Goal: Task Accomplishment & Management: Use online tool/utility

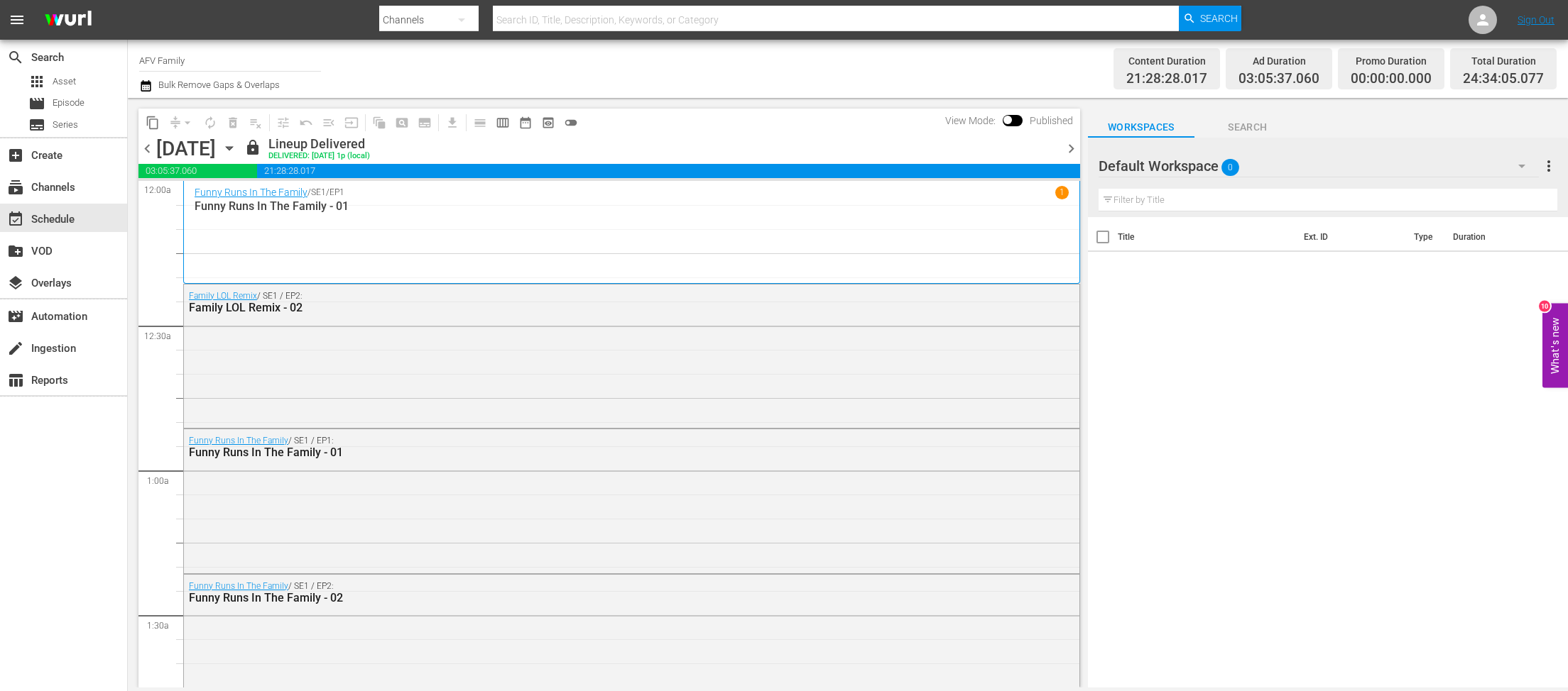
click at [232, 148] on icon "button" at bounding box center [229, 148] width 6 height 3
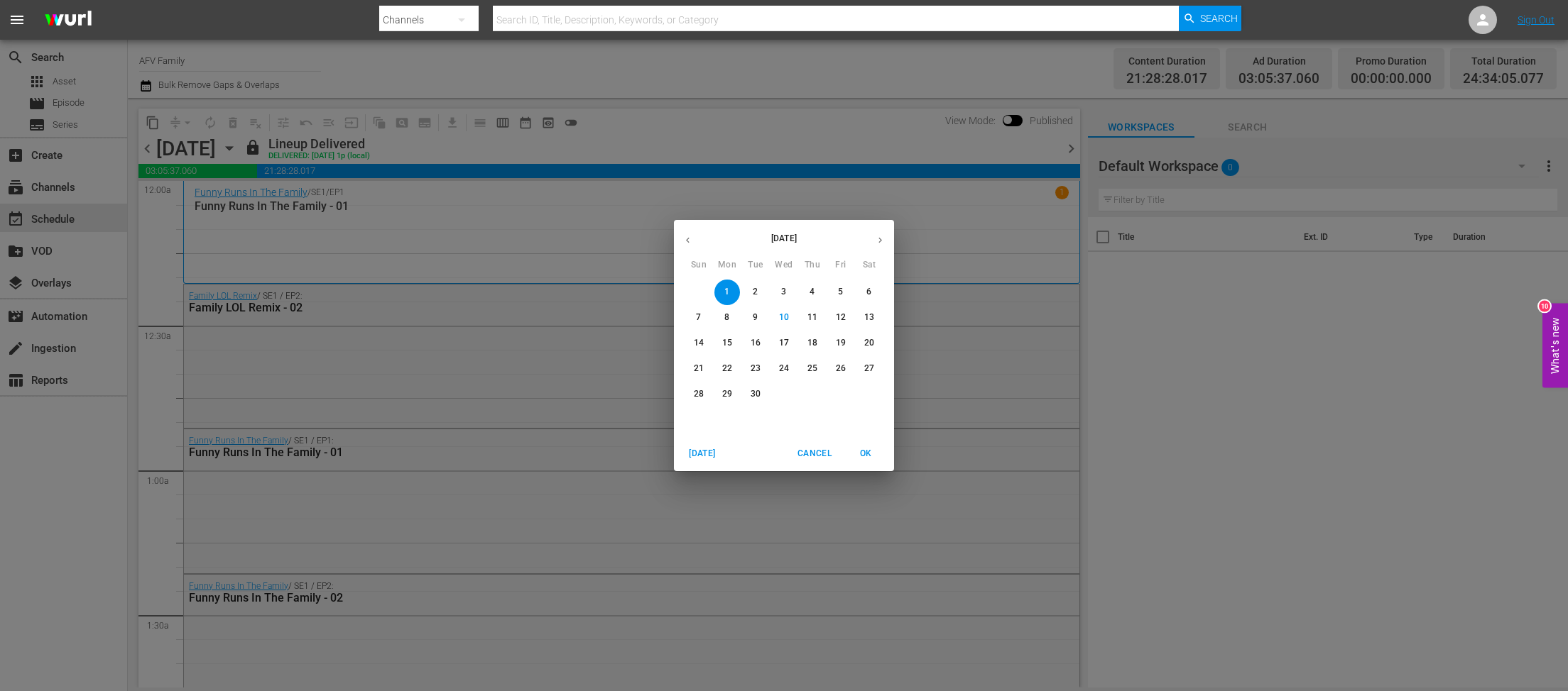
click at [451, 611] on div "[DATE] Sun Mon Tue Wed Thu Fri Sat 31 1 2 3 4 5 6 7 8 9 10 11 12 13 14 15 16 17…" at bounding box center [784, 345] width 1568 height 691
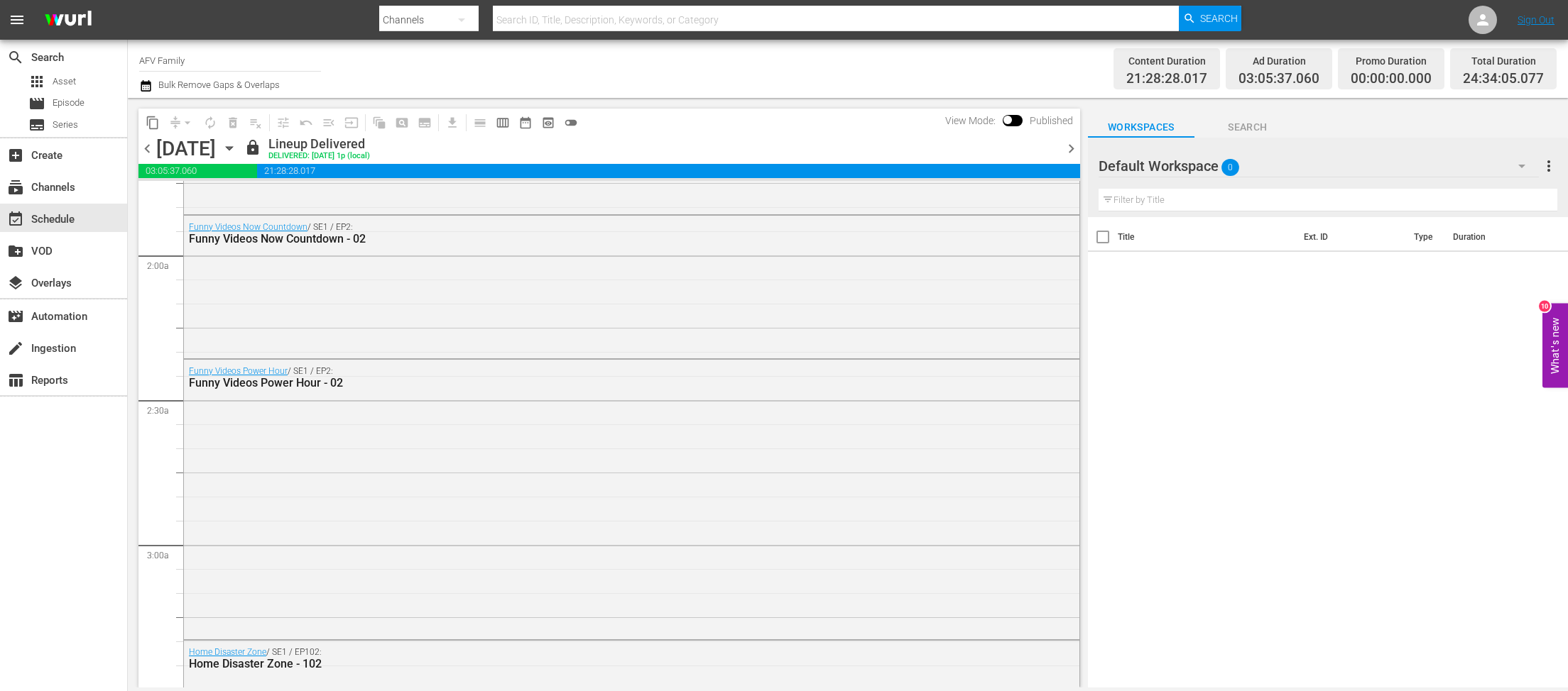
scroll to position [514, 0]
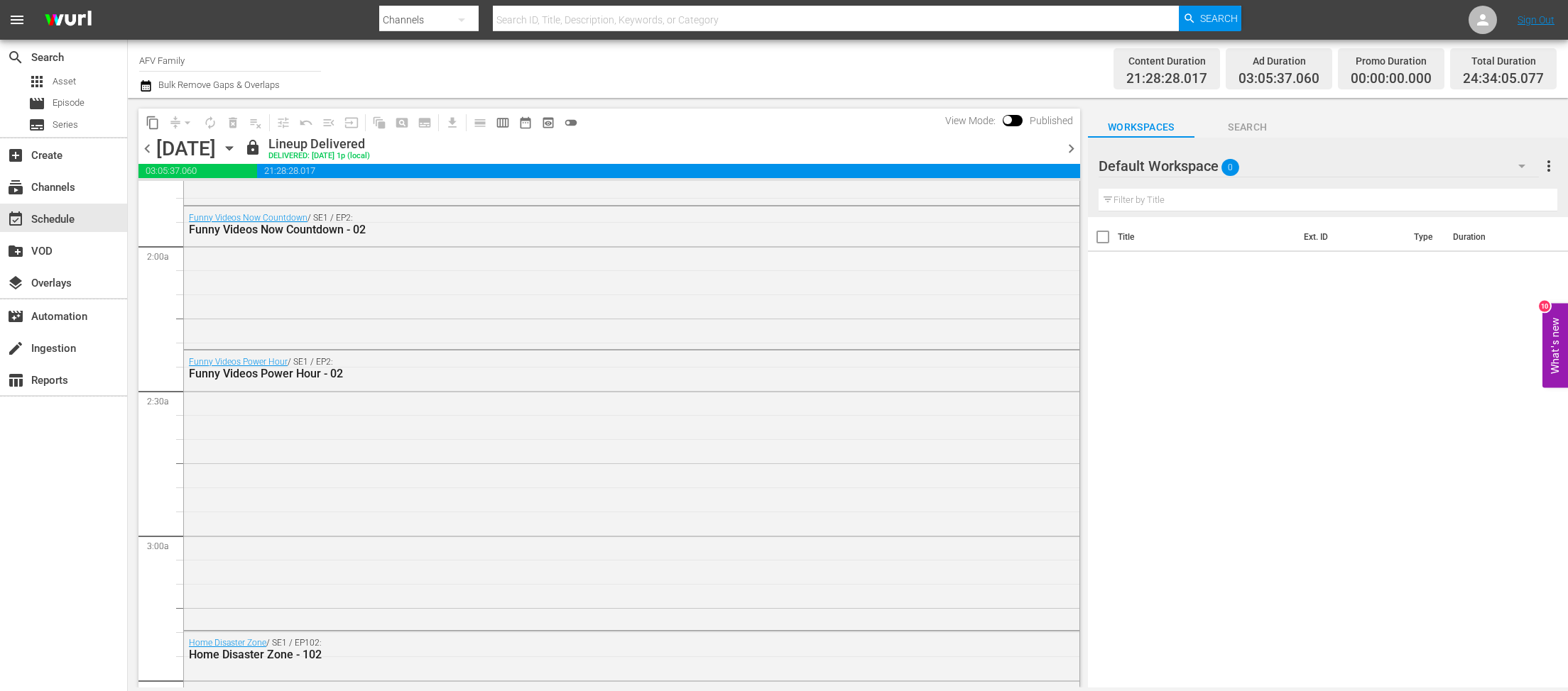
click at [241, 159] on div "[DATE] [DATE]" at bounding box center [199, 148] width 85 height 23
click at [237, 147] on icon "button" at bounding box center [230, 148] width 16 height 16
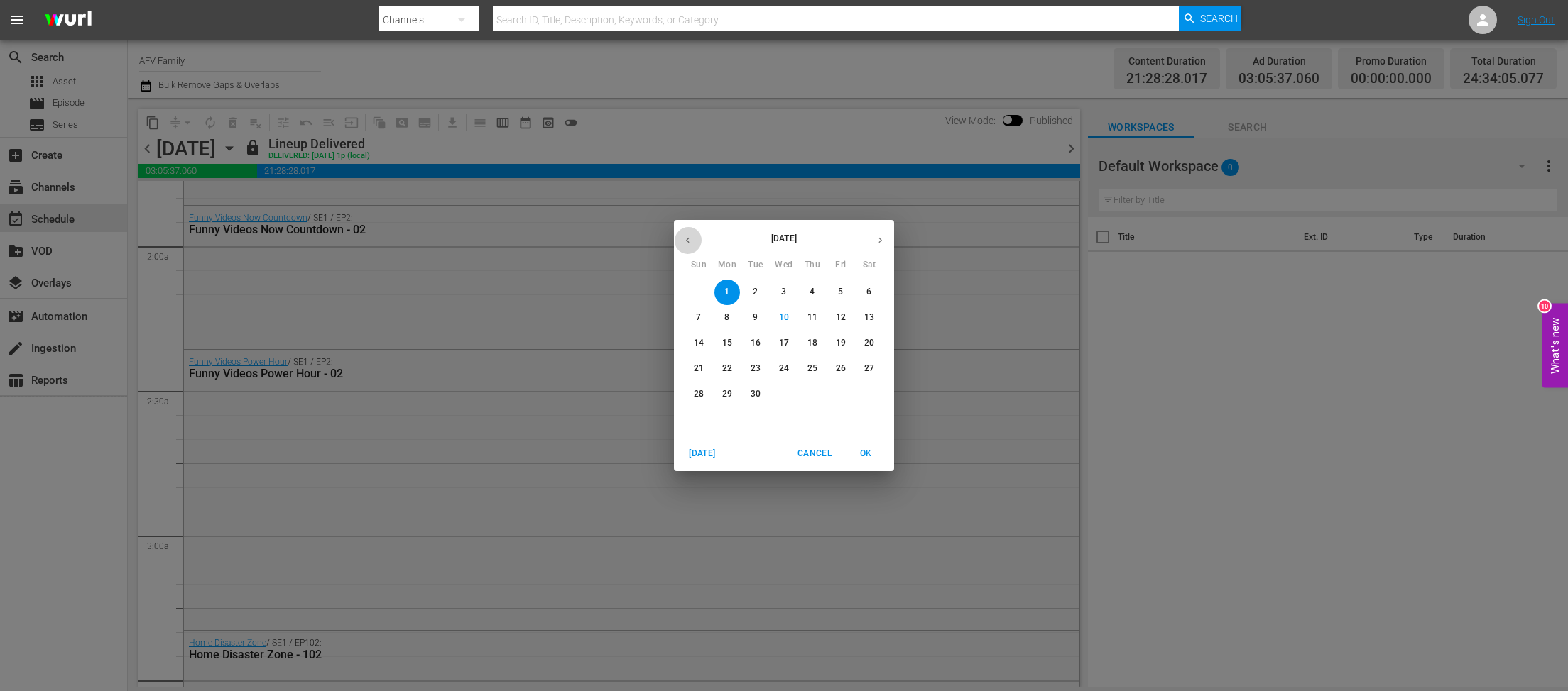
click at [691, 245] on icon "button" at bounding box center [687, 240] width 10 height 10
click at [702, 422] on p "31" at bounding box center [699, 419] width 10 height 12
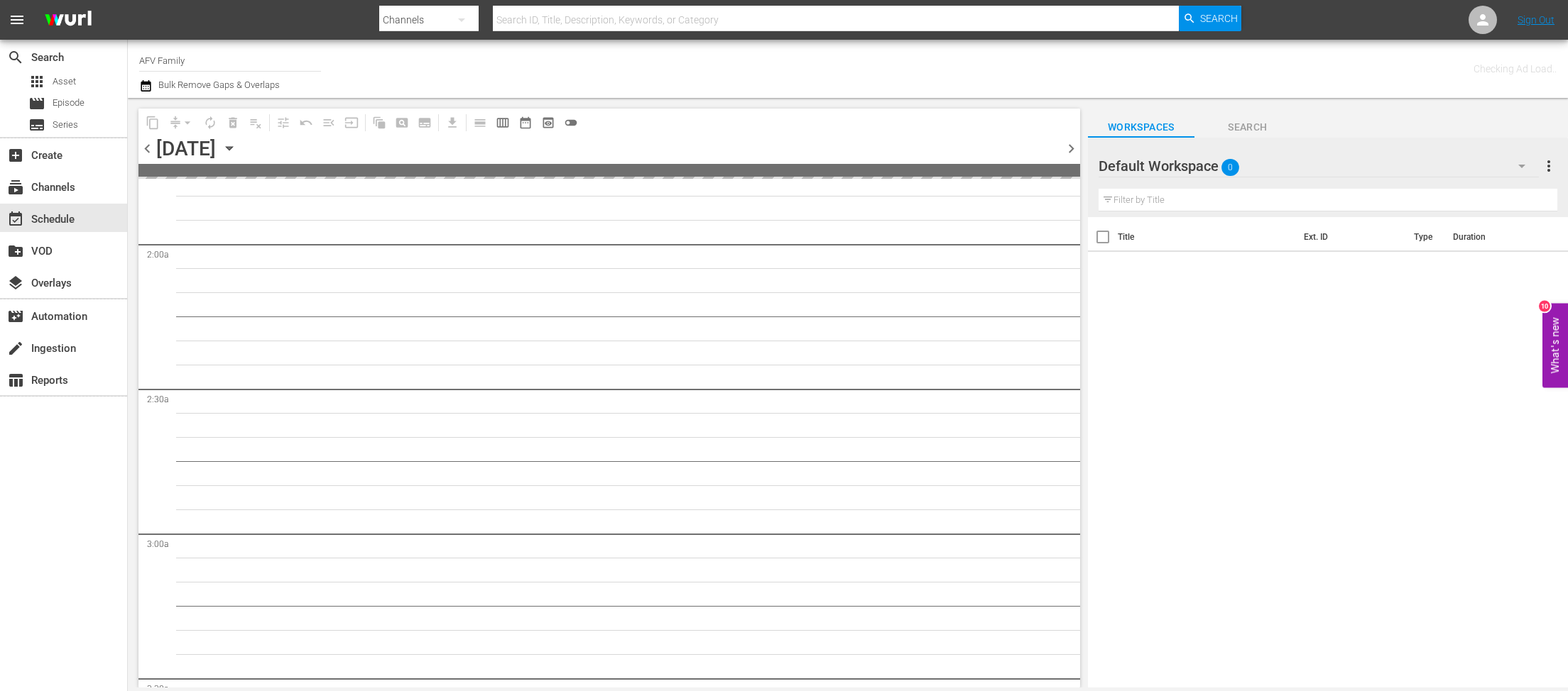
scroll to position [586, 0]
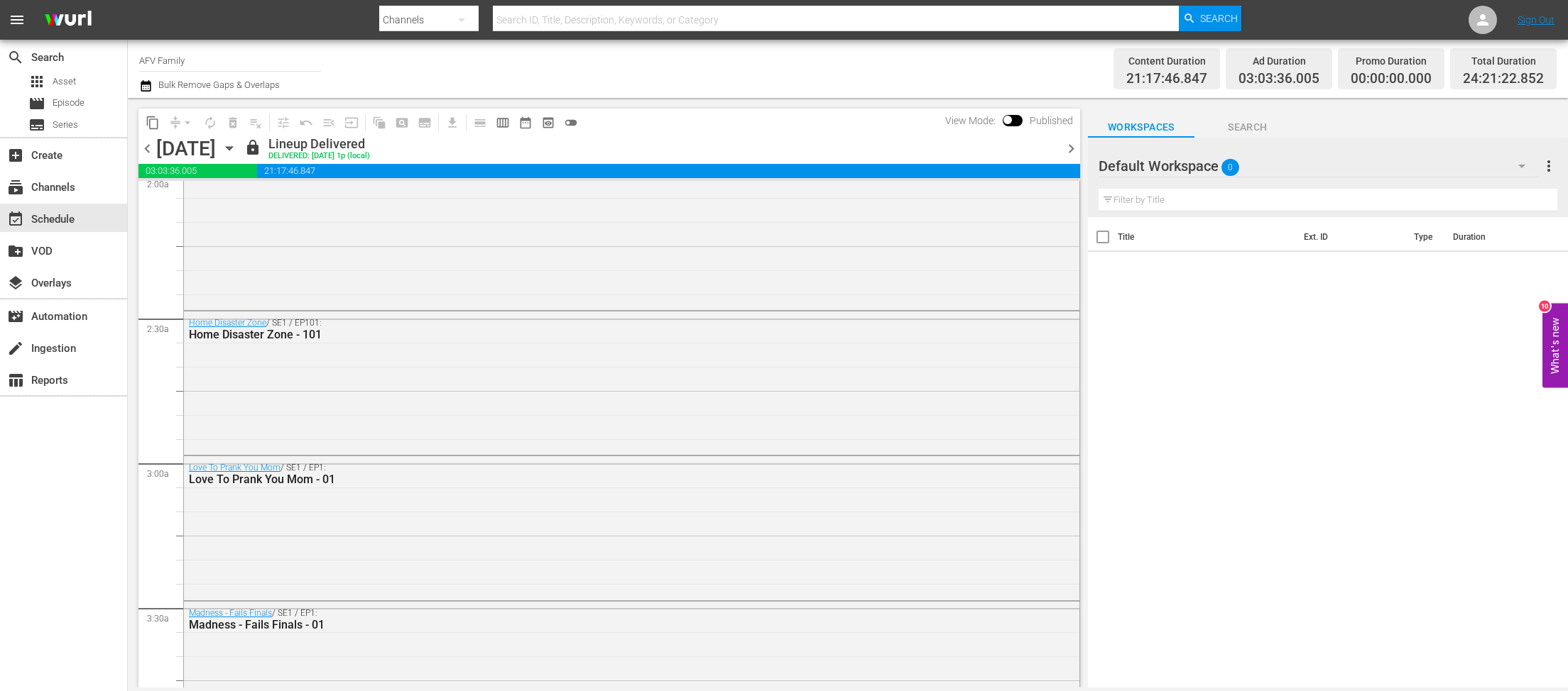
click at [237, 151] on icon "button" at bounding box center [230, 148] width 16 height 16
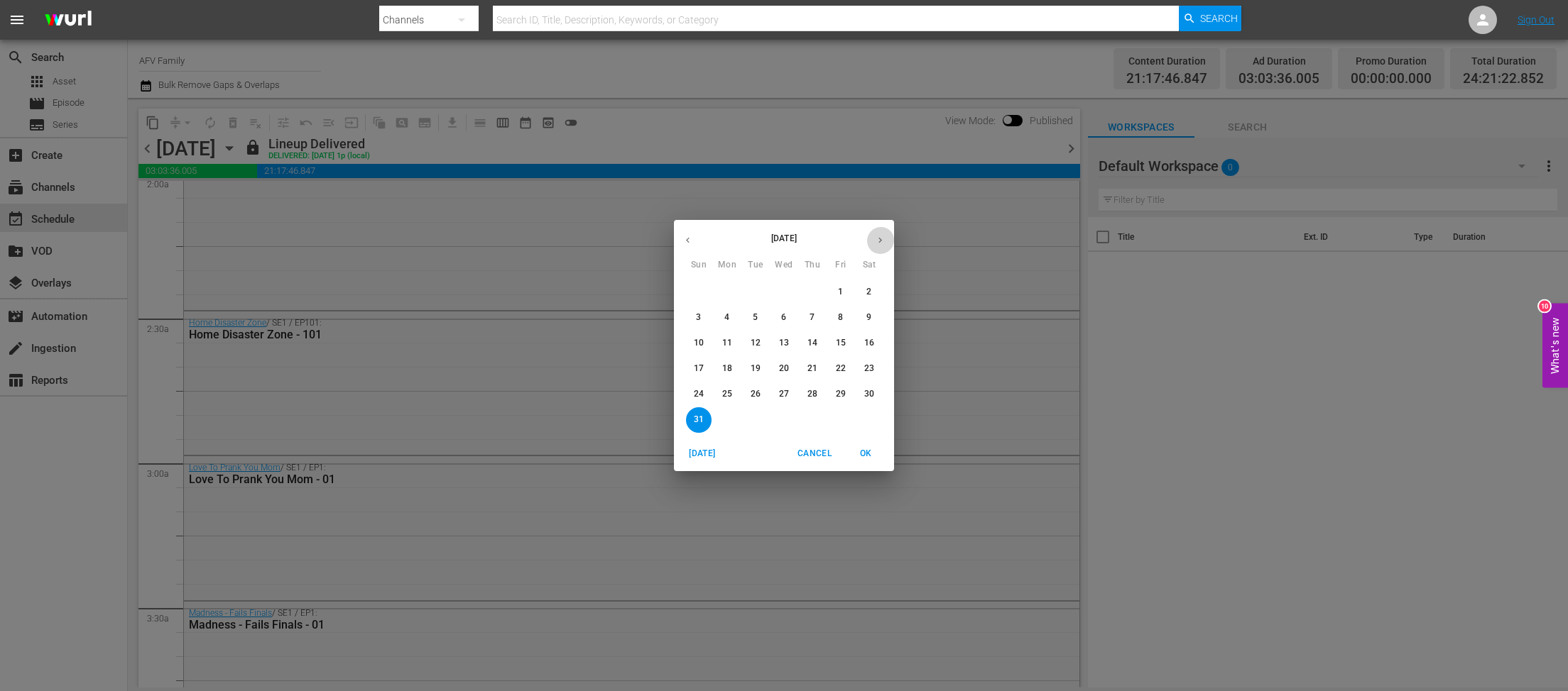
click at [878, 235] on icon "button" at bounding box center [880, 240] width 10 height 10
click at [809, 324] on p "11" at bounding box center [812, 317] width 10 height 12
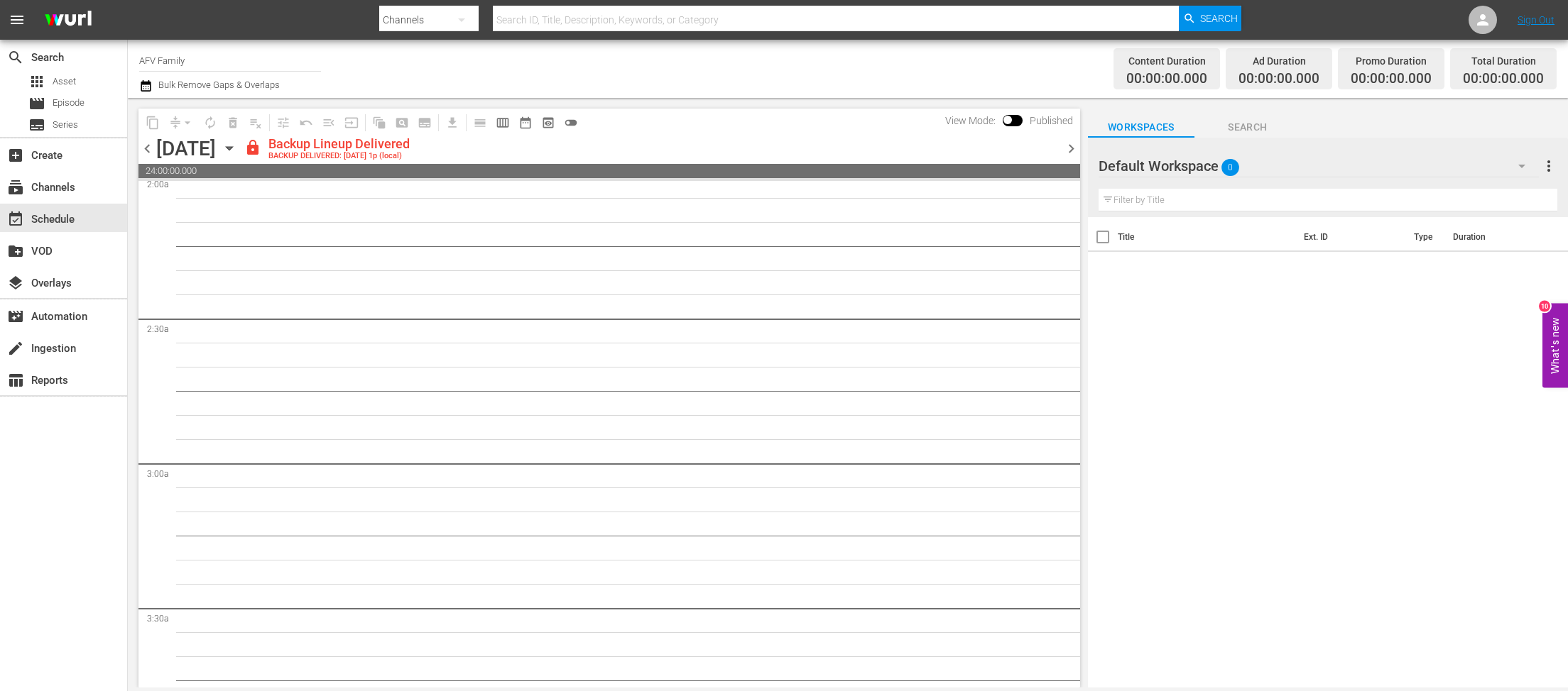
click at [237, 155] on icon "button" at bounding box center [230, 148] width 16 height 16
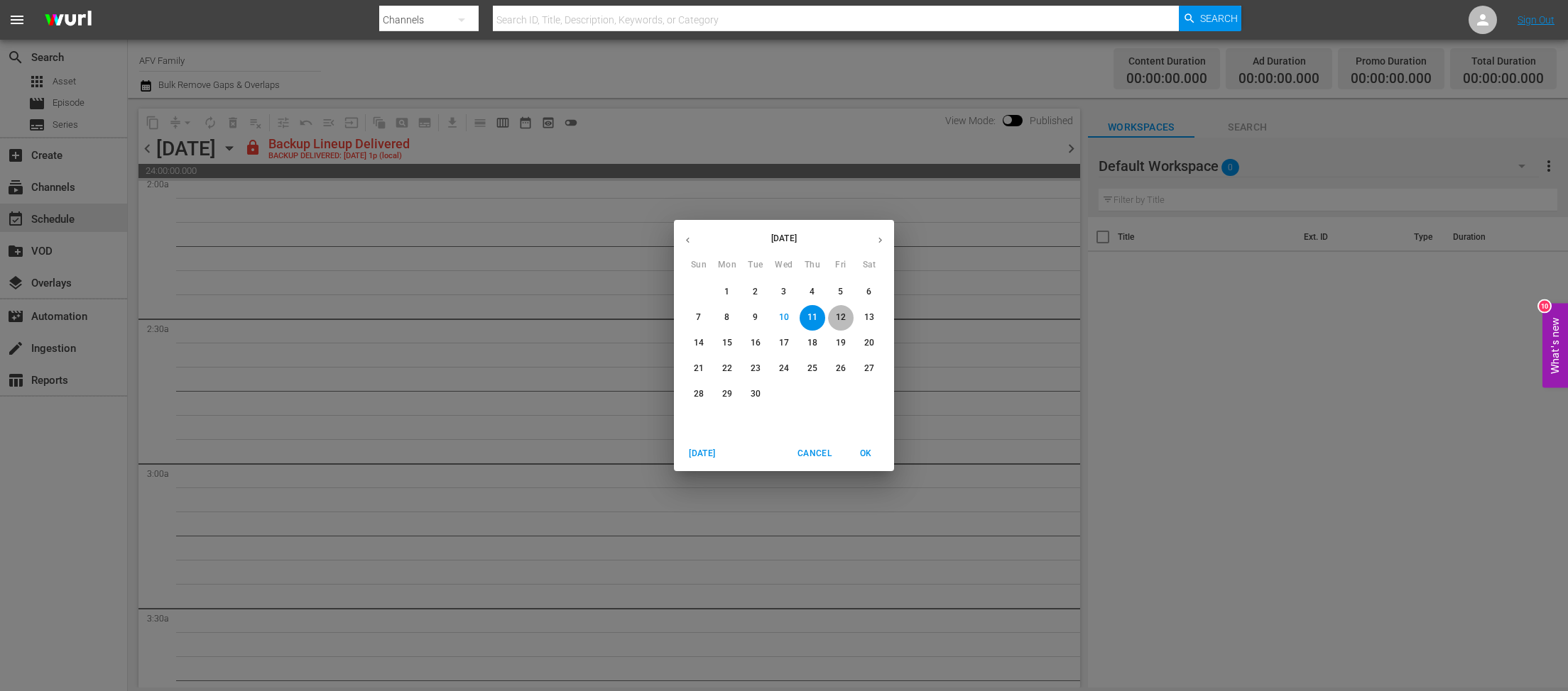
click at [845, 320] on span "12" at bounding box center [841, 317] width 26 height 12
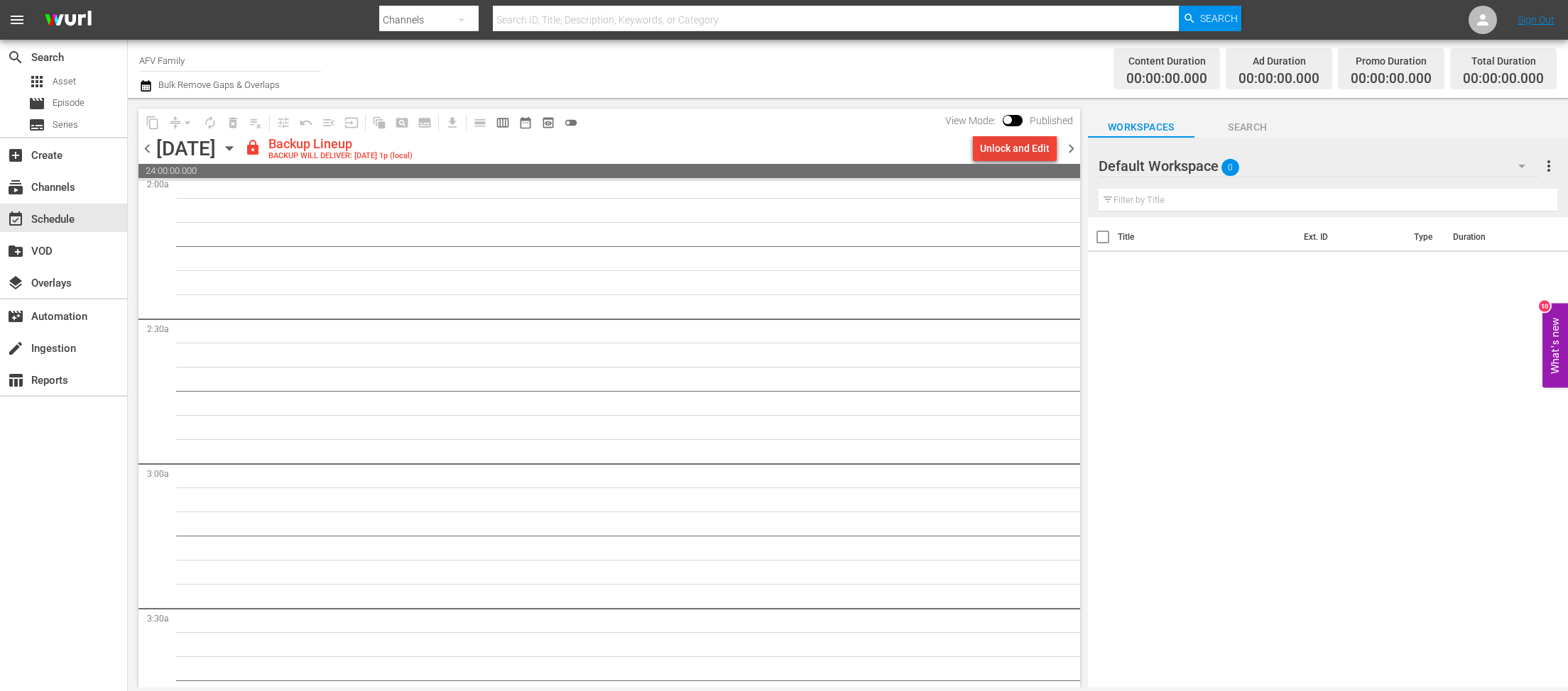
click at [1006, 155] on div "Unlock and Edit" at bounding box center [1014, 148] width 69 height 26
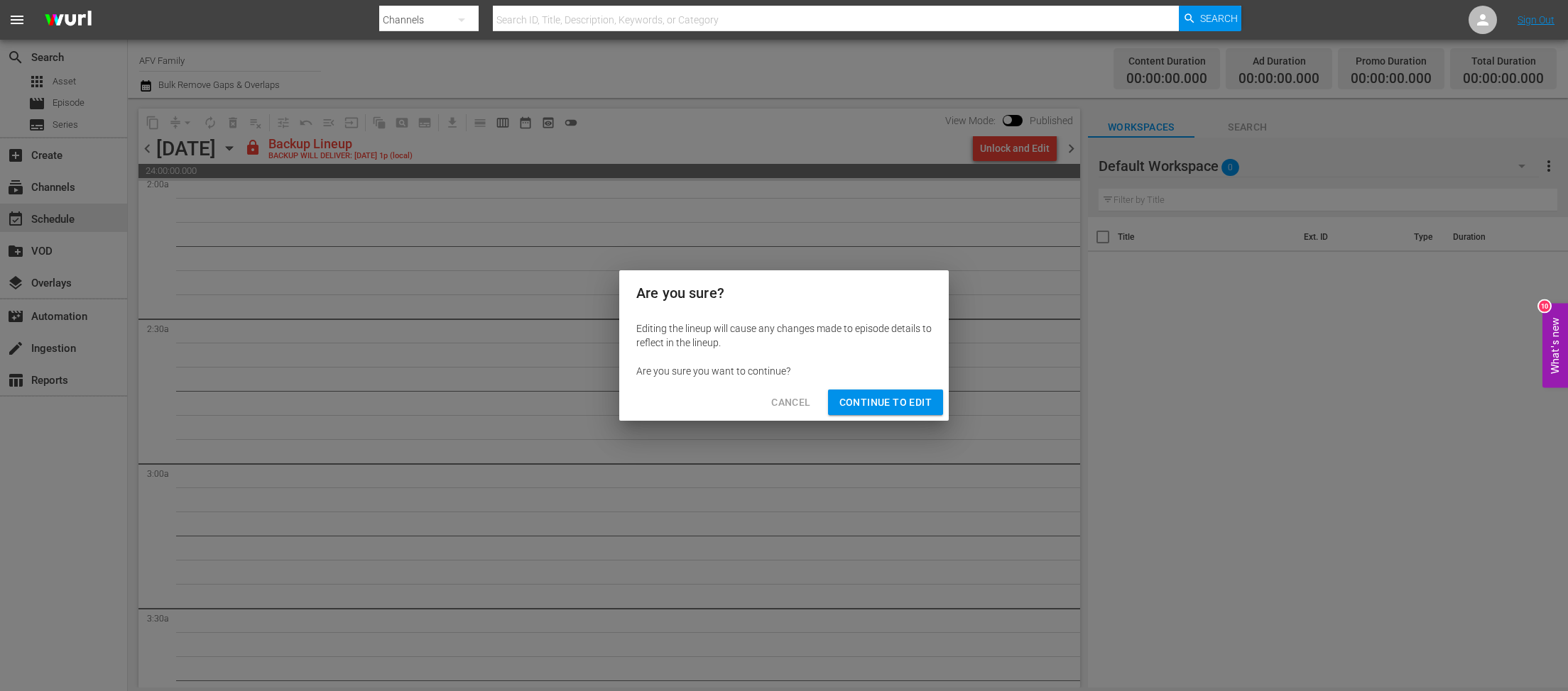
click at [914, 404] on span "Continue to Edit" at bounding box center [885, 402] width 93 height 18
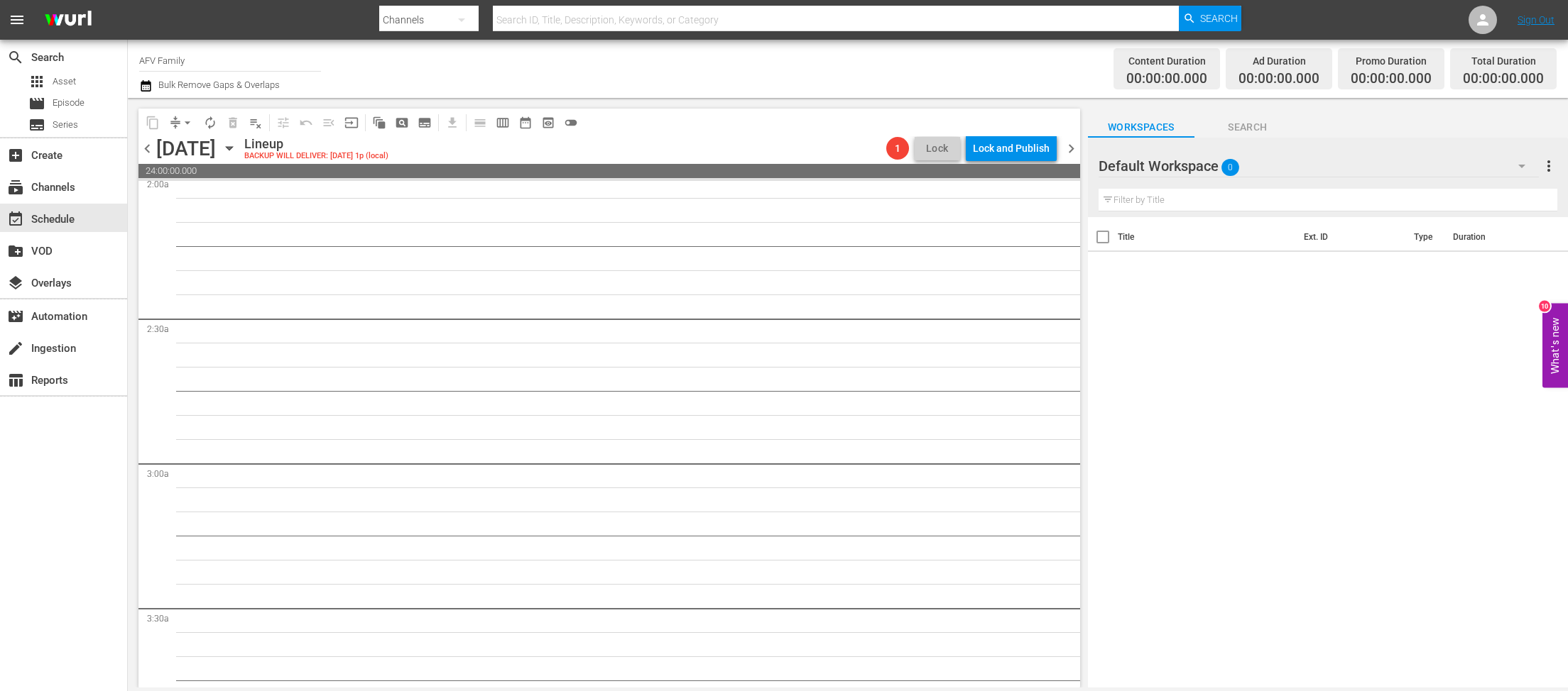
click at [237, 154] on icon "button" at bounding box center [230, 148] width 16 height 16
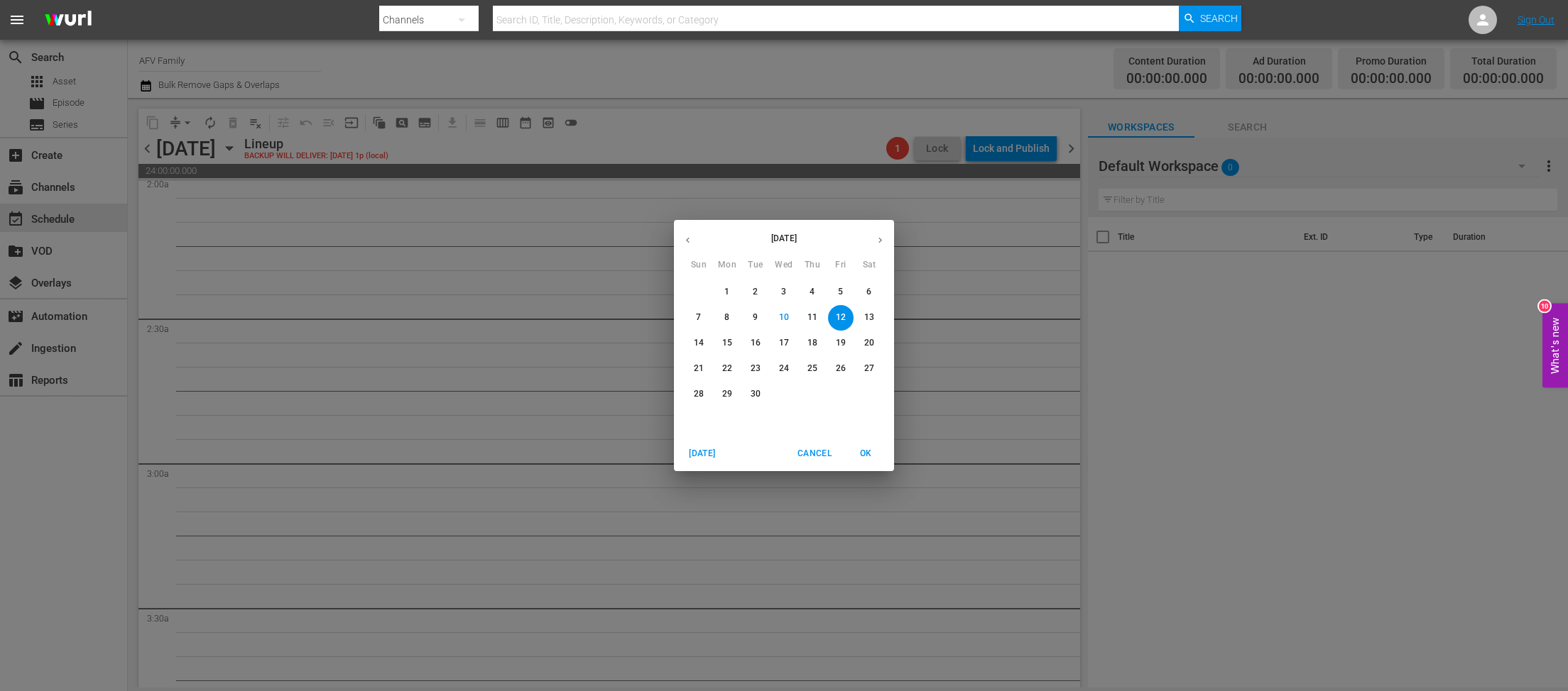
click at [691, 244] on icon "button" at bounding box center [687, 240] width 10 height 10
click at [696, 423] on p "31" at bounding box center [699, 419] width 10 height 12
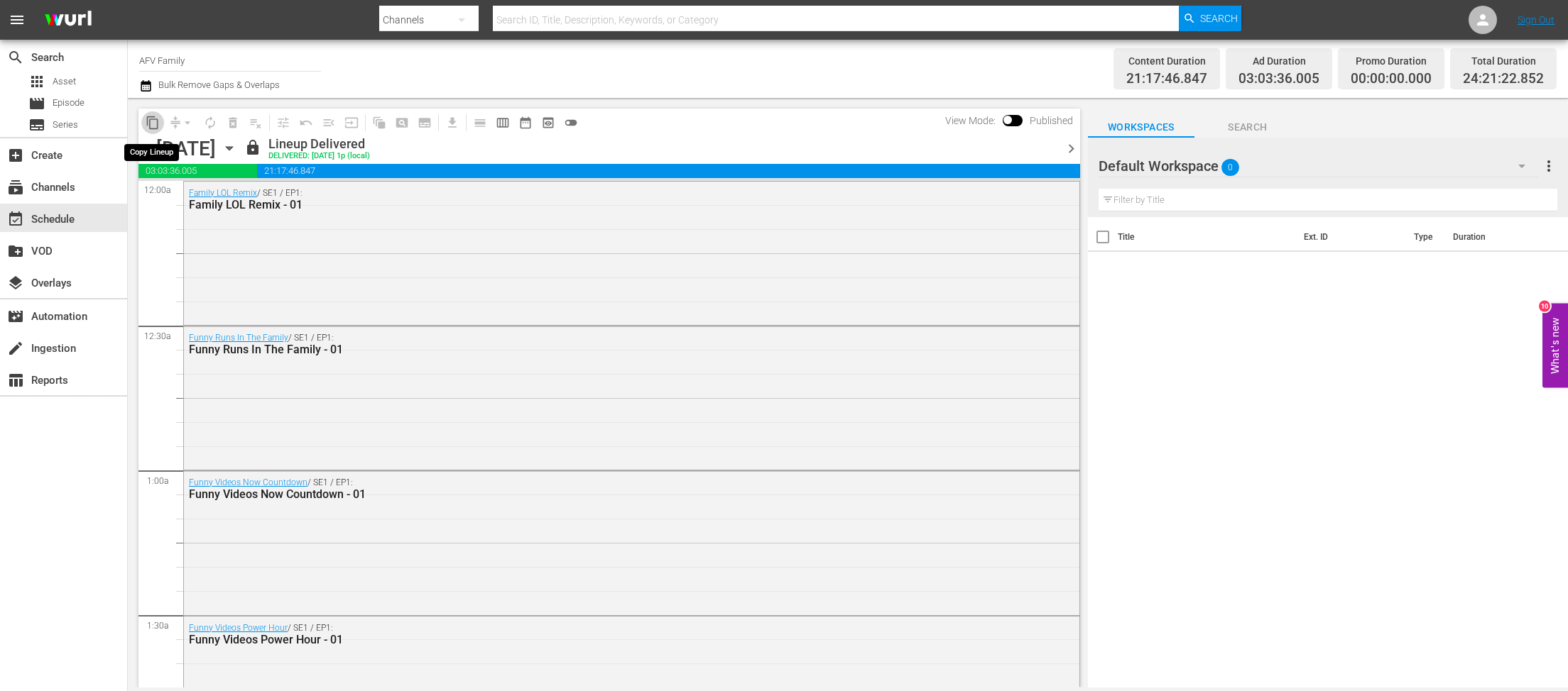
click at [148, 123] on span "content_copy" at bounding box center [153, 123] width 14 height 14
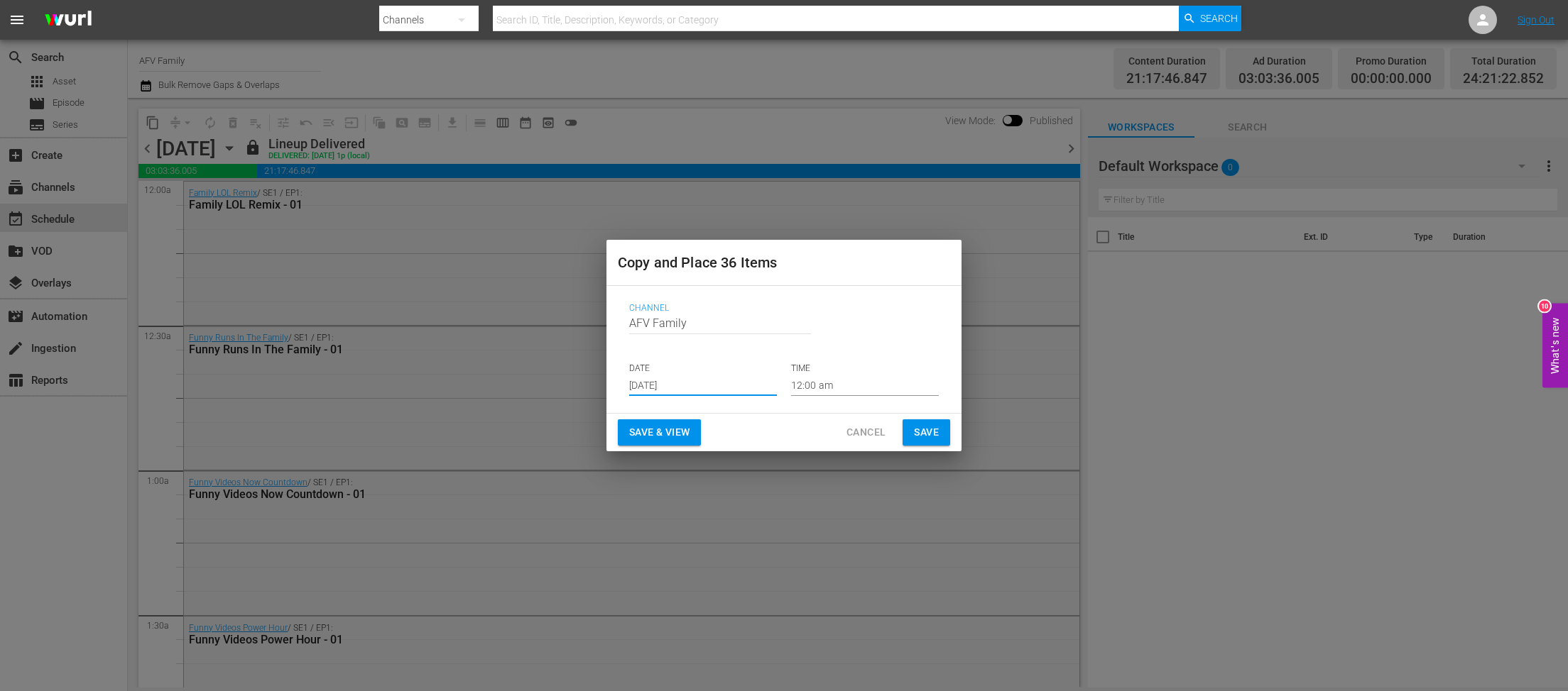
click at [742, 379] on input "[DATE]" at bounding box center [703, 385] width 148 height 22
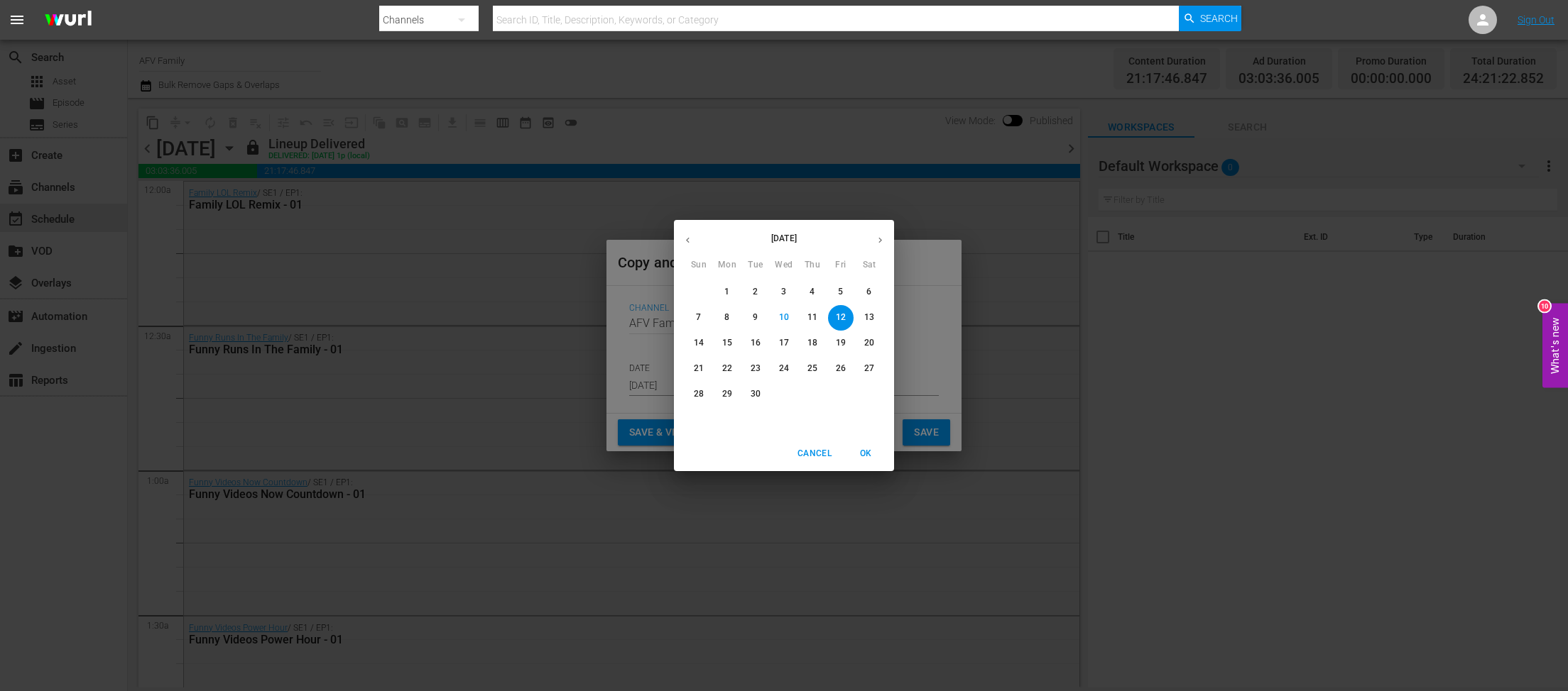
click at [627, 430] on div "[DATE] Sun Mon Tue Wed Thu Fri Sat 31 1 2 3 4 5 6 7 8 9 10 11 12 13 14 15 16 17…" at bounding box center [784, 345] width 1568 height 691
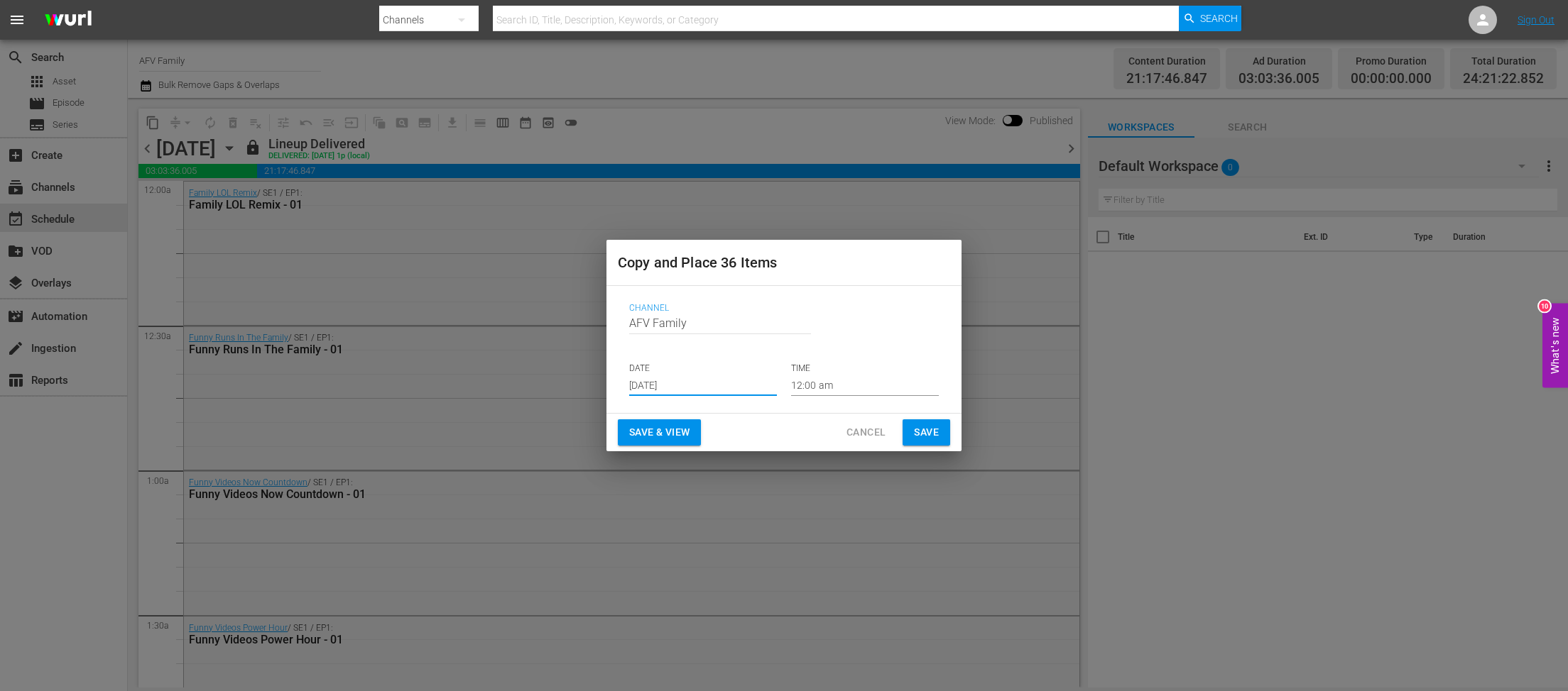
click at [627, 430] on button "Save & View" at bounding box center [660, 432] width 83 height 26
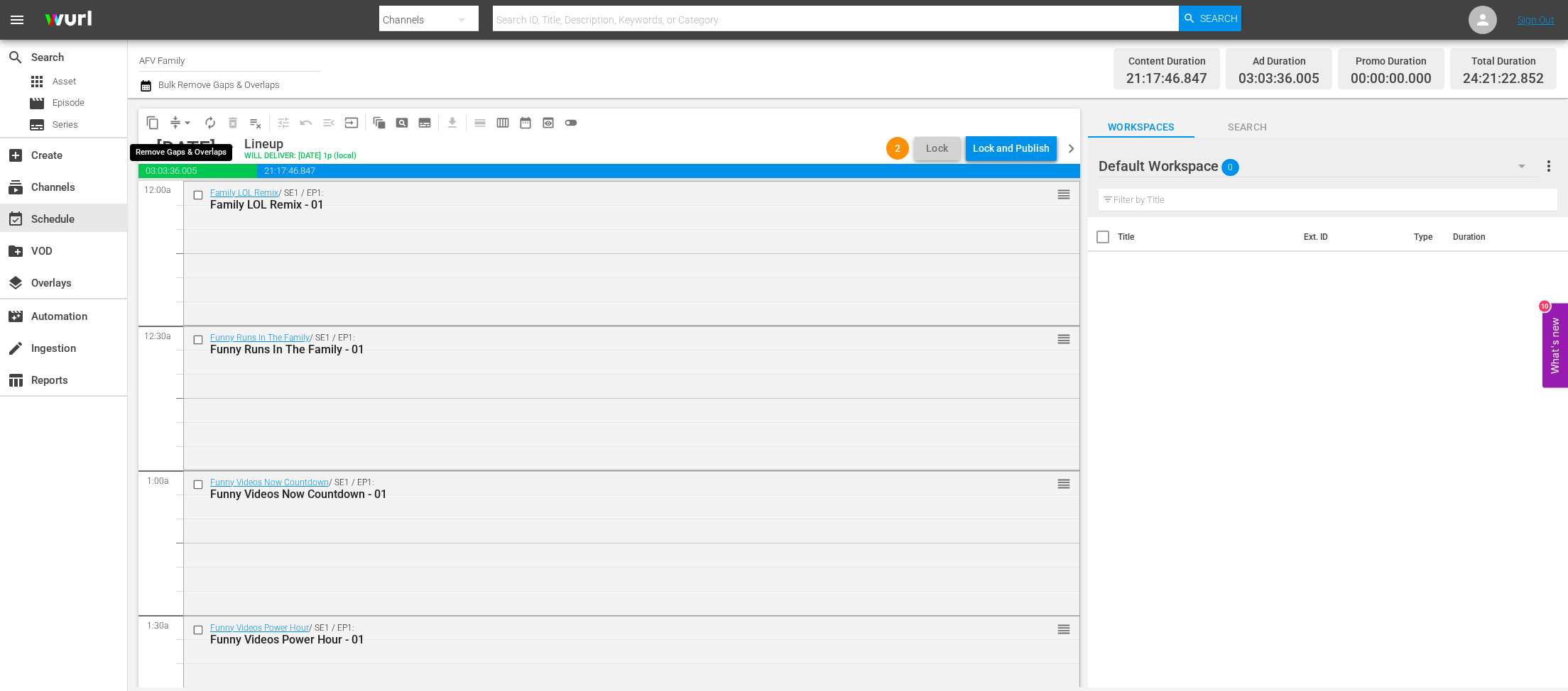
click at [170, 124] on span "compress" at bounding box center [175, 123] width 14 height 14
click at [188, 120] on span "arrow_drop_down" at bounding box center [187, 123] width 14 height 14
click at [191, 149] on li "Align to Midnight" at bounding box center [187, 151] width 117 height 23
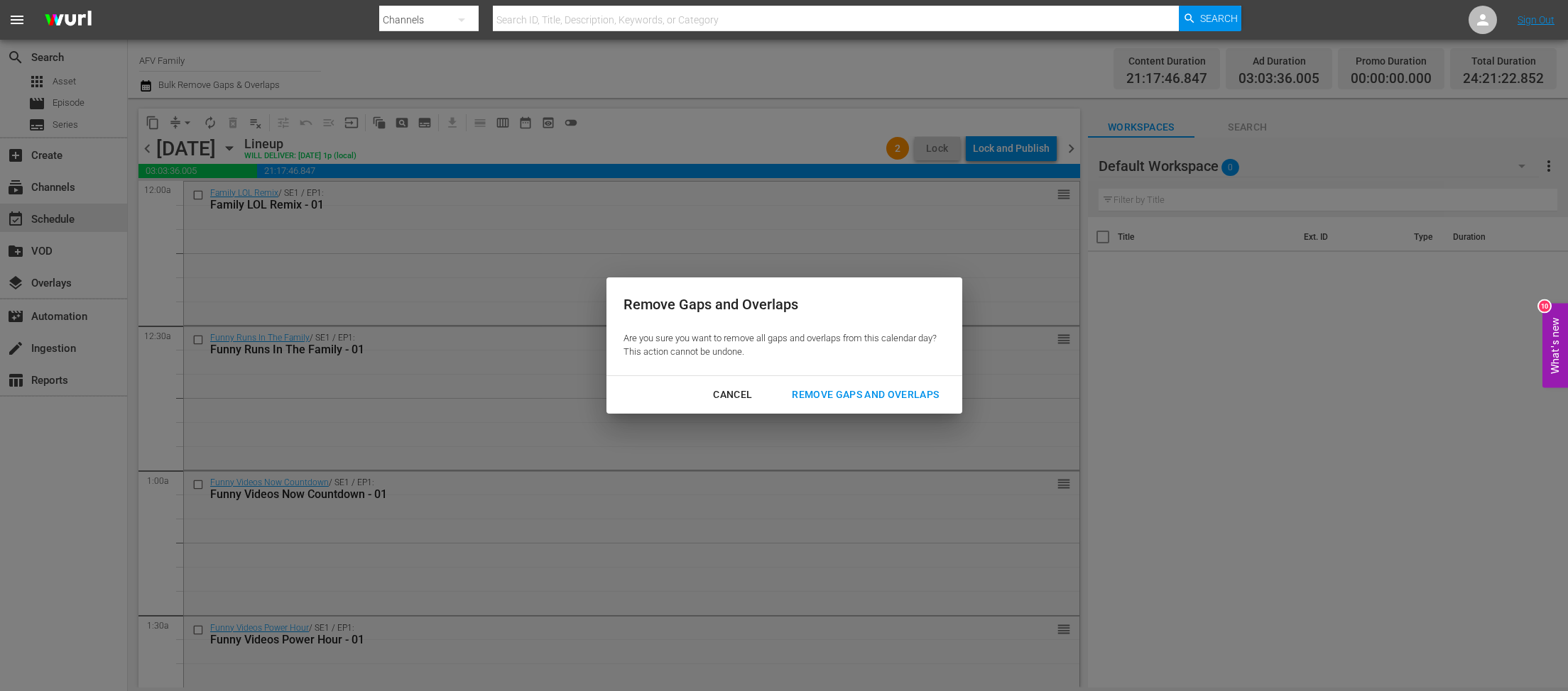
click at [858, 391] on div "Remove Gaps and Overlaps" at bounding box center [865, 395] width 170 height 18
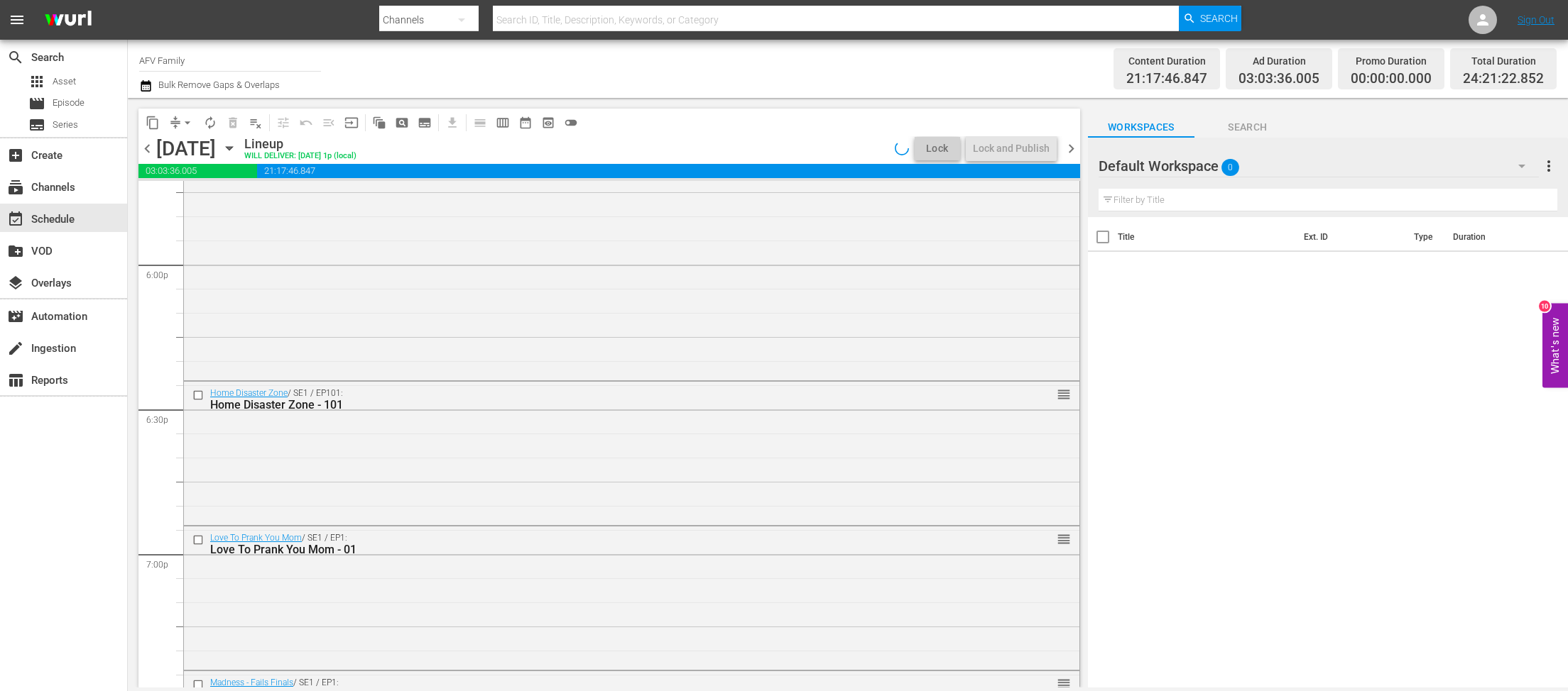
scroll to position [6543, 0]
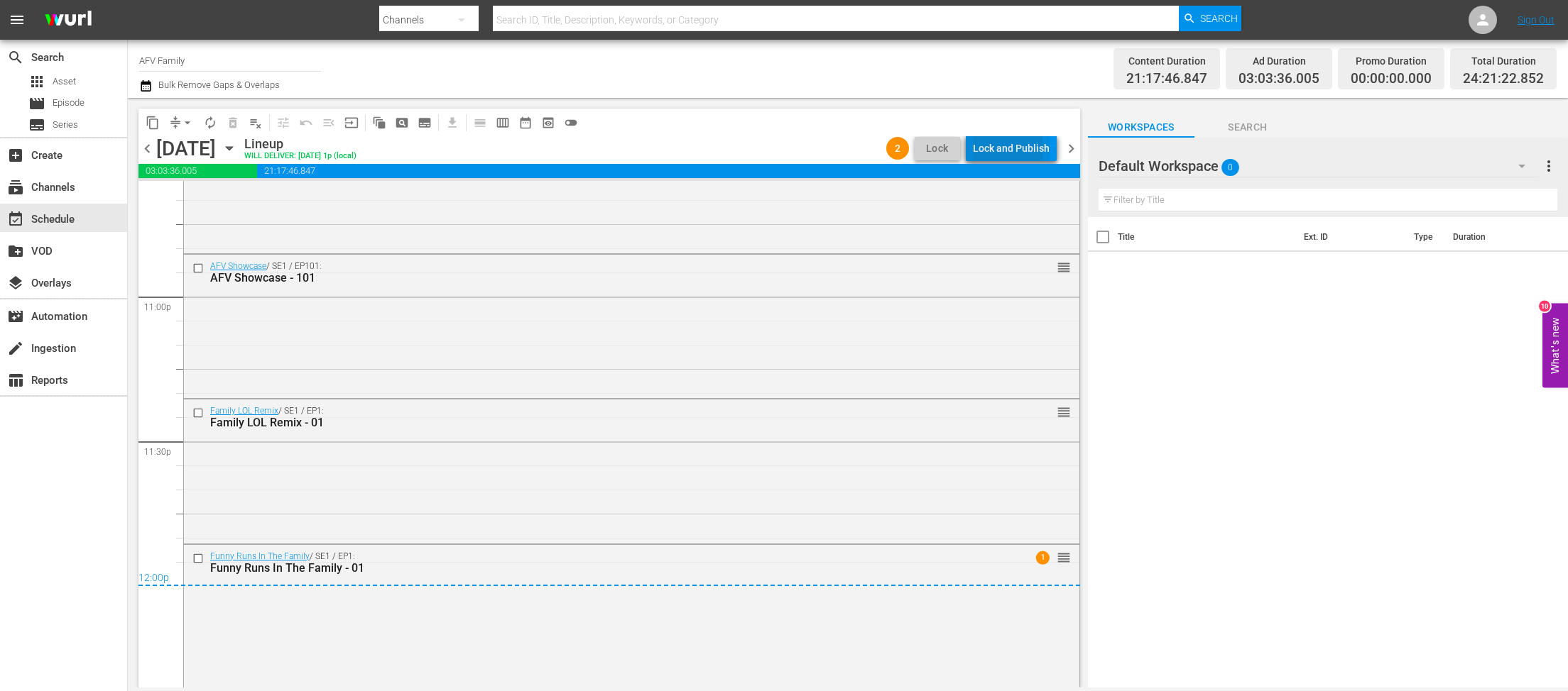
click at [981, 149] on div "Lock and Publish" at bounding box center [1011, 148] width 77 height 26
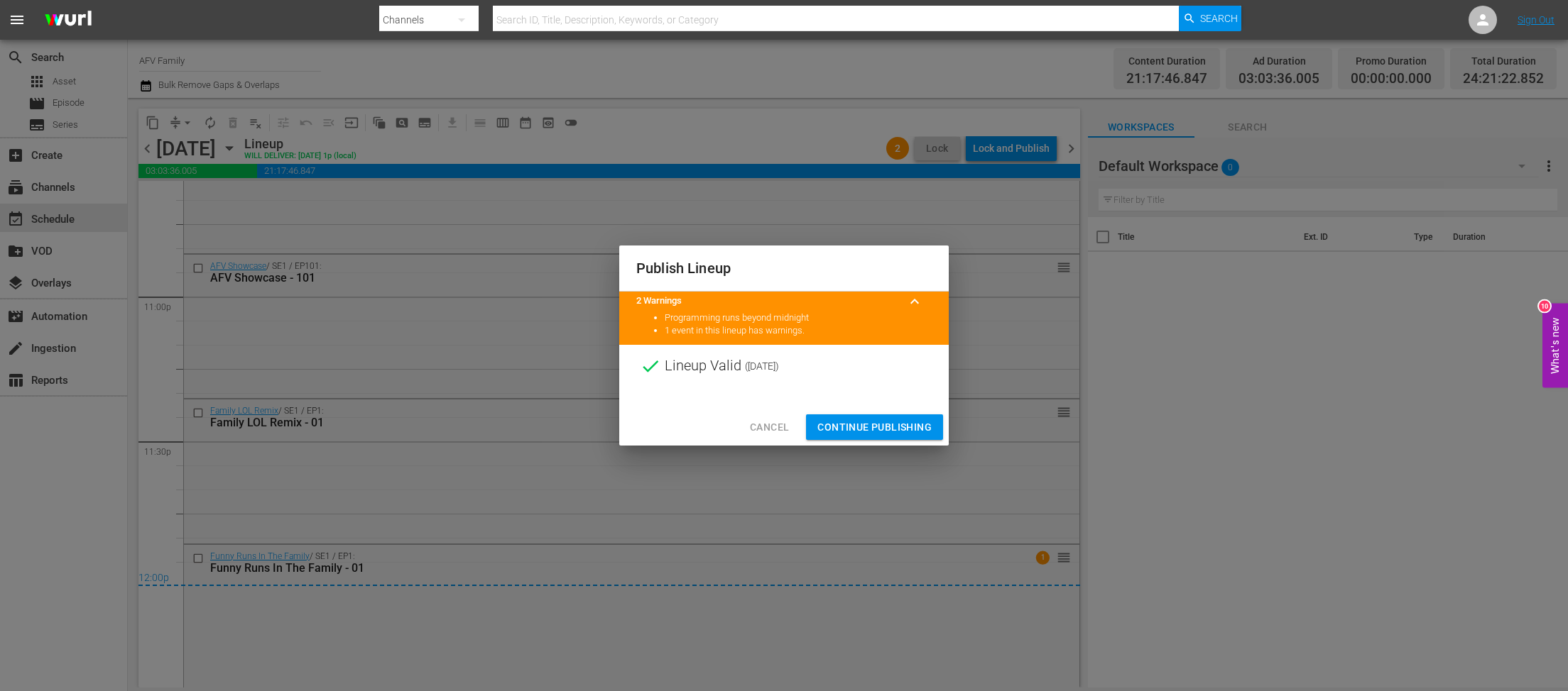
click at [883, 417] on button "Continue Publishing" at bounding box center [875, 427] width 137 height 26
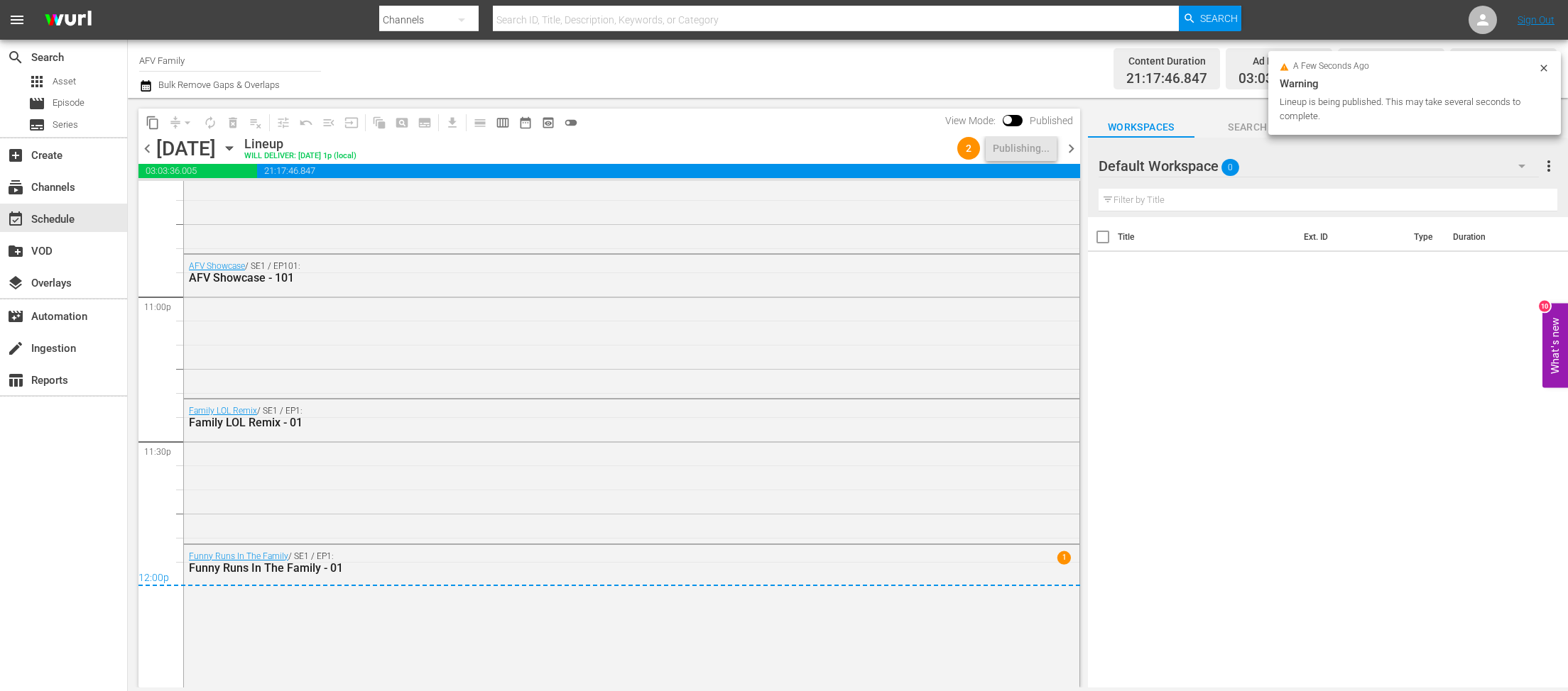
click at [237, 151] on icon "button" at bounding box center [230, 148] width 16 height 16
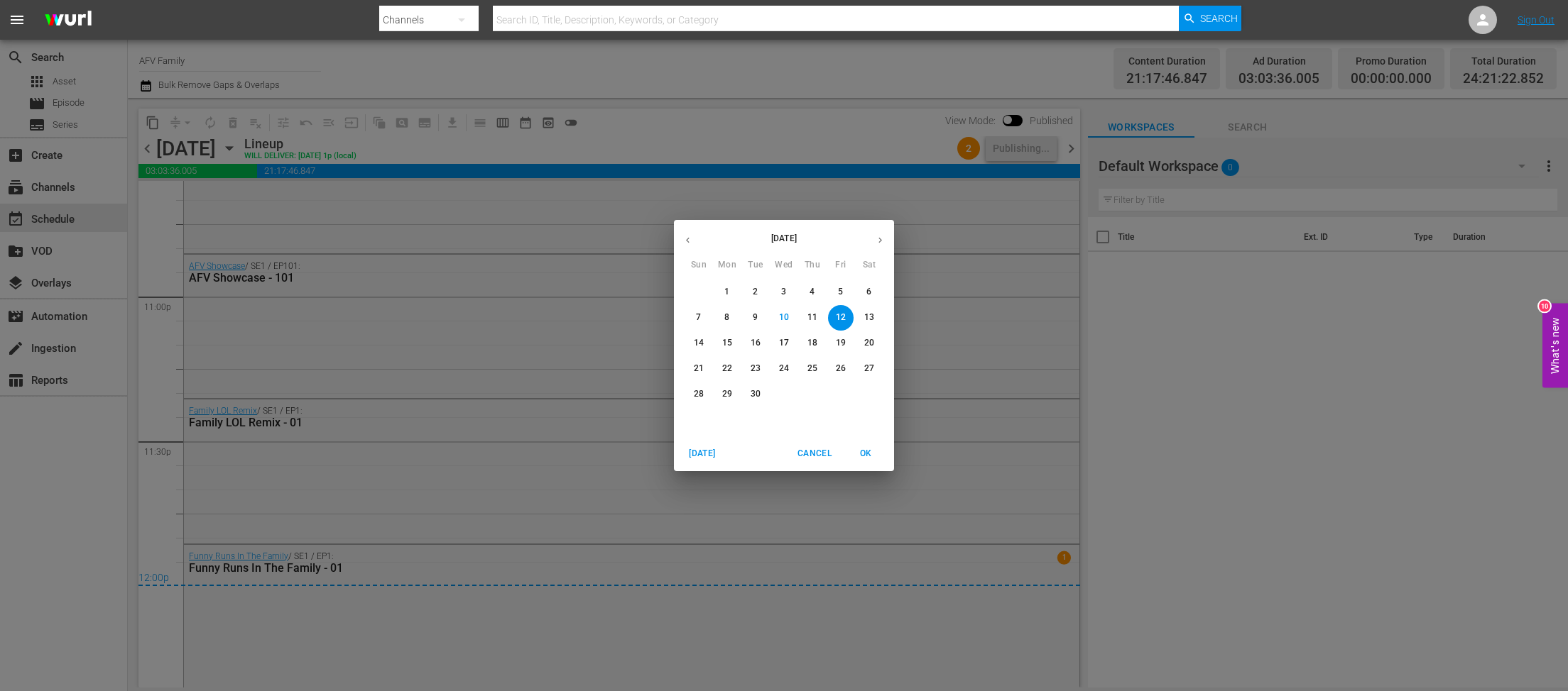
click at [875, 316] on span "13" at bounding box center [869, 317] width 26 height 12
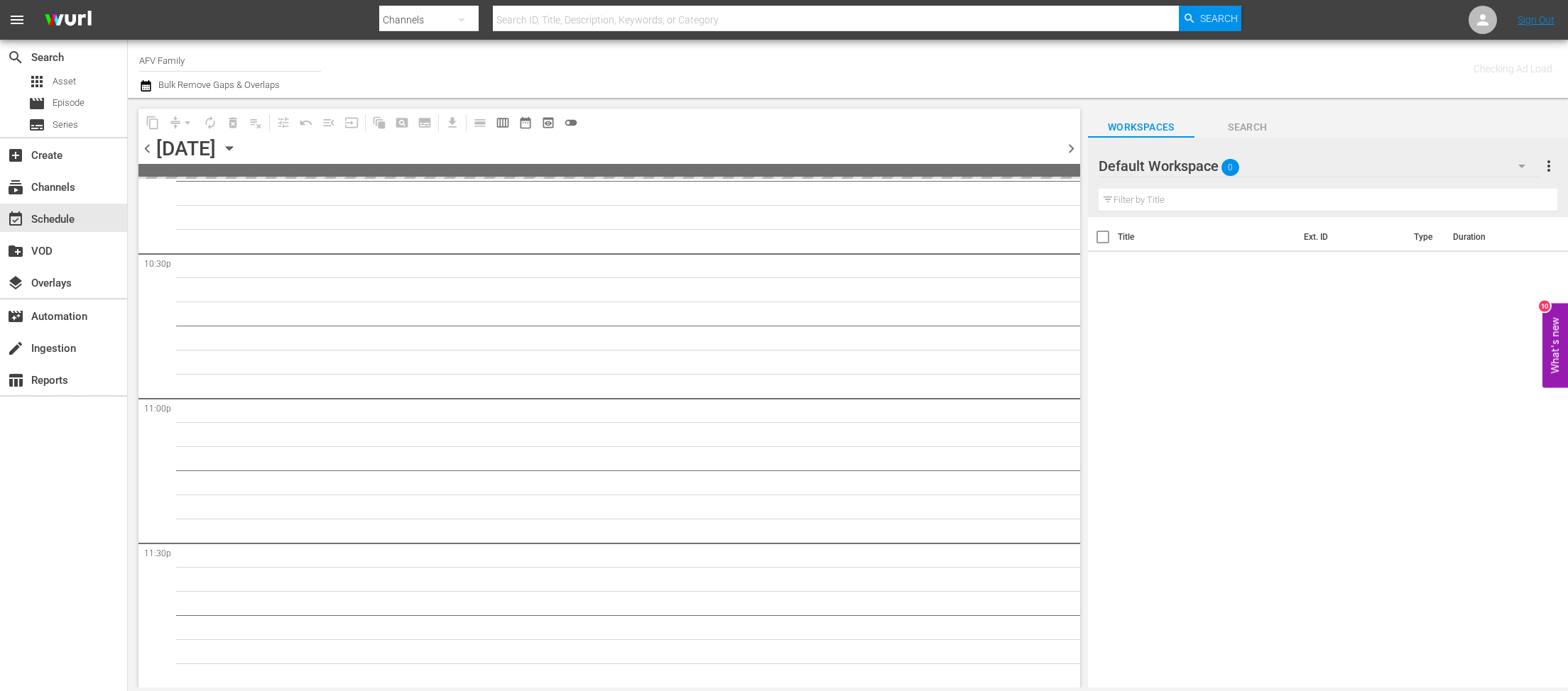
scroll to position [6439, 0]
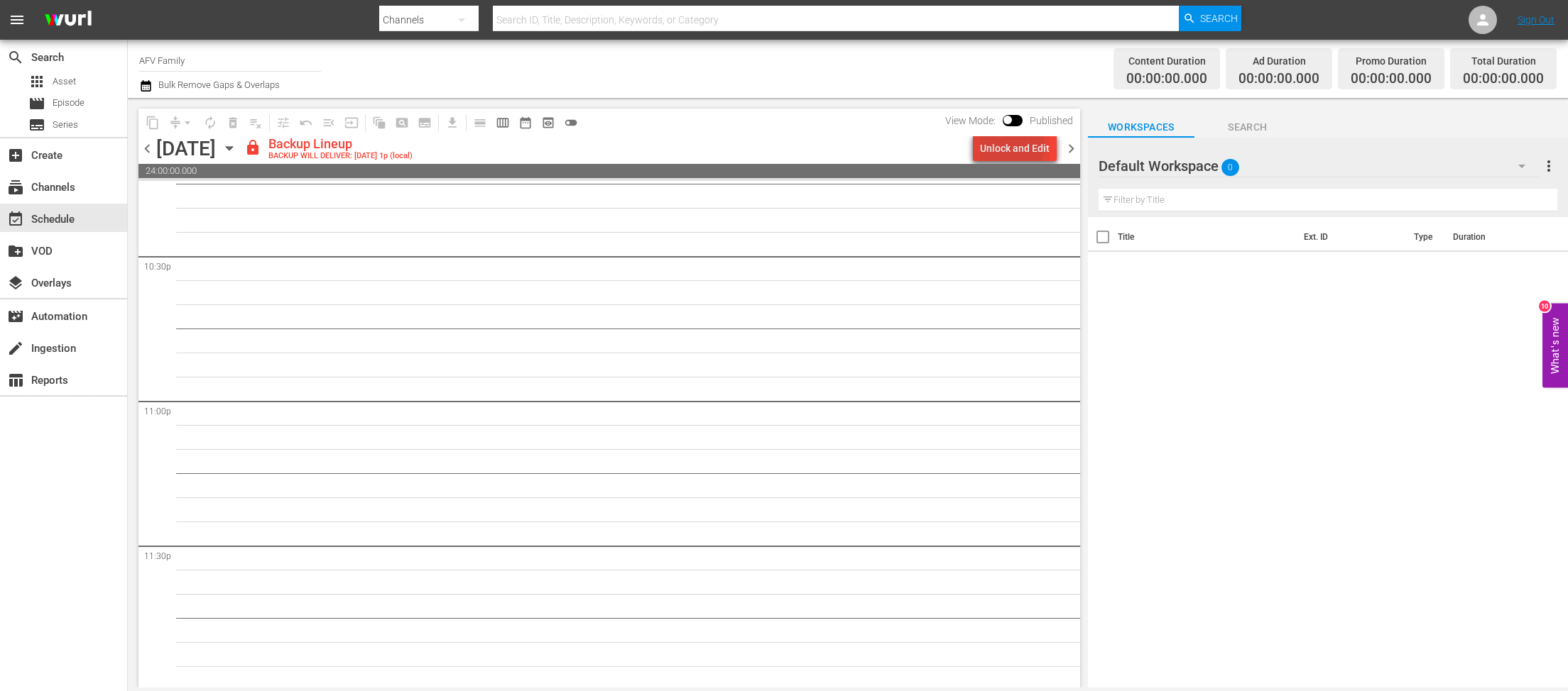
click at [1009, 146] on div "Unlock and Edit" at bounding box center [1014, 148] width 69 height 26
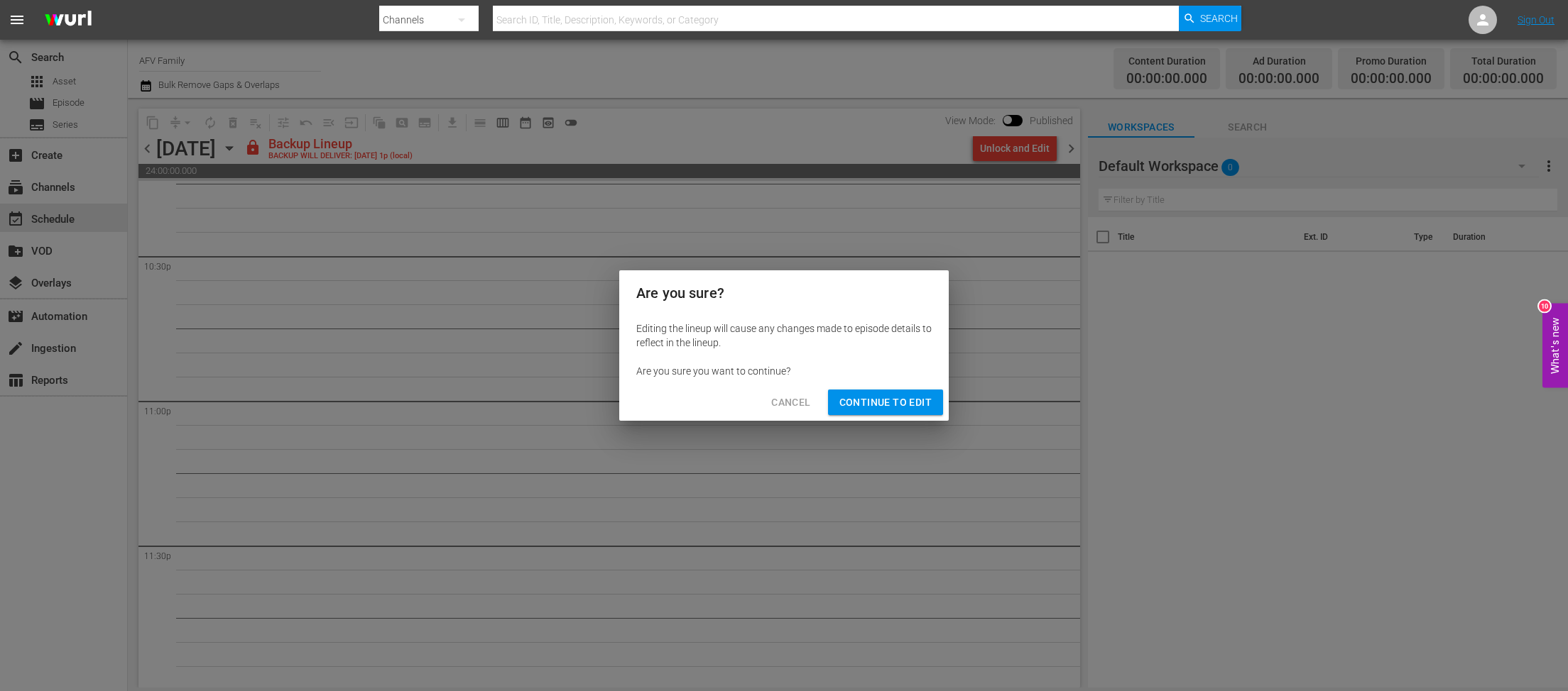
click at [902, 402] on span "Continue to Edit" at bounding box center [885, 402] width 93 height 18
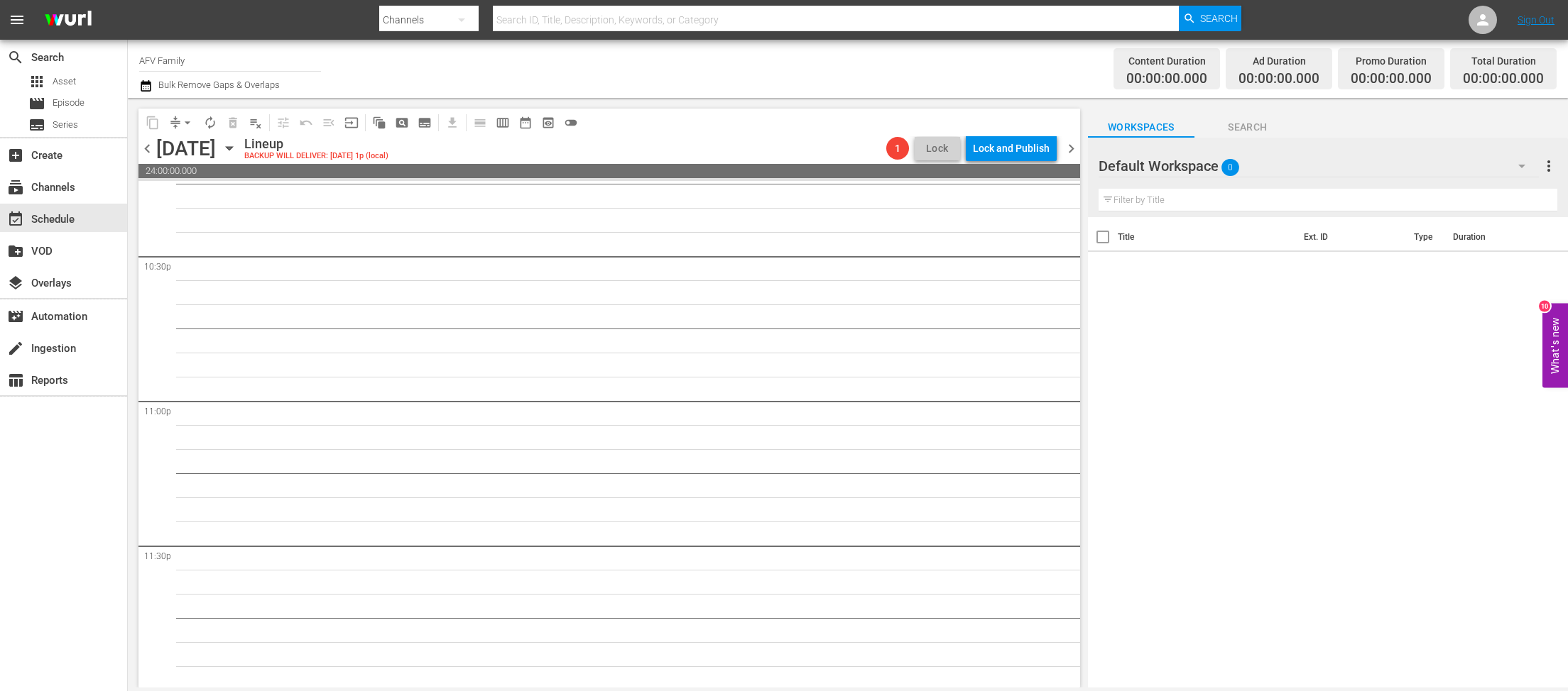
click at [232, 148] on icon "button" at bounding box center [229, 148] width 6 height 3
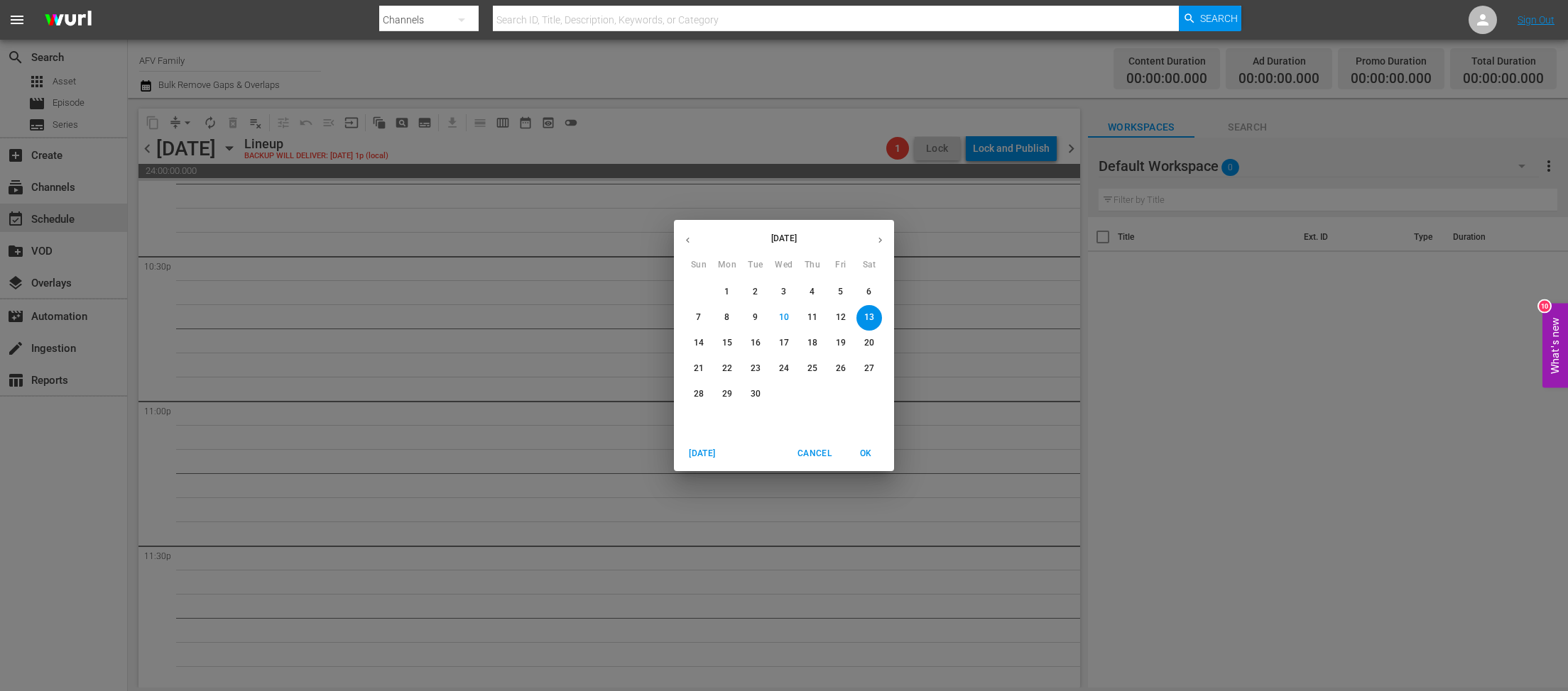
scroll to position [6415, 0]
click at [728, 294] on p "1" at bounding box center [727, 292] width 5 height 12
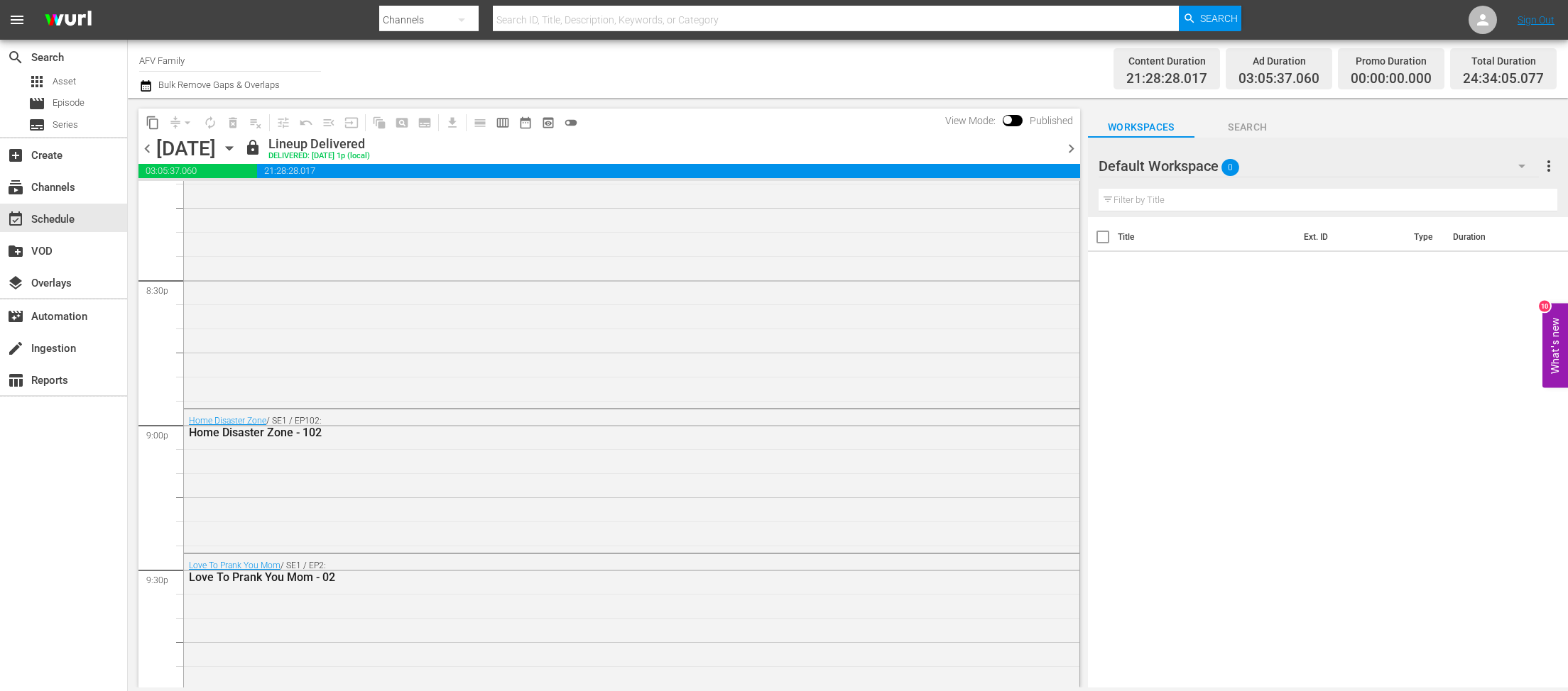
scroll to position [6351, 0]
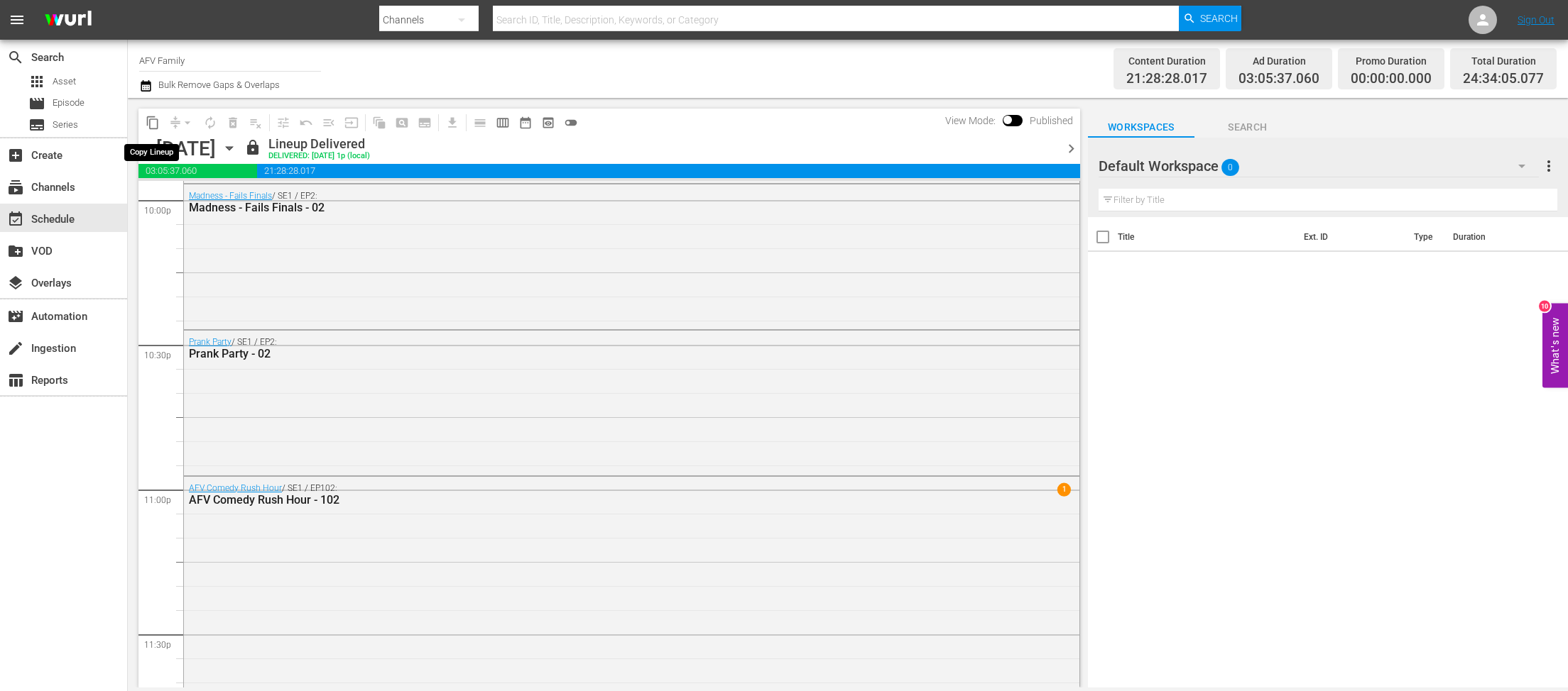
click at [157, 123] on span "content_copy" at bounding box center [153, 123] width 14 height 14
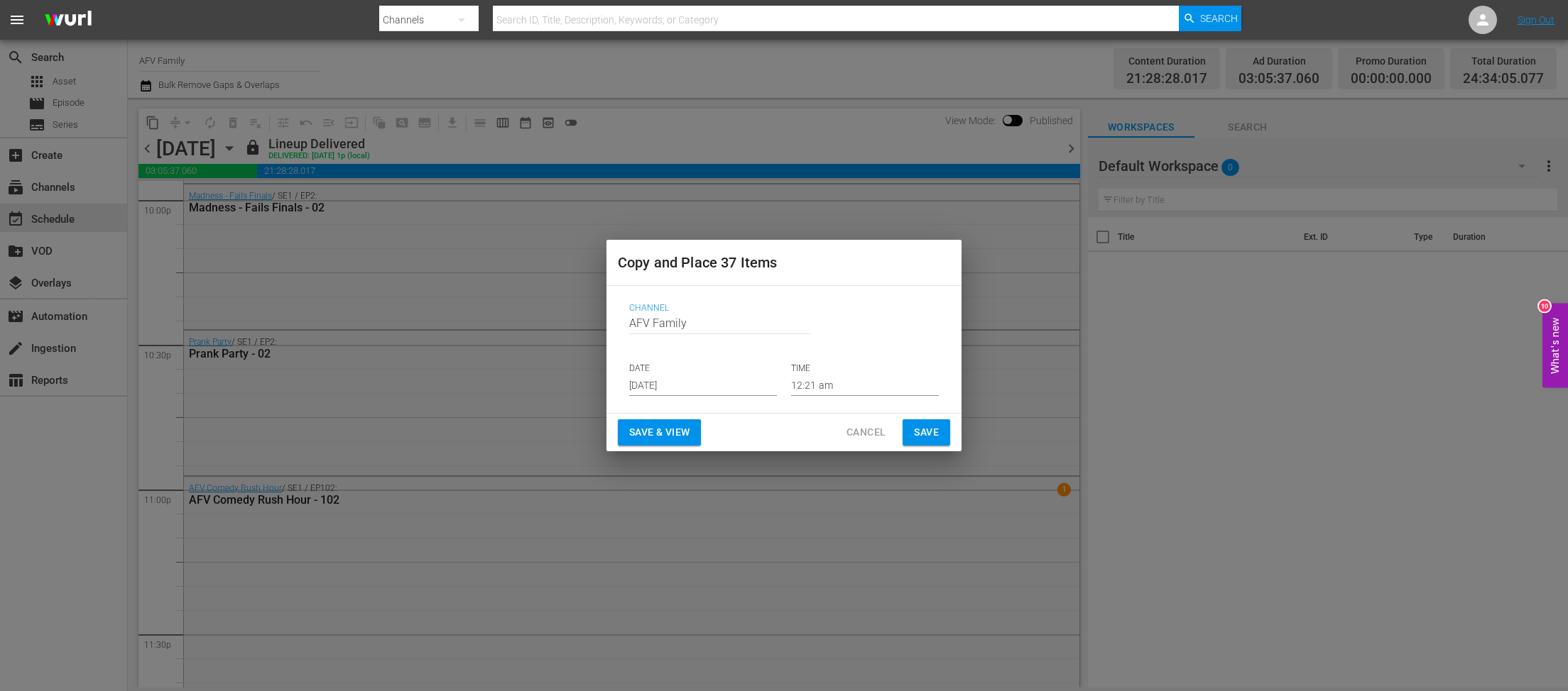
click at [703, 380] on input "[DATE]" at bounding box center [703, 385] width 148 height 22
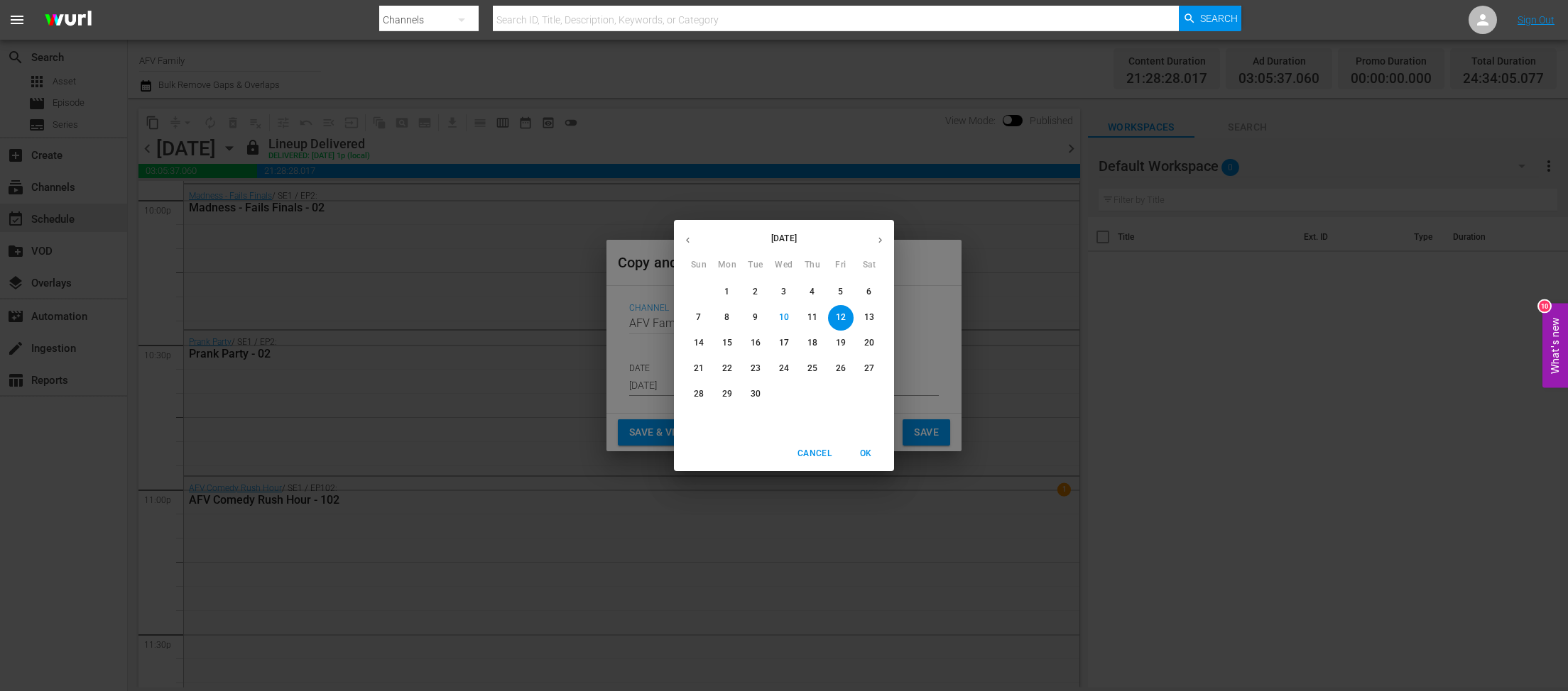
click at [873, 314] on p "13" at bounding box center [869, 317] width 10 height 12
type input "[DATE]"
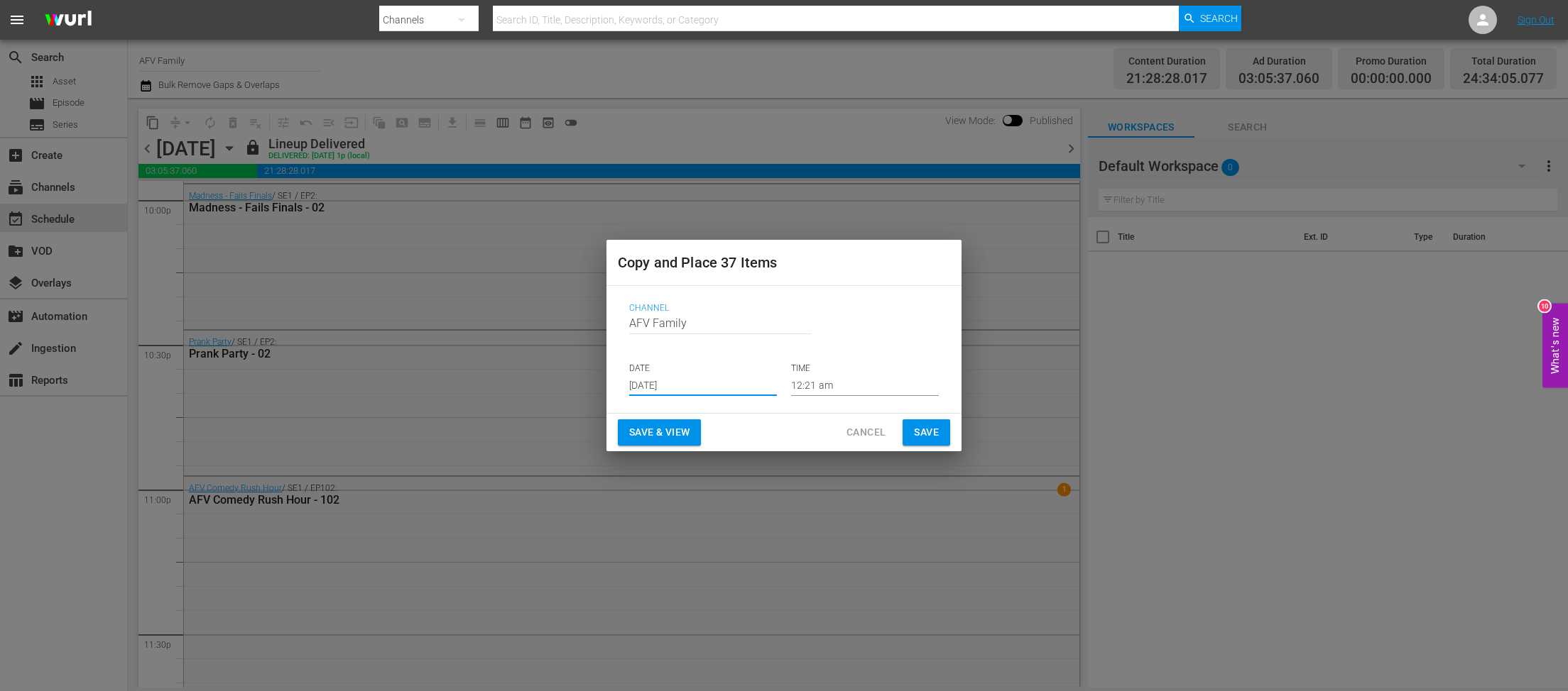
click at [691, 437] on button "Save & View" at bounding box center [660, 432] width 83 height 26
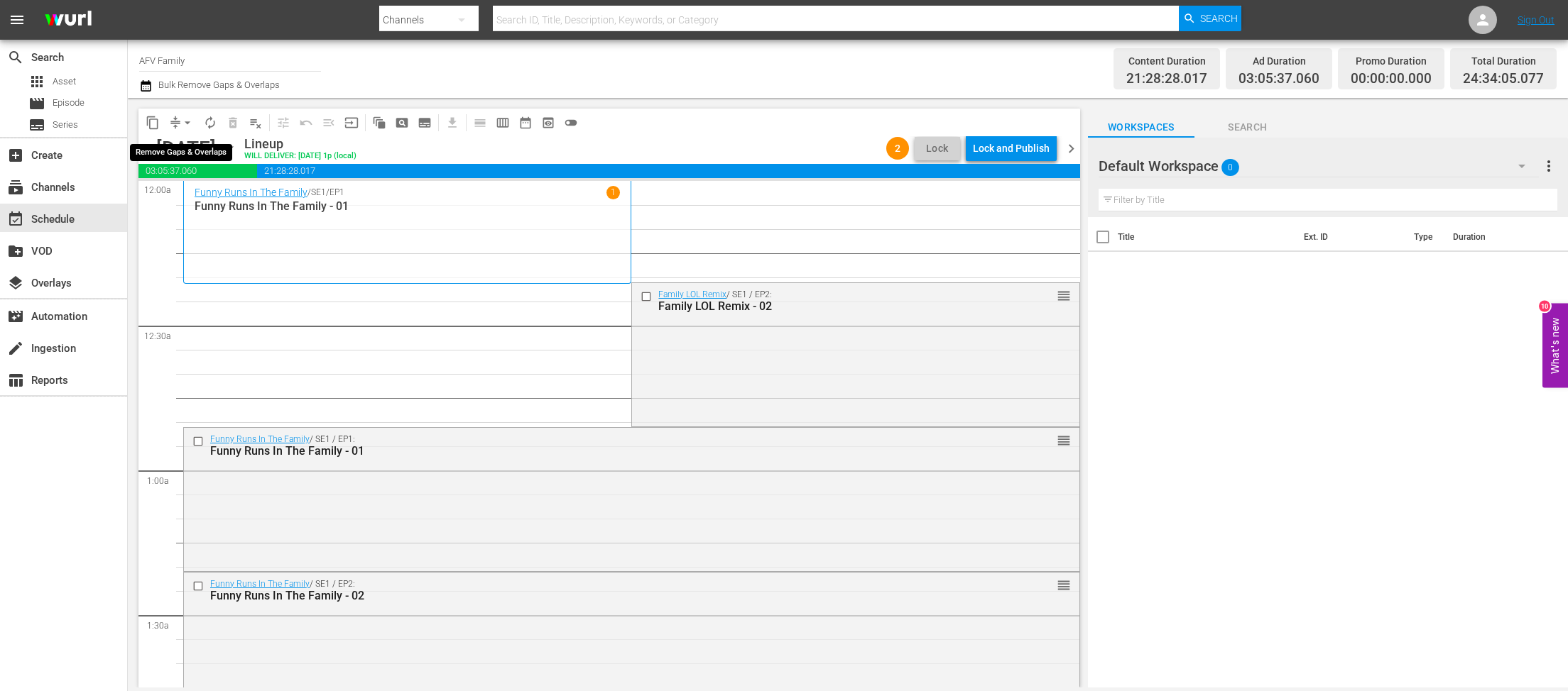
click at [179, 124] on button "arrow_drop_down" at bounding box center [187, 123] width 22 height 22
click at [179, 191] on li "Align to End of Previous Day" at bounding box center [187, 198] width 149 height 23
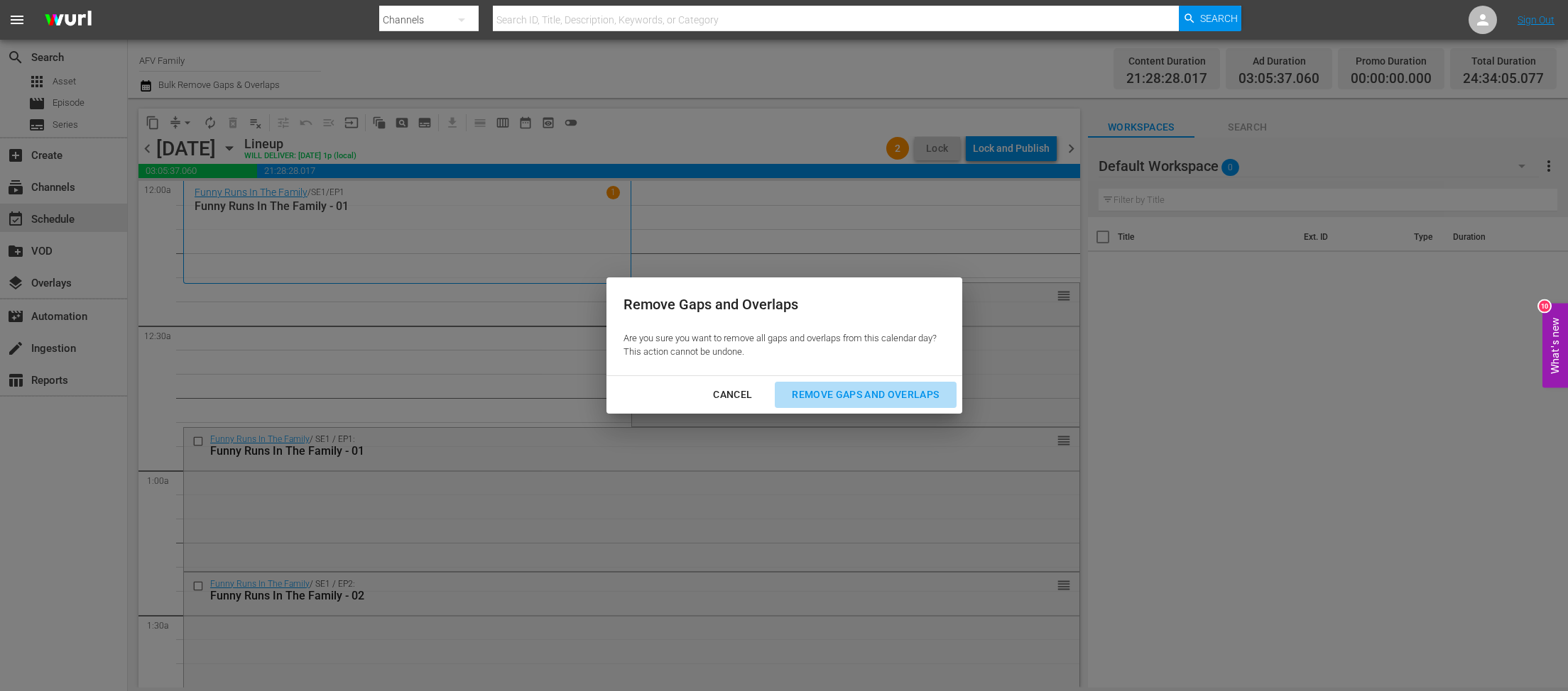
click at [876, 402] on div "Remove Gaps and Overlaps" at bounding box center [865, 395] width 170 height 18
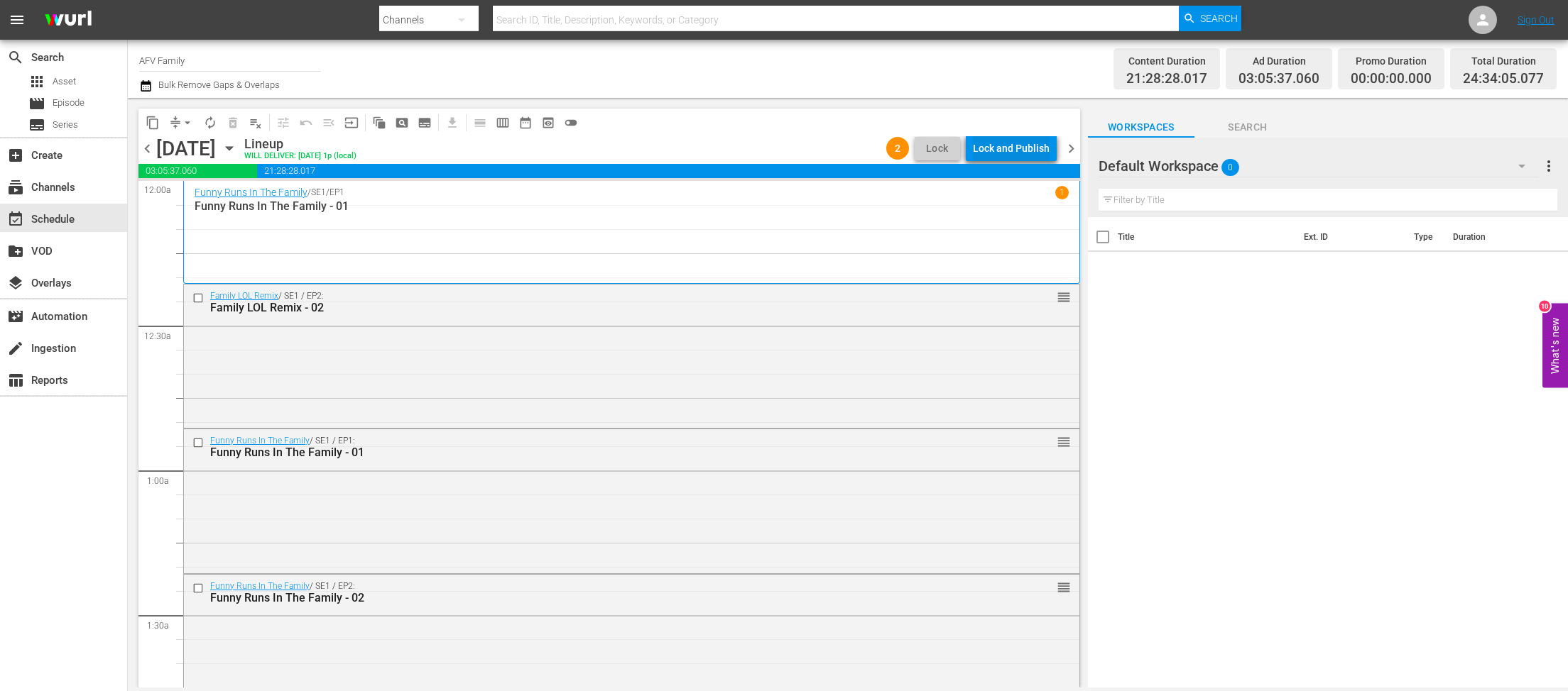
click at [1009, 154] on div "Lock and Publish" at bounding box center [1011, 148] width 77 height 26
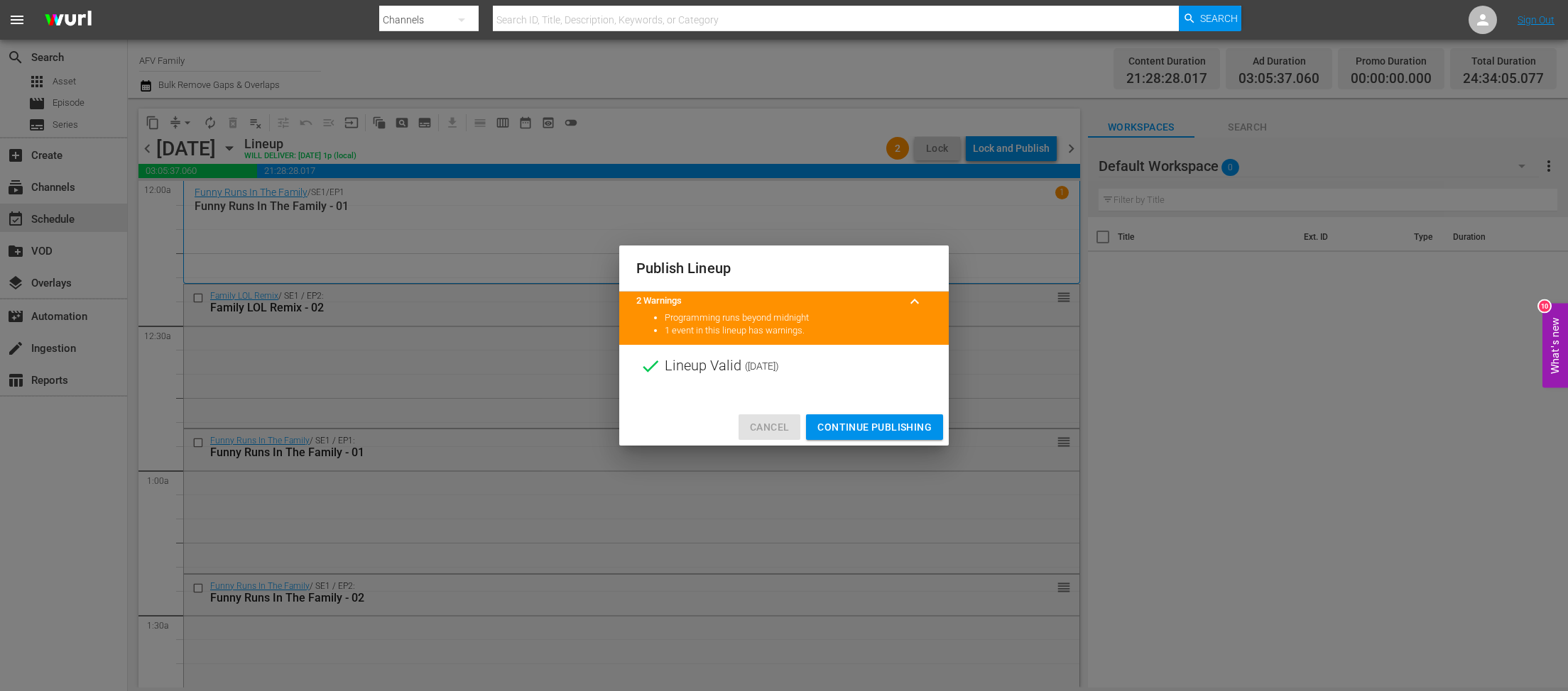
click at [766, 430] on span "Cancel" at bounding box center [769, 427] width 39 height 18
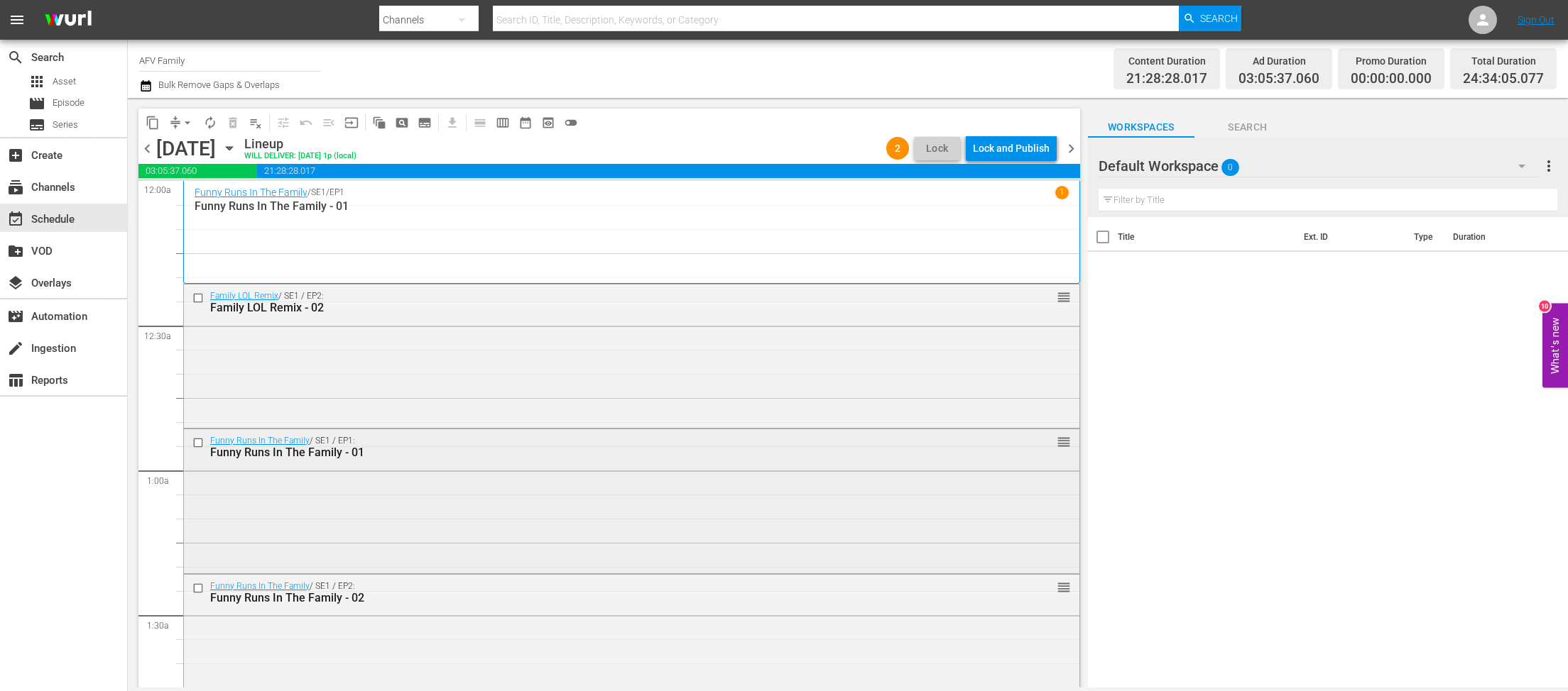
click at [198, 442] on input "checkbox" at bounding box center [199, 442] width 15 height 12
click at [234, 120] on span "delete_forever_outlined" at bounding box center [233, 123] width 14 height 14
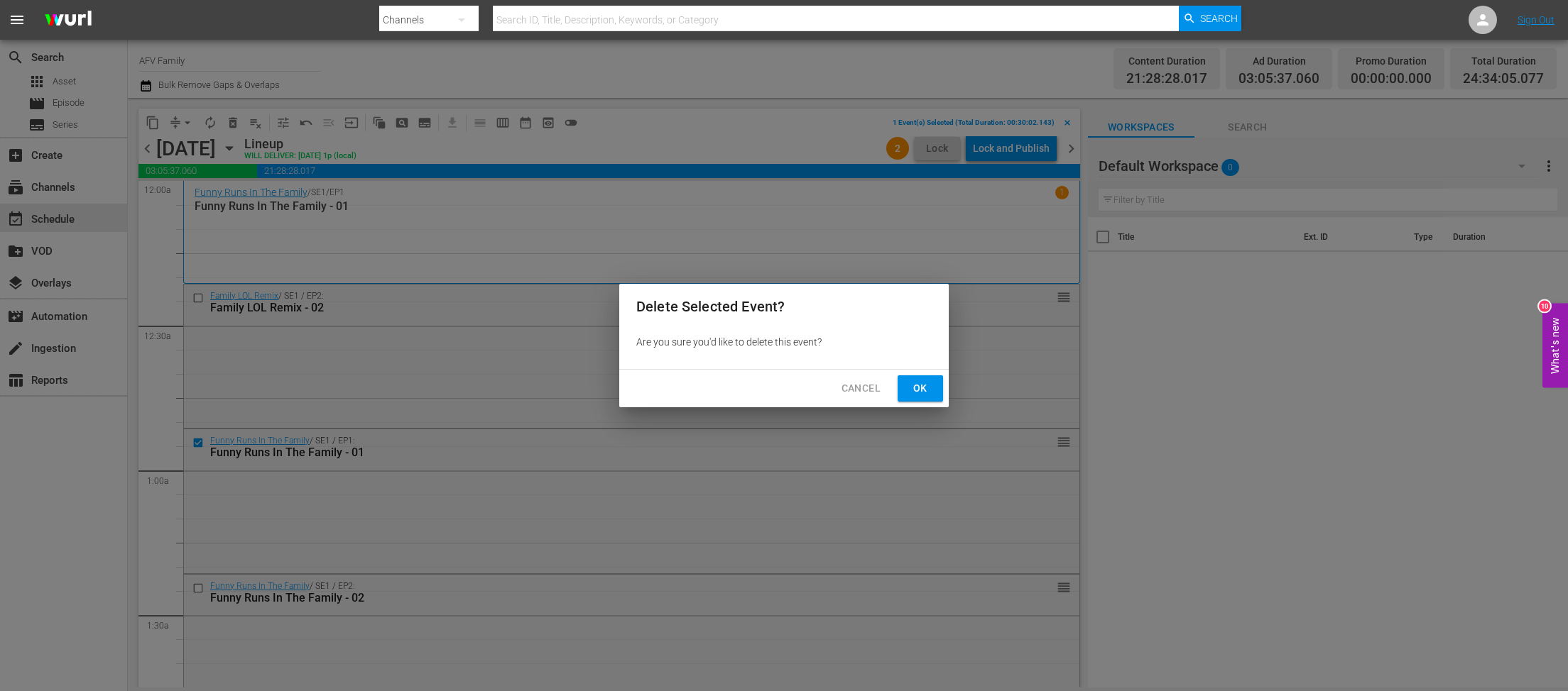
click at [926, 387] on span "Ok" at bounding box center [920, 388] width 22 height 18
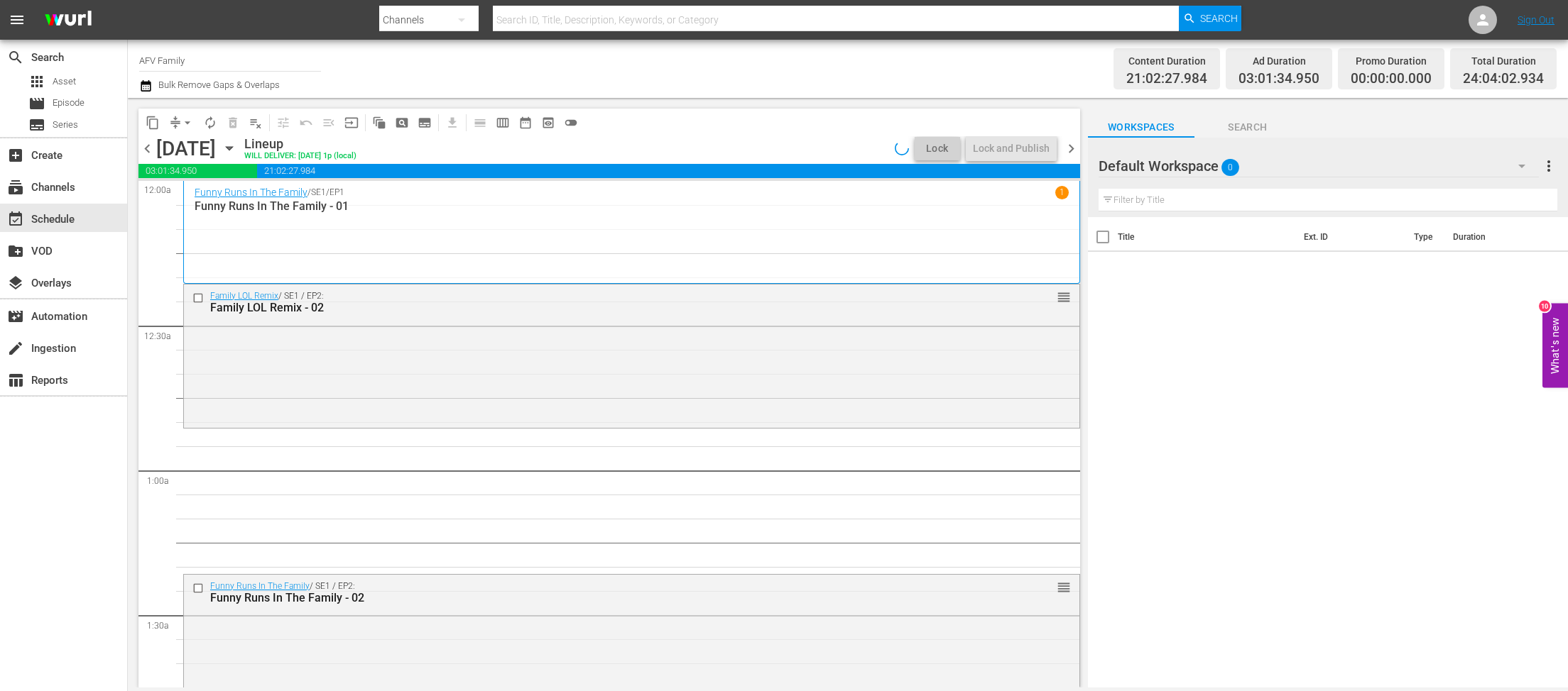
click at [176, 124] on button "arrow_drop_down" at bounding box center [187, 123] width 22 height 22
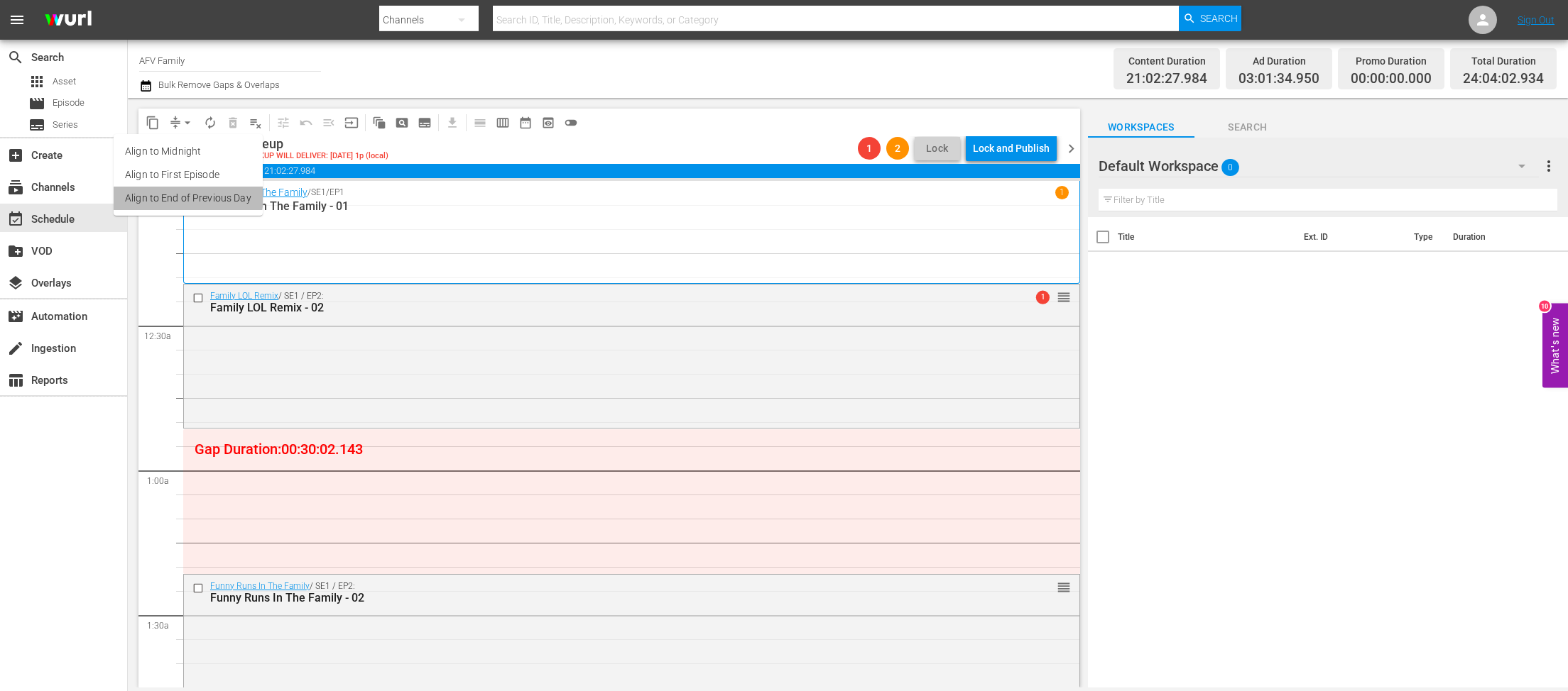
click at [179, 196] on li "Align to End of Previous Day" at bounding box center [187, 198] width 149 height 23
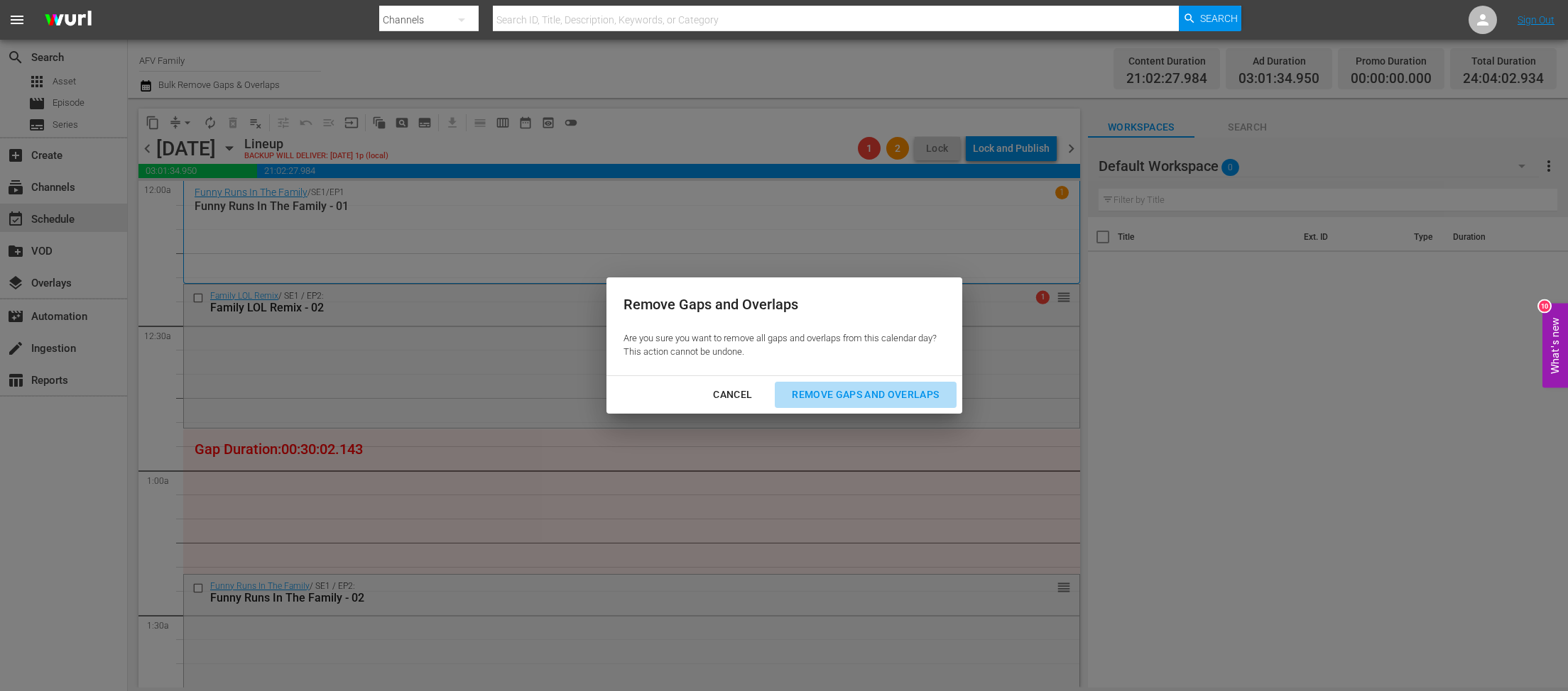
click at [835, 388] on div "Remove Gaps and Overlaps" at bounding box center [865, 395] width 170 height 18
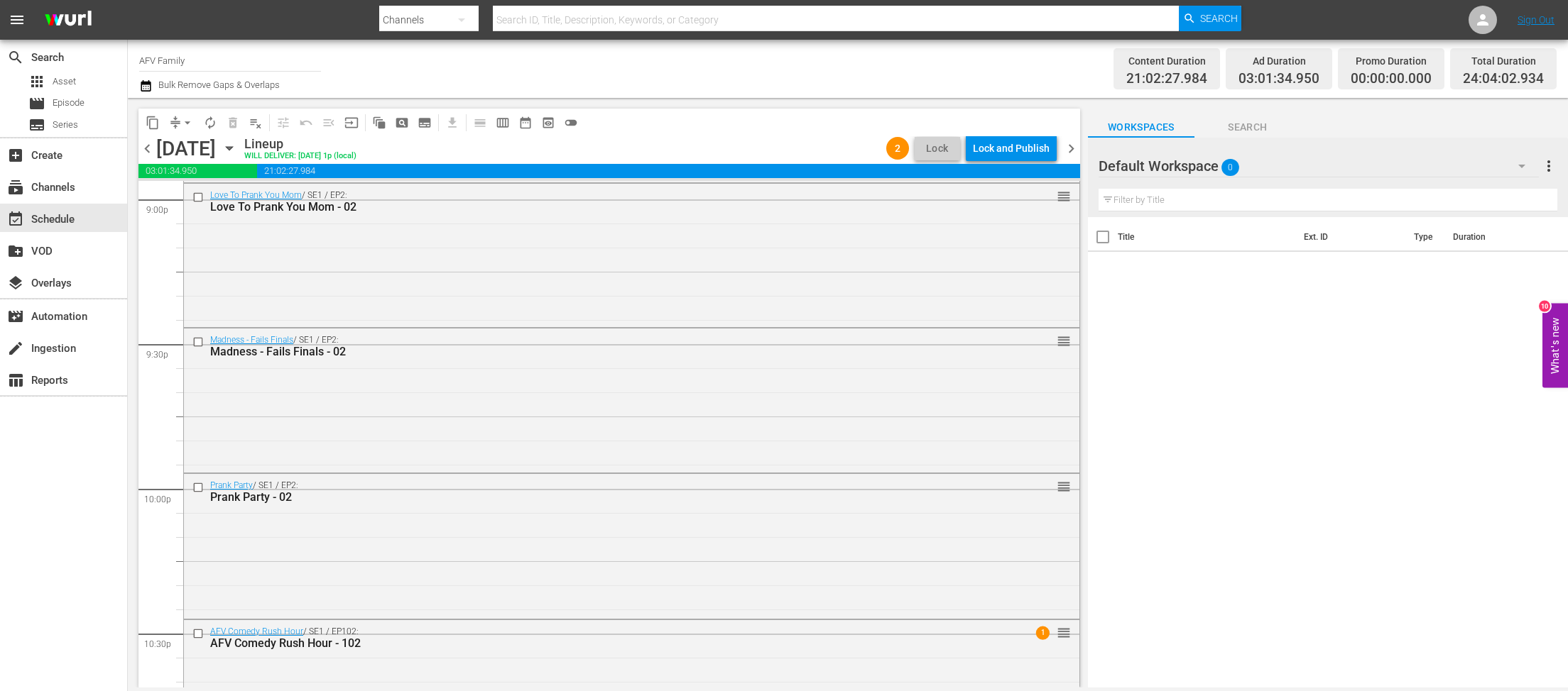
scroll to position [6564, 0]
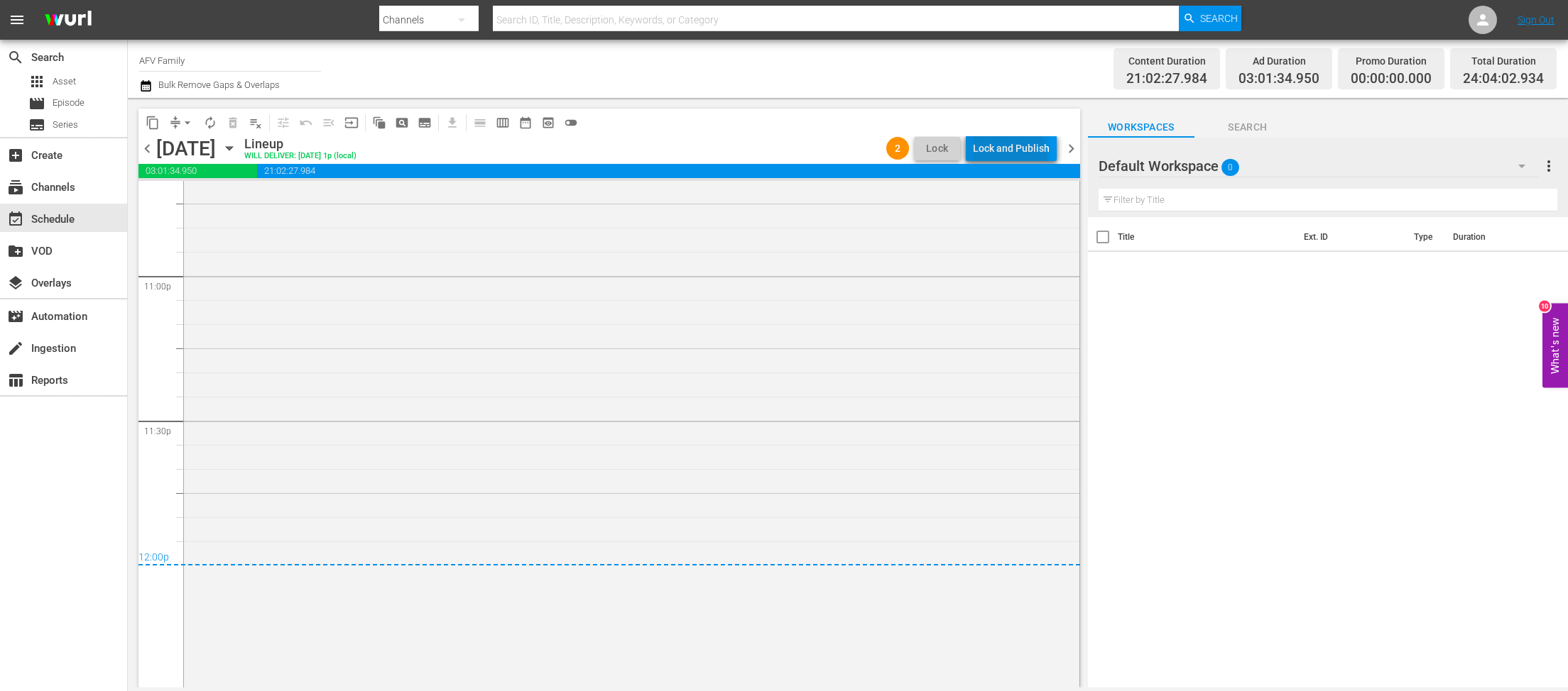
click at [1011, 158] on div "Lock and Publish" at bounding box center [1011, 148] width 77 height 26
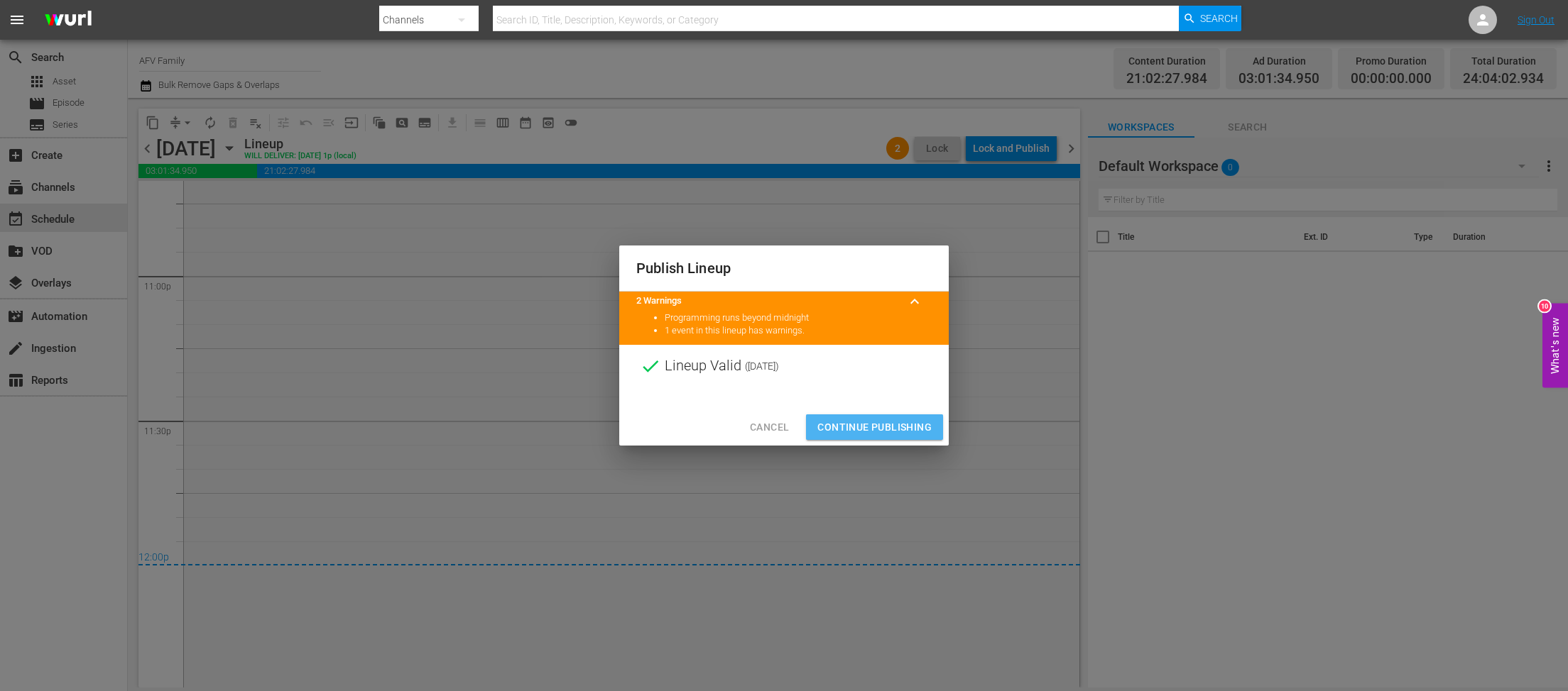
click at [881, 428] on span "Continue Publishing" at bounding box center [874, 427] width 114 height 18
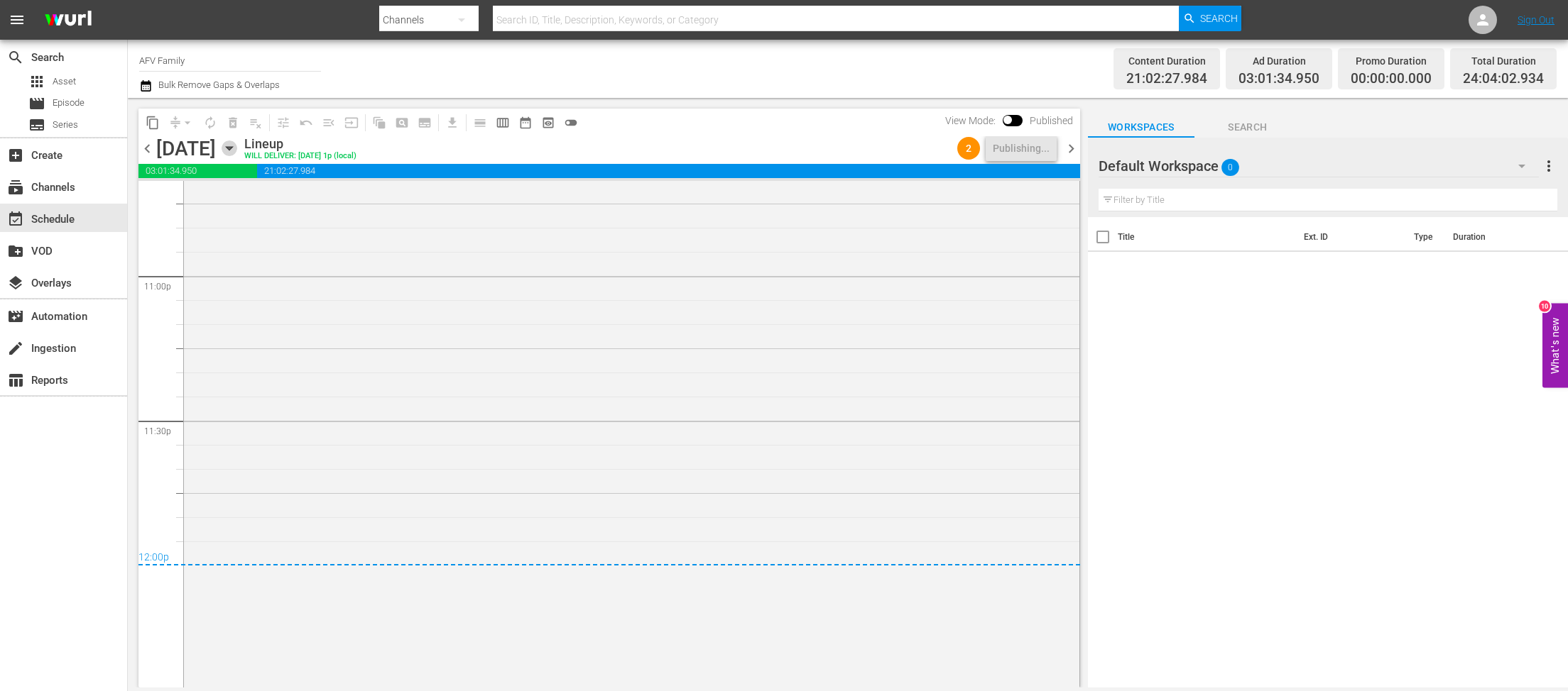
click at [232, 149] on icon "button" at bounding box center [229, 148] width 6 height 3
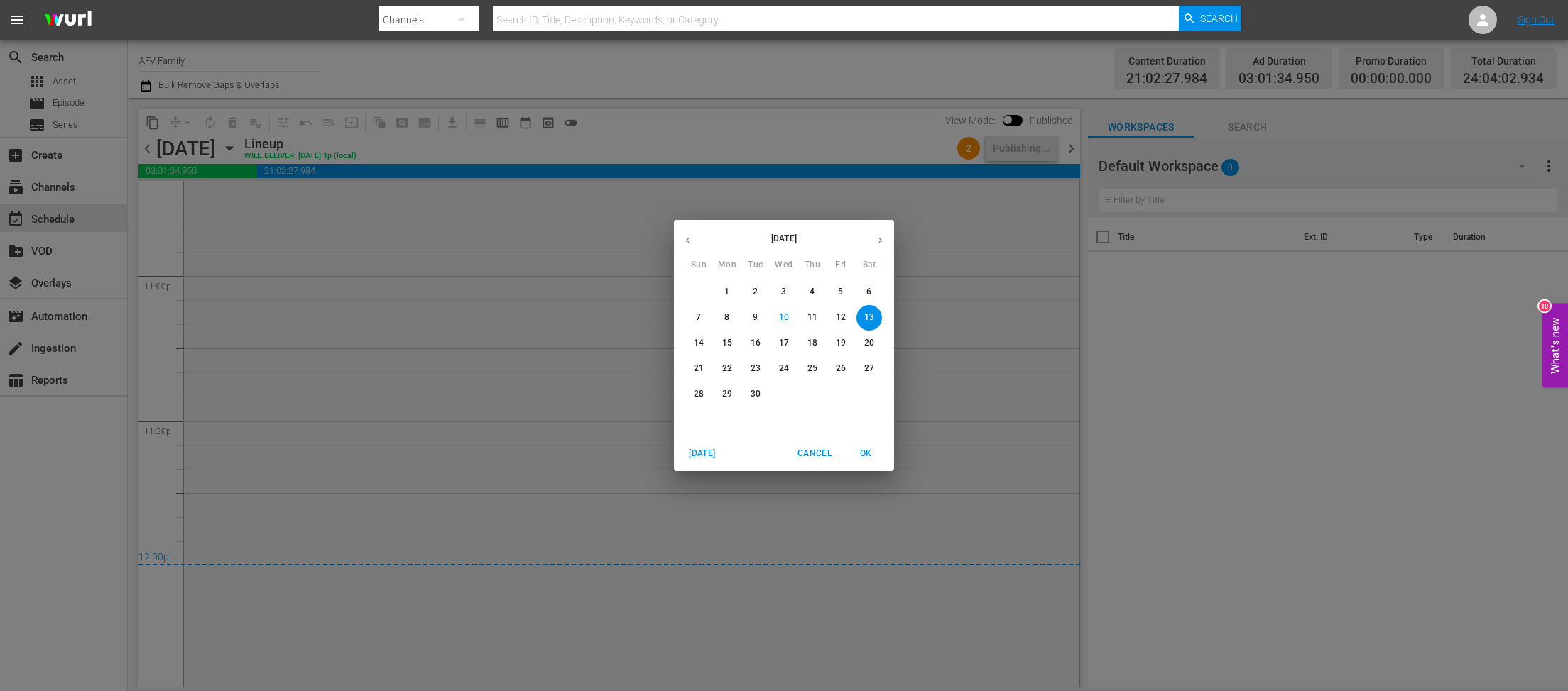
click at [707, 342] on span "14" at bounding box center [699, 343] width 26 height 12
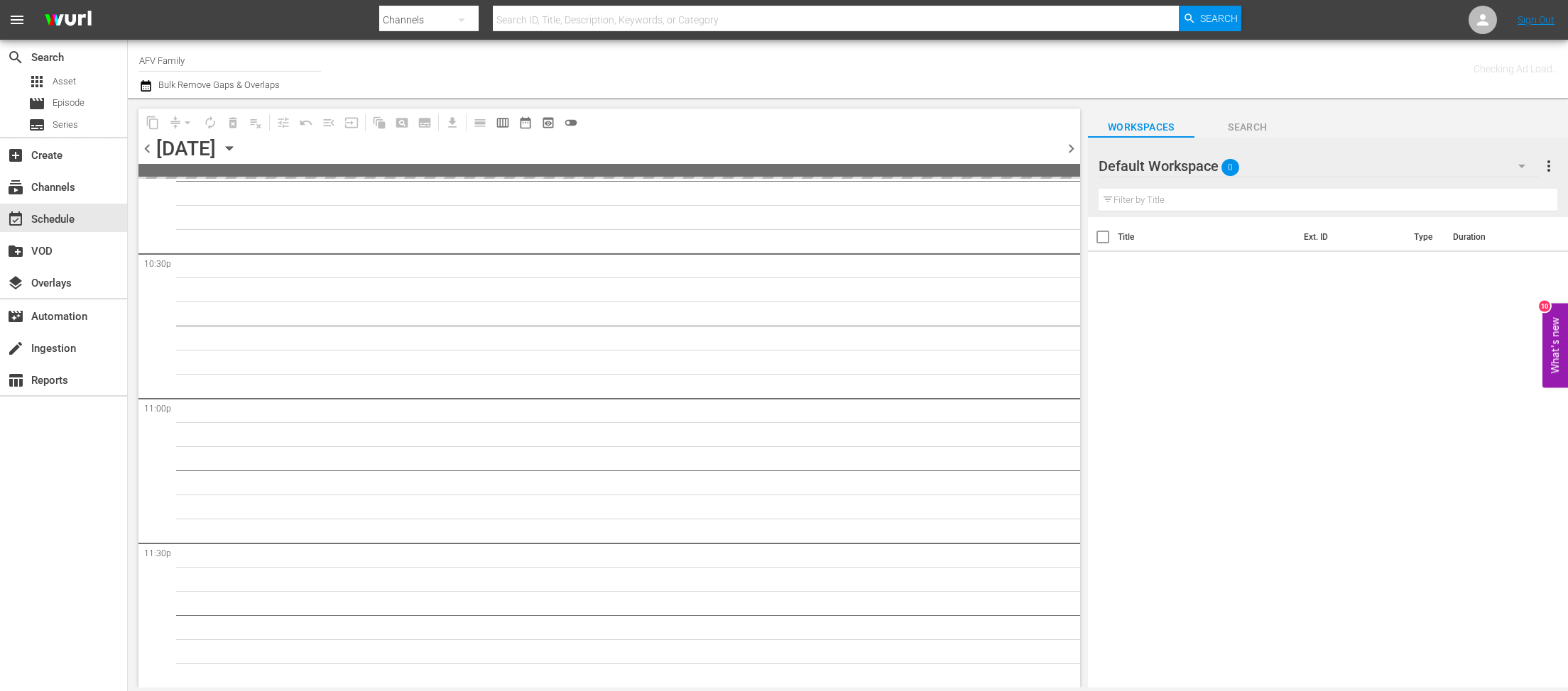
scroll to position [6439, 0]
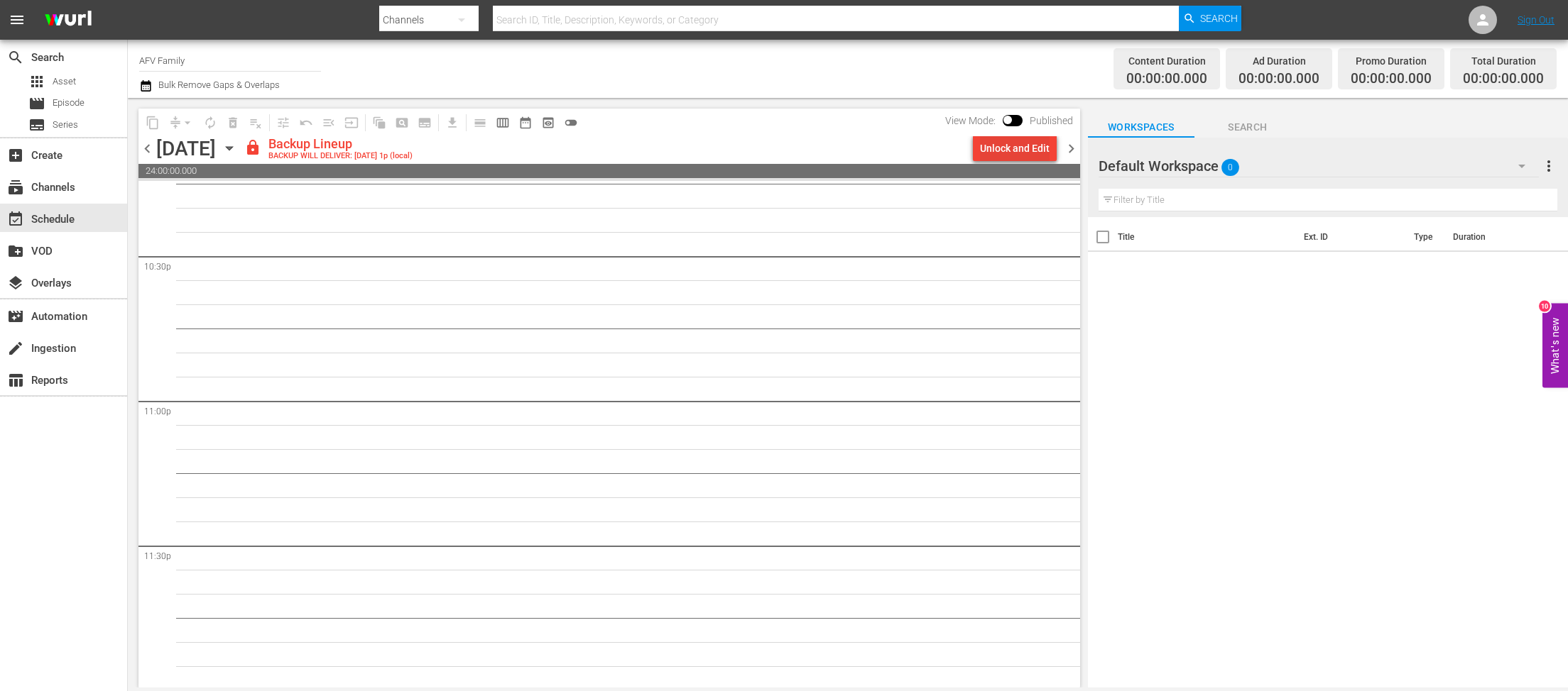
click at [997, 155] on div "Unlock and Edit" at bounding box center [1014, 148] width 69 height 26
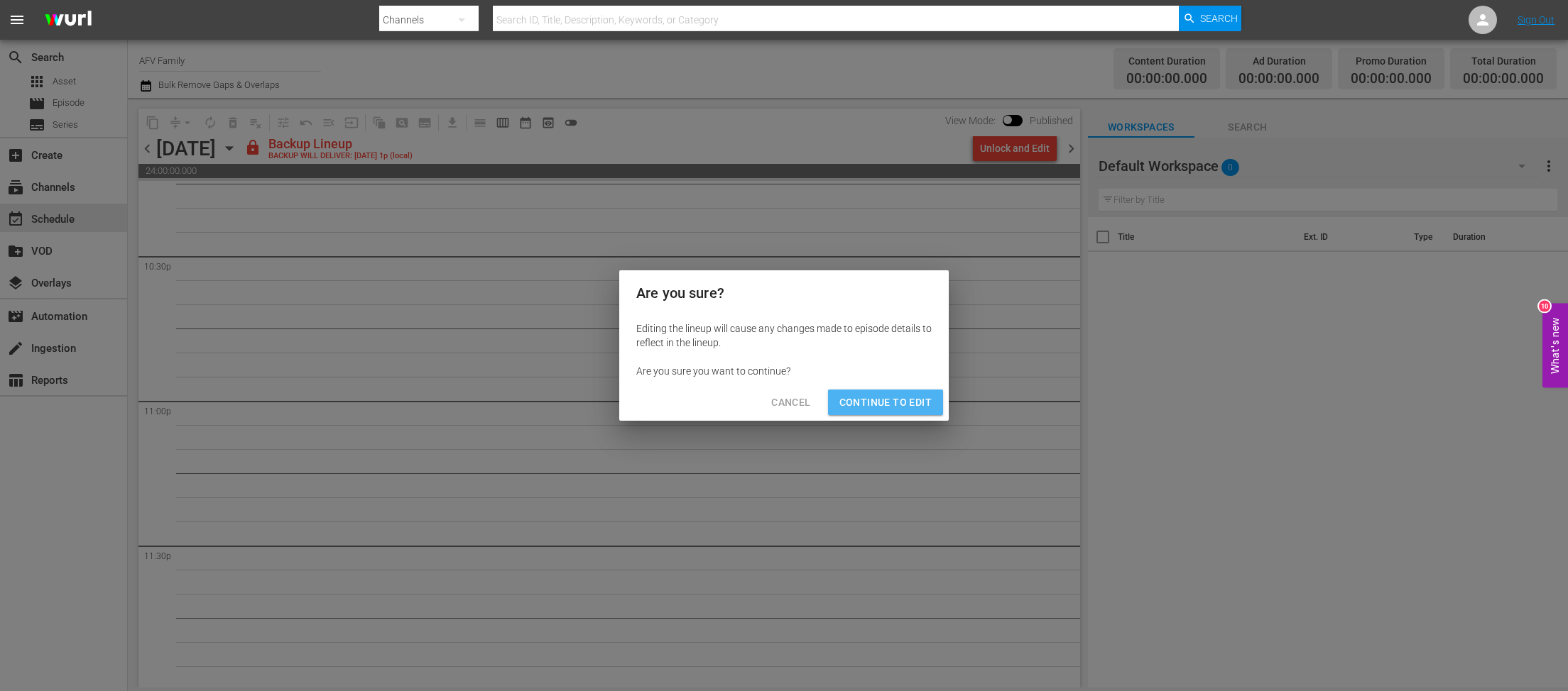
click at [862, 398] on span "Continue to Edit" at bounding box center [885, 402] width 93 height 18
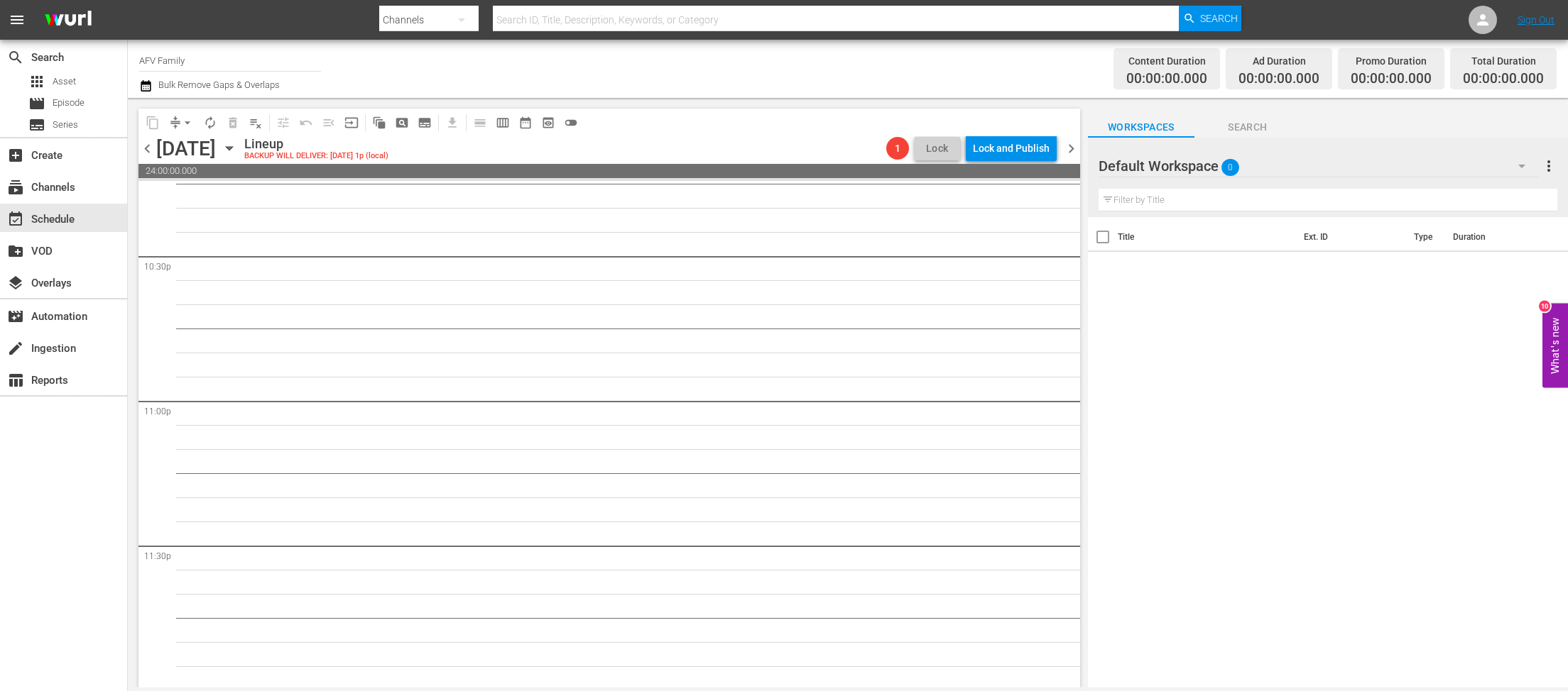
click at [237, 153] on icon "button" at bounding box center [230, 148] width 16 height 16
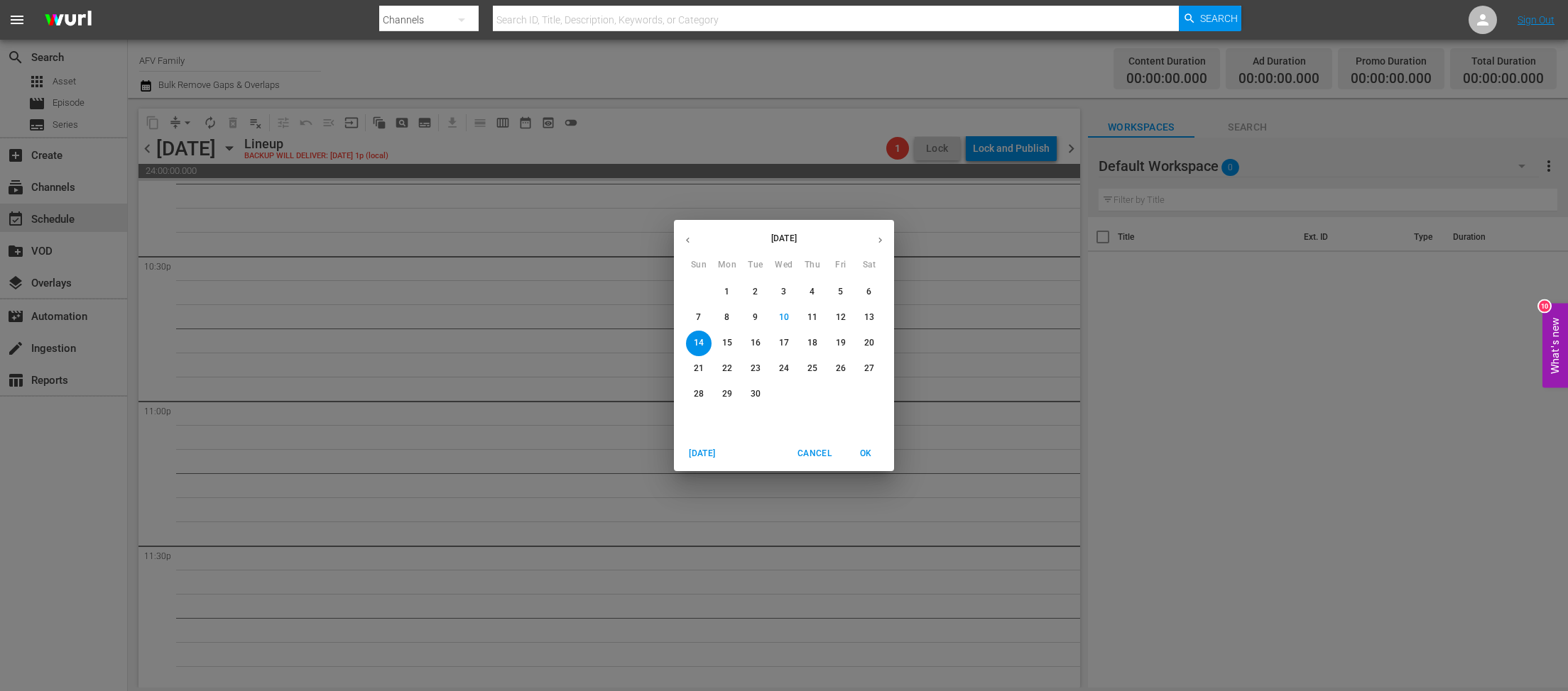
click at [750, 300] on button "2" at bounding box center [755, 292] width 26 height 26
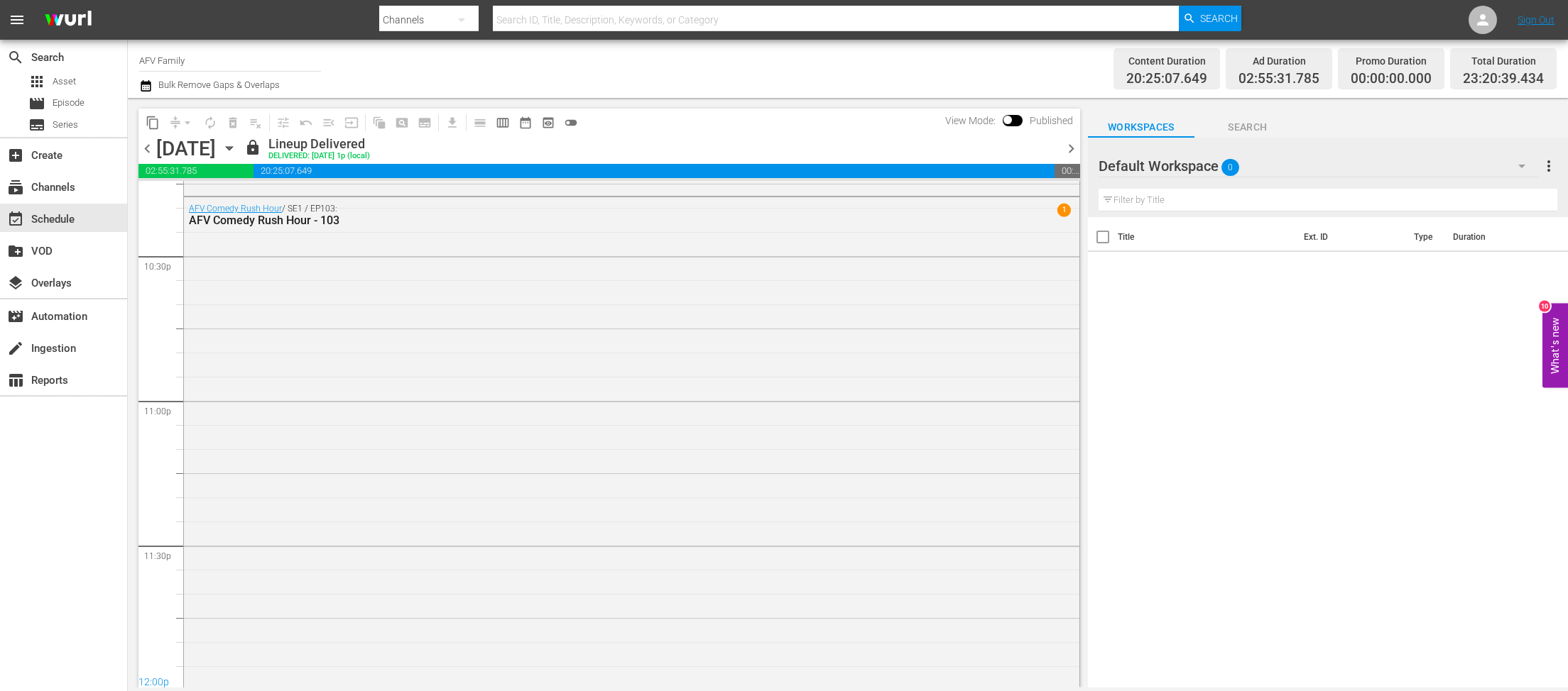
scroll to position [5956, 0]
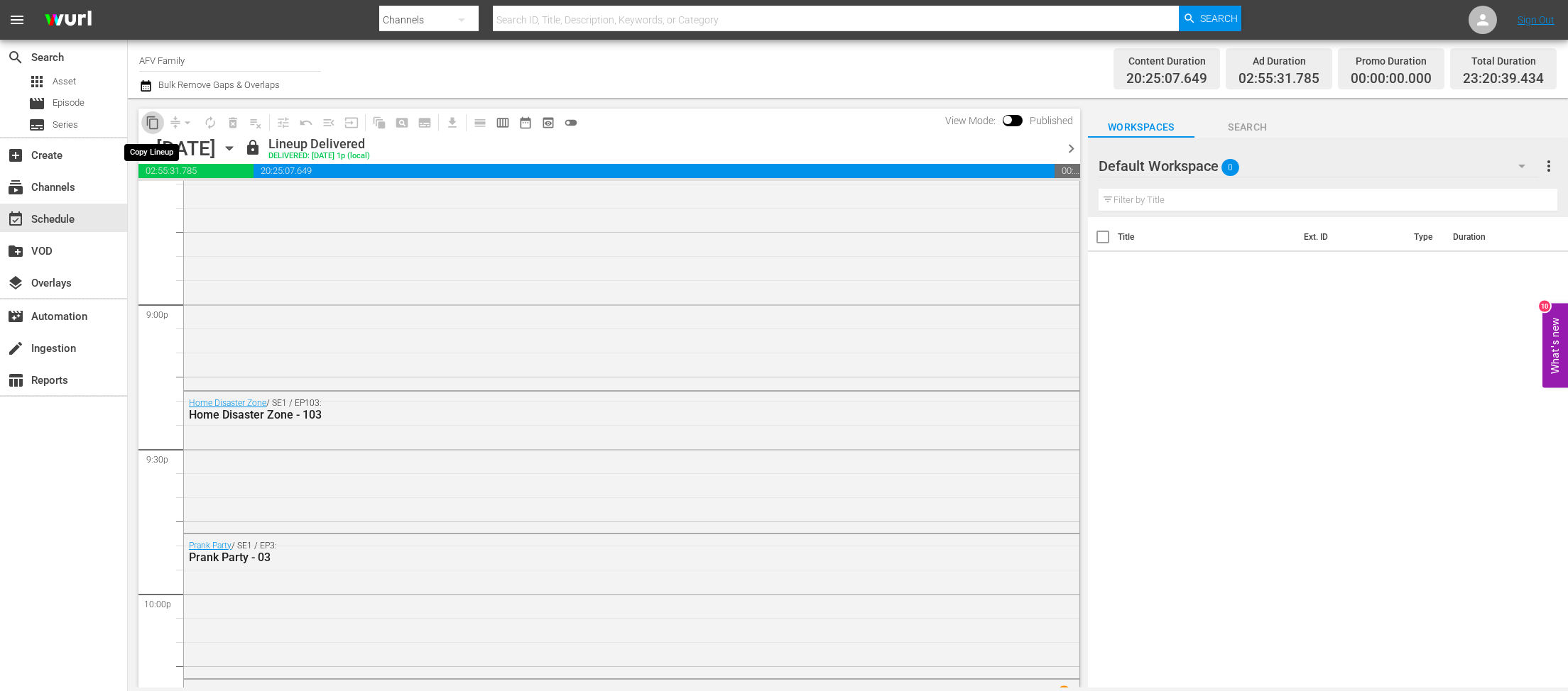
click at [156, 124] on span "content_copy" at bounding box center [153, 123] width 14 height 14
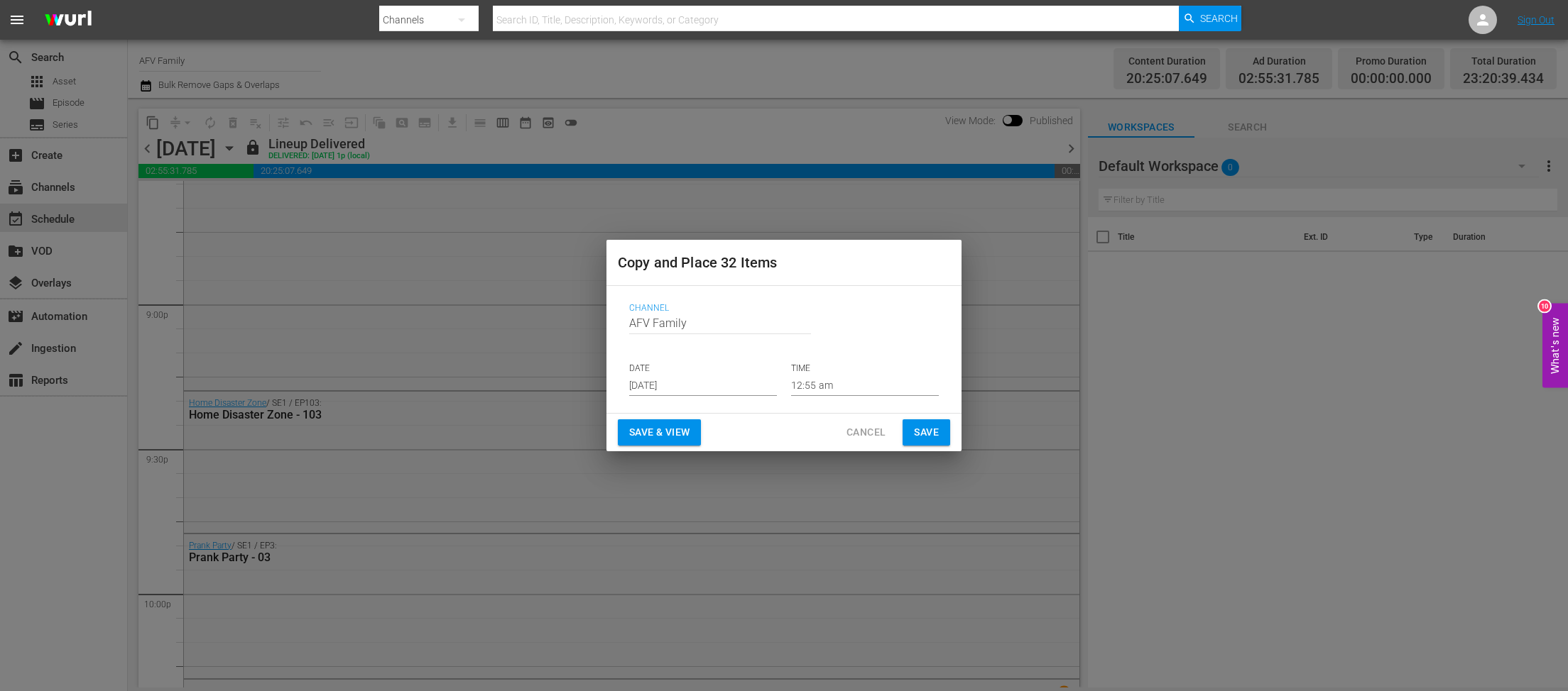
click at [719, 391] on input "[DATE]" at bounding box center [703, 385] width 148 height 22
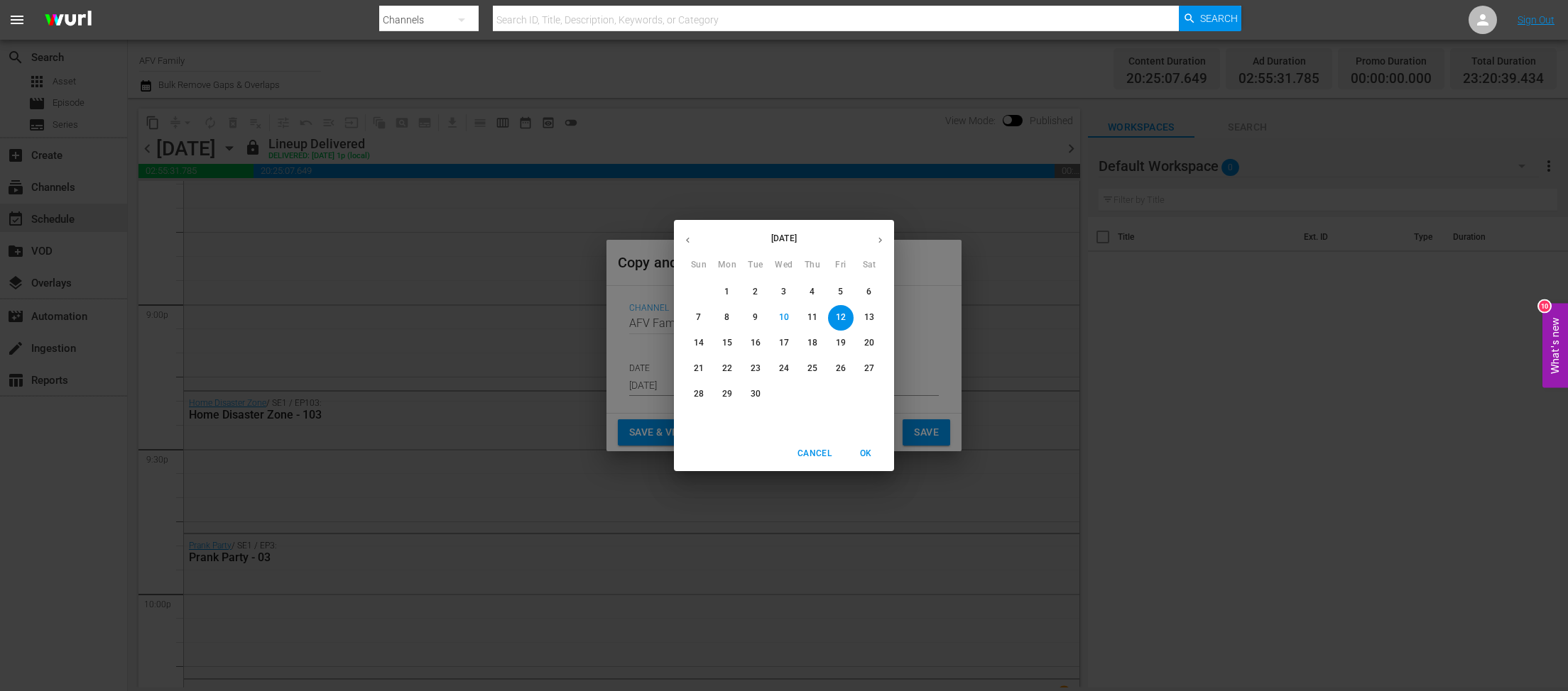
click at [693, 339] on span "14" at bounding box center [699, 343] width 26 height 12
type input "[DATE]"
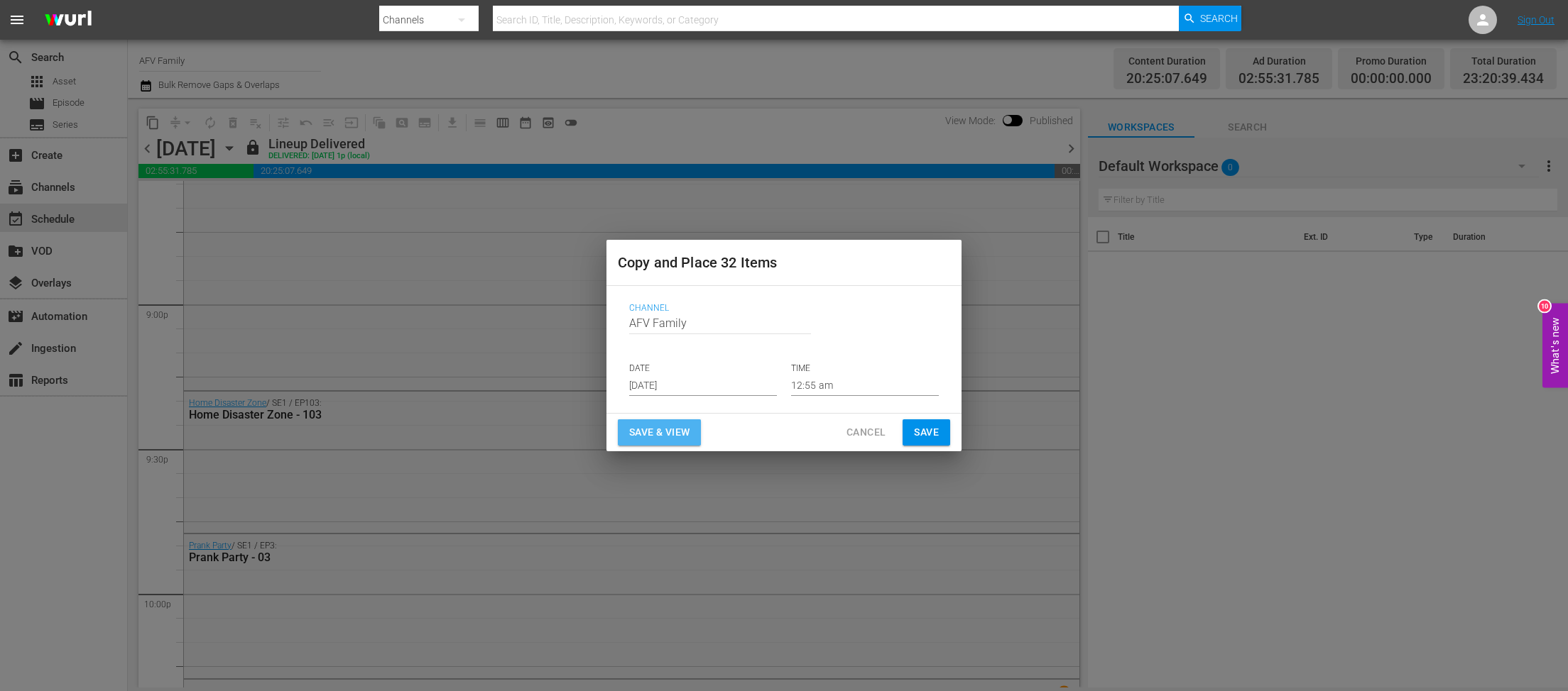
click at [654, 430] on span "Save & View" at bounding box center [660, 433] width 61 height 18
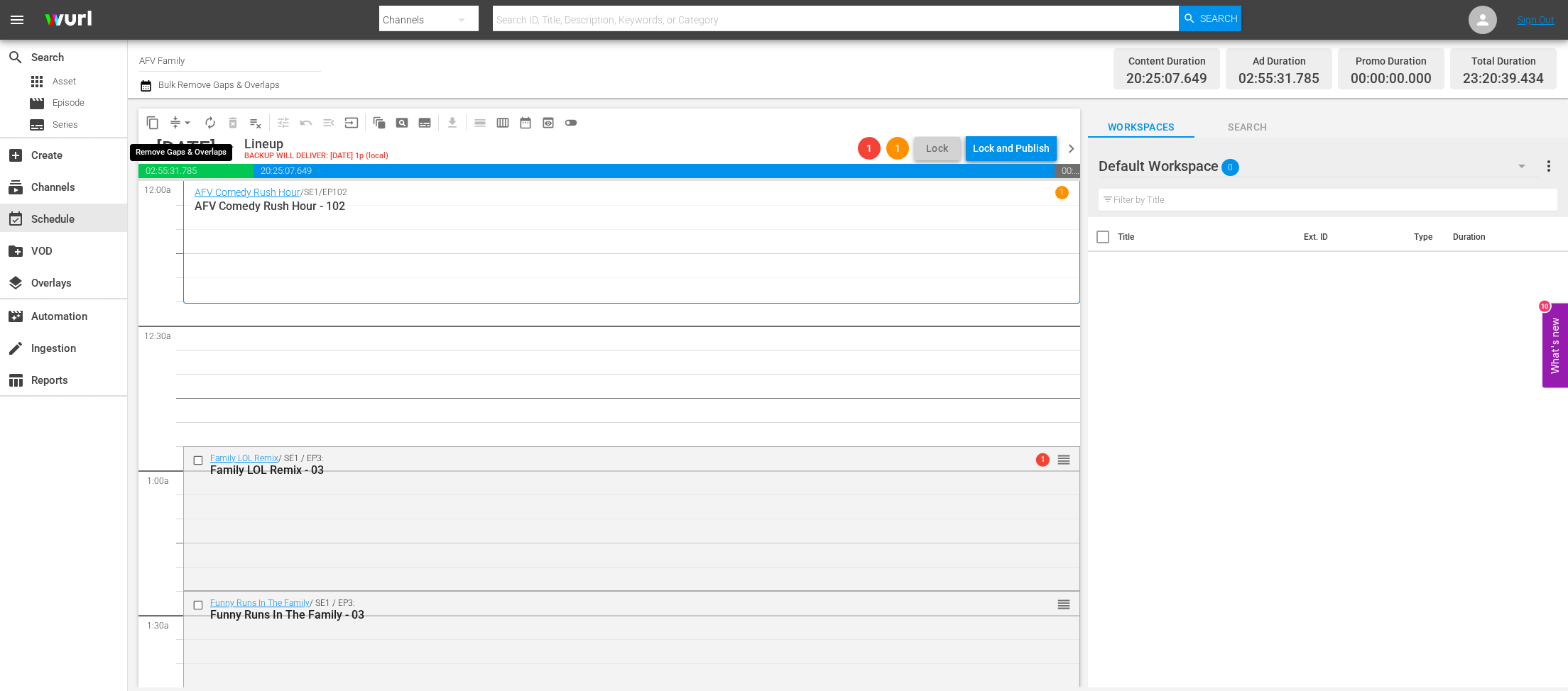
click at [179, 126] on button "arrow_drop_down" at bounding box center [187, 123] width 22 height 22
click at [179, 201] on li "Align to End of Previous Day" at bounding box center [187, 198] width 149 height 23
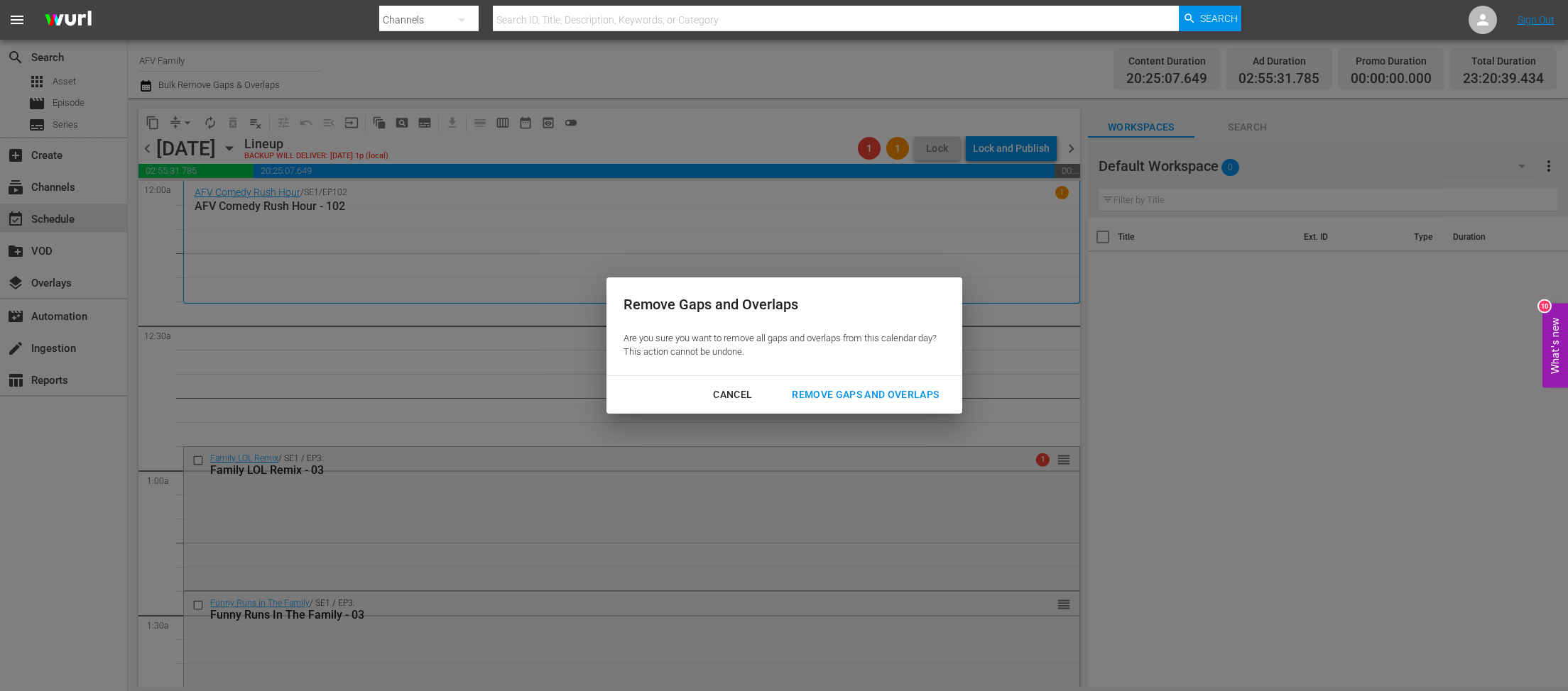
click at [864, 391] on div "Remove Gaps and Overlaps" at bounding box center [865, 395] width 170 height 18
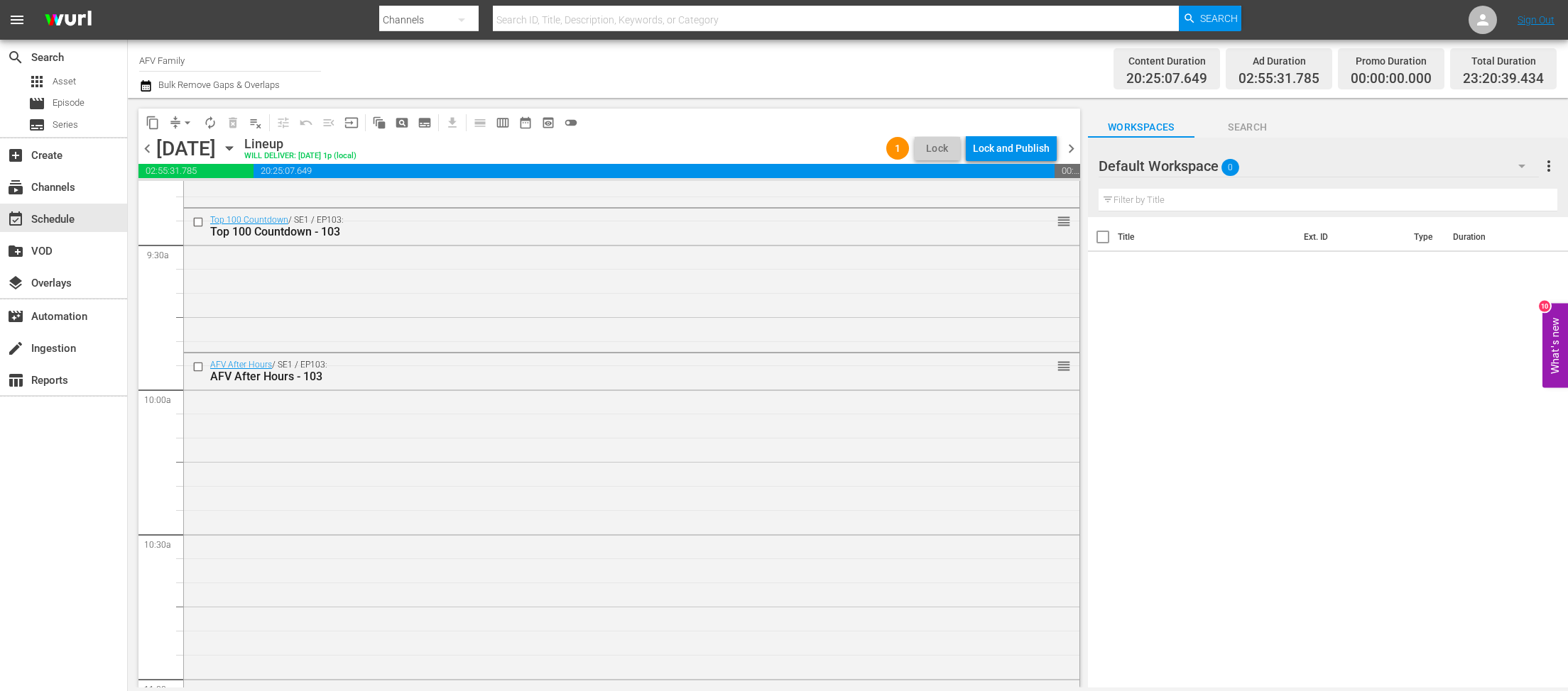
scroll to position [6441, 0]
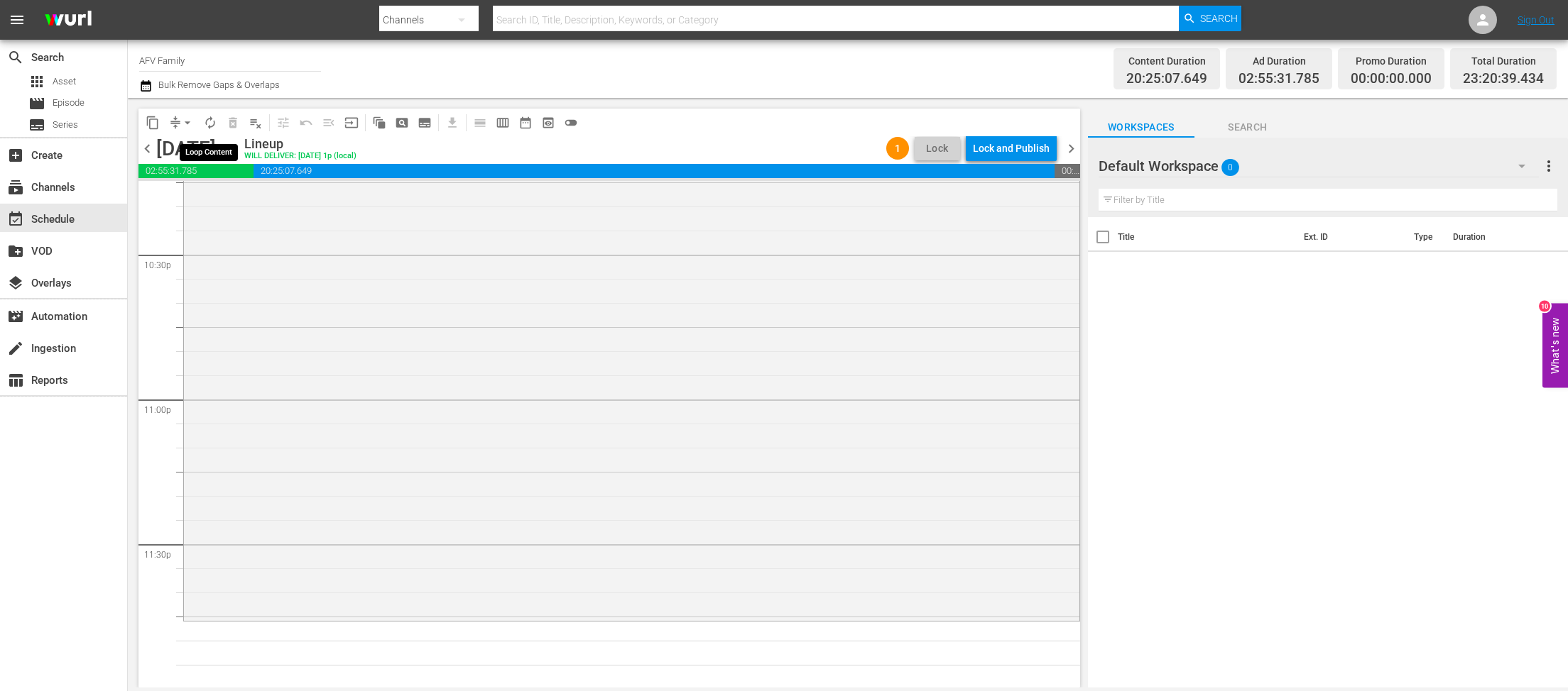
click at [208, 125] on span "autorenew_outlined" at bounding box center [211, 123] width 14 height 14
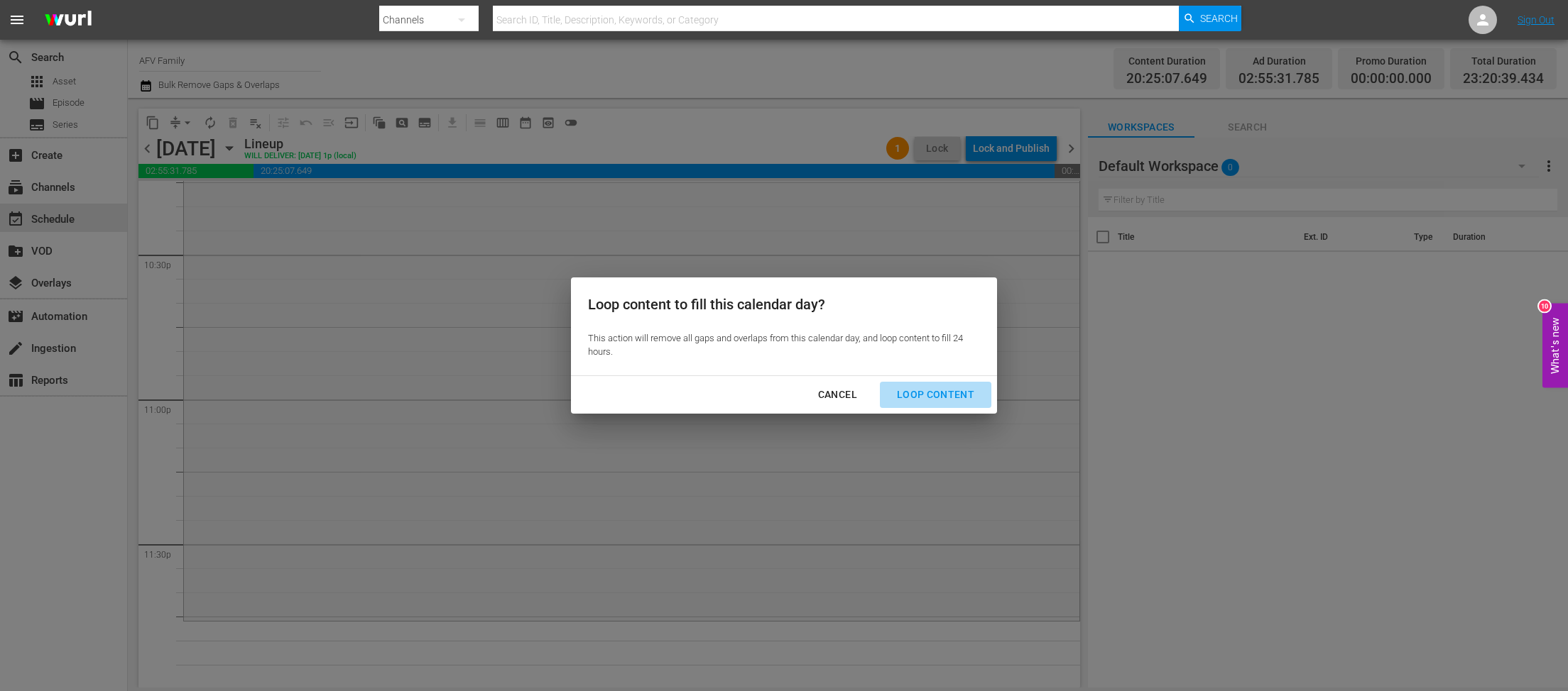
click at [962, 394] on div "Loop Content" at bounding box center [936, 395] width 100 height 18
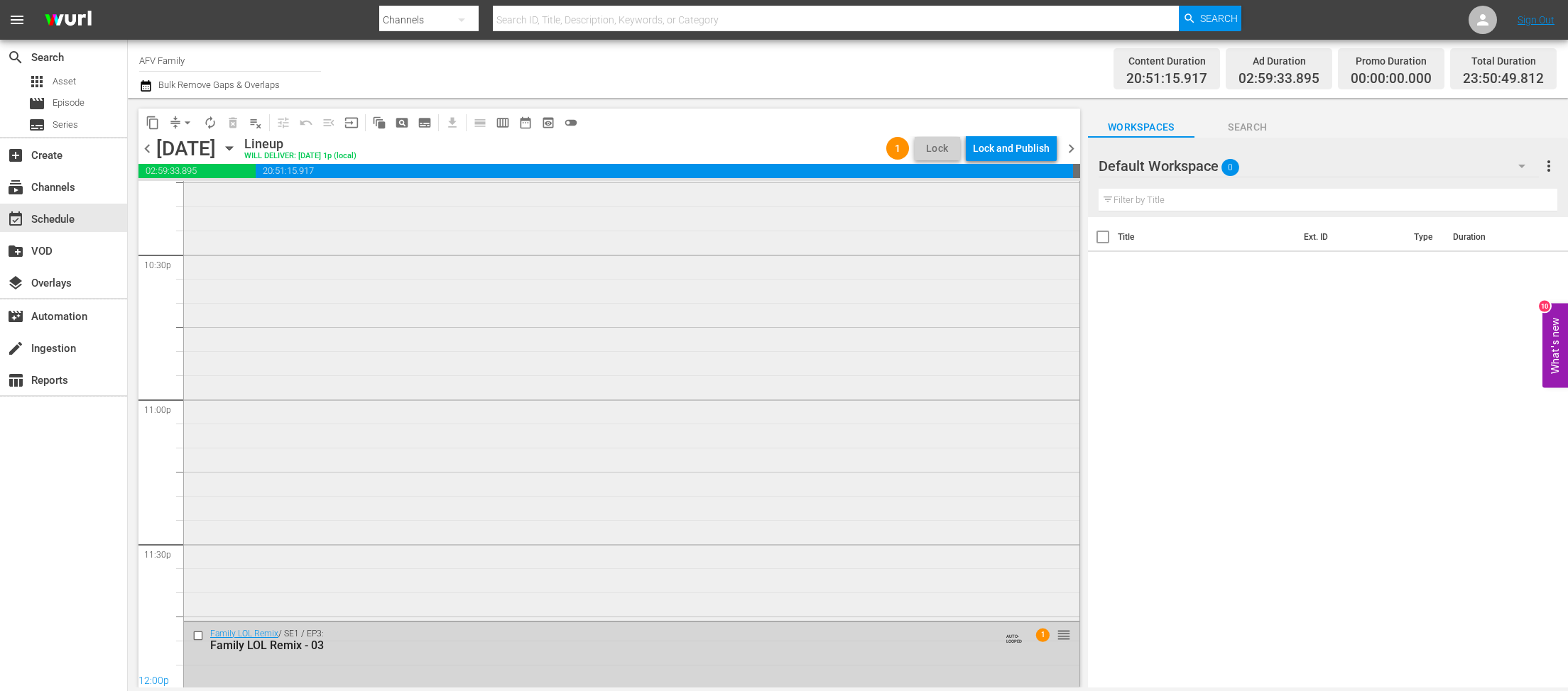
scroll to position [6519, 0]
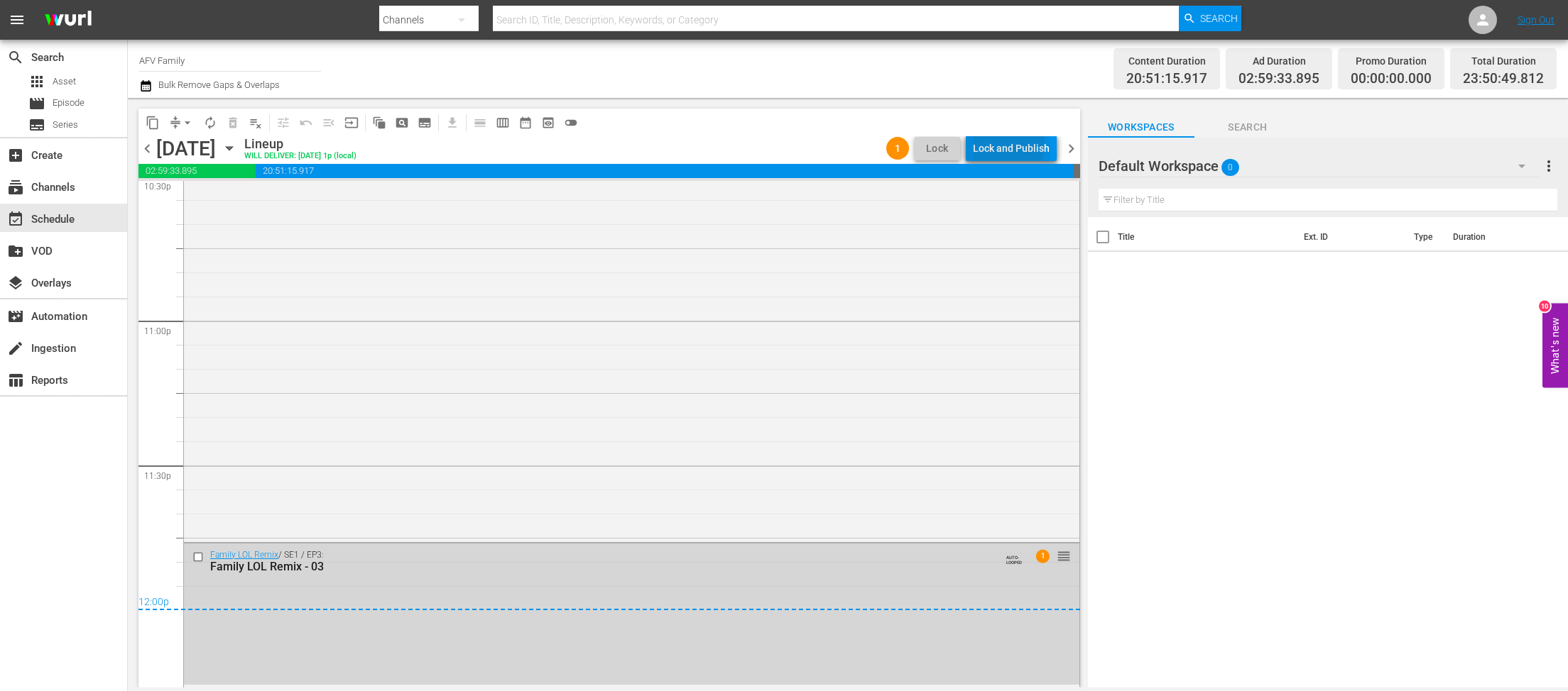
click at [996, 145] on div "Lock and Publish" at bounding box center [1011, 148] width 77 height 26
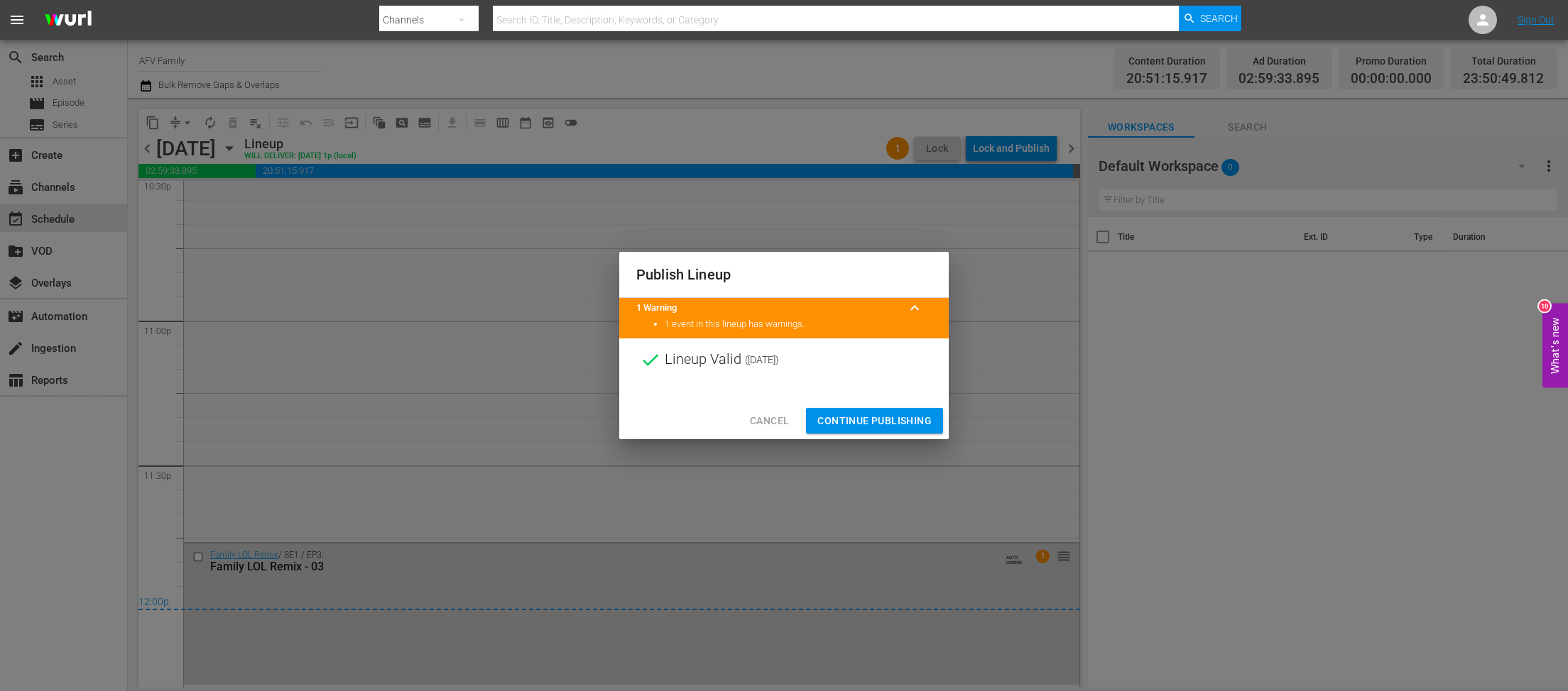
click at [870, 426] on span "Continue Publishing" at bounding box center [874, 421] width 114 height 18
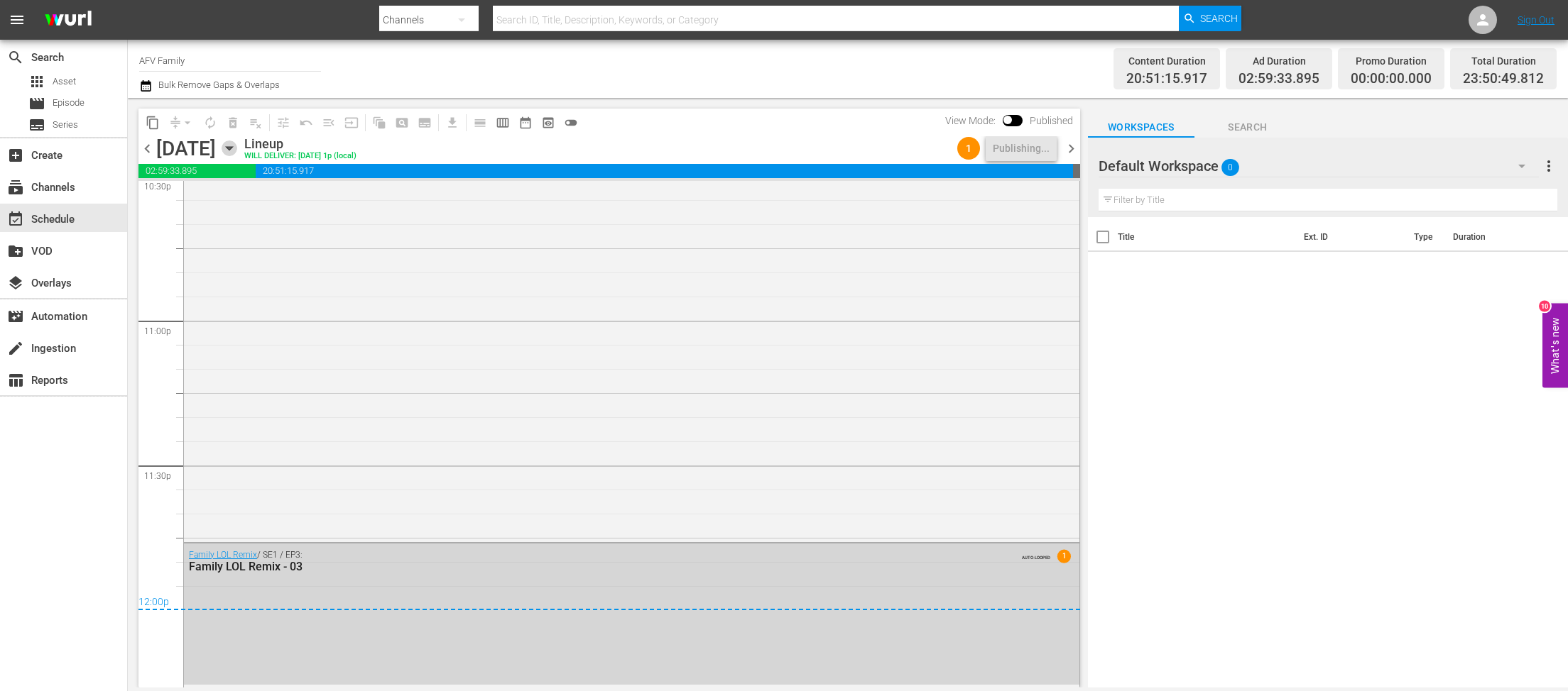
click at [237, 141] on icon "button" at bounding box center [230, 148] width 16 height 16
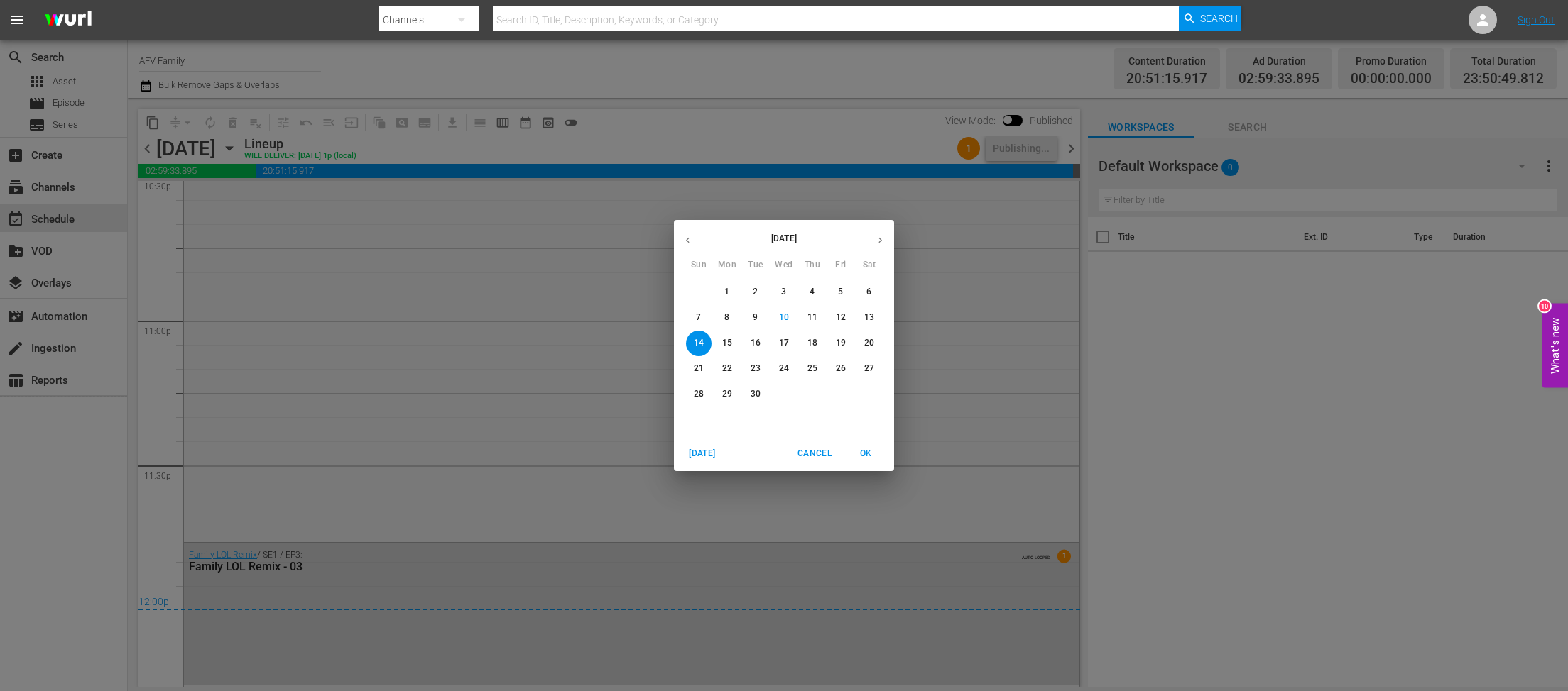
click at [735, 340] on span "15" at bounding box center [727, 343] width 26 height 12
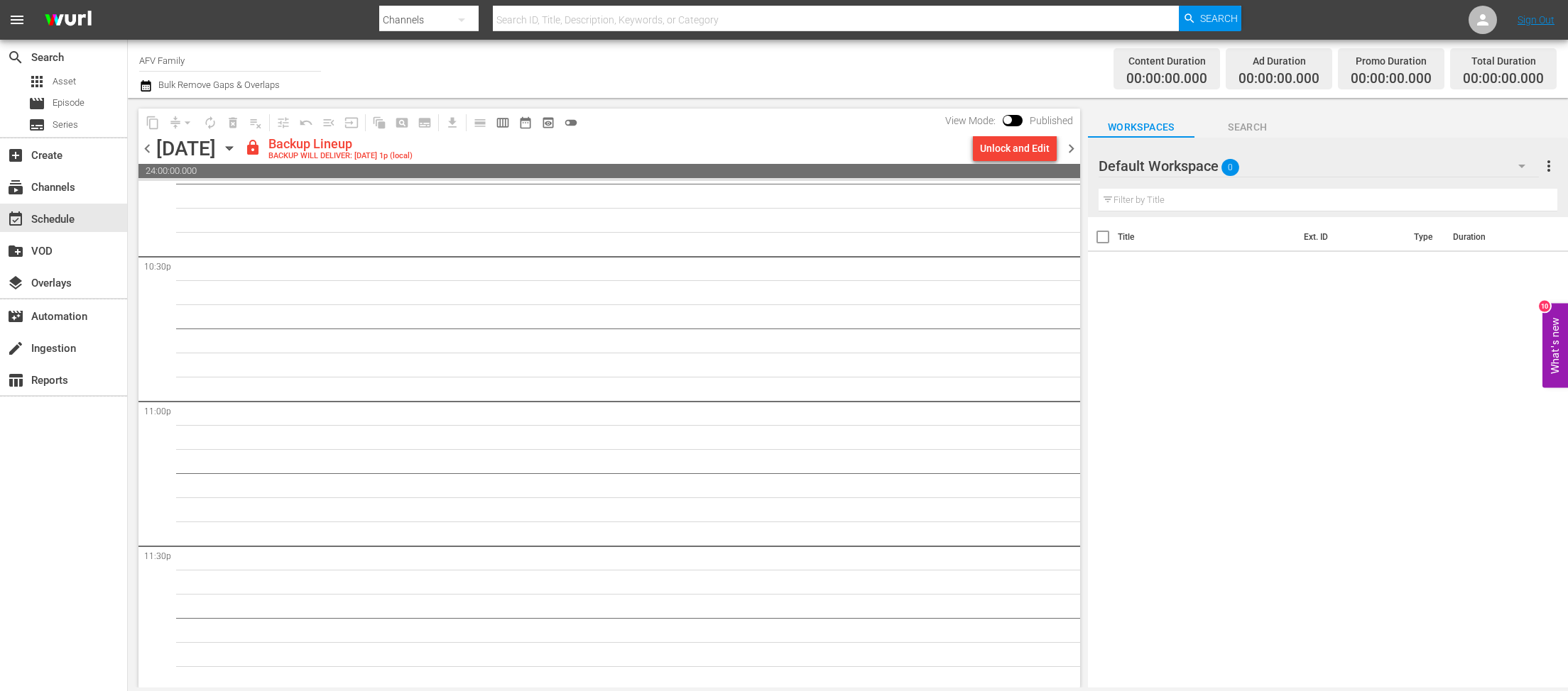
scroll to position [6415, 0]
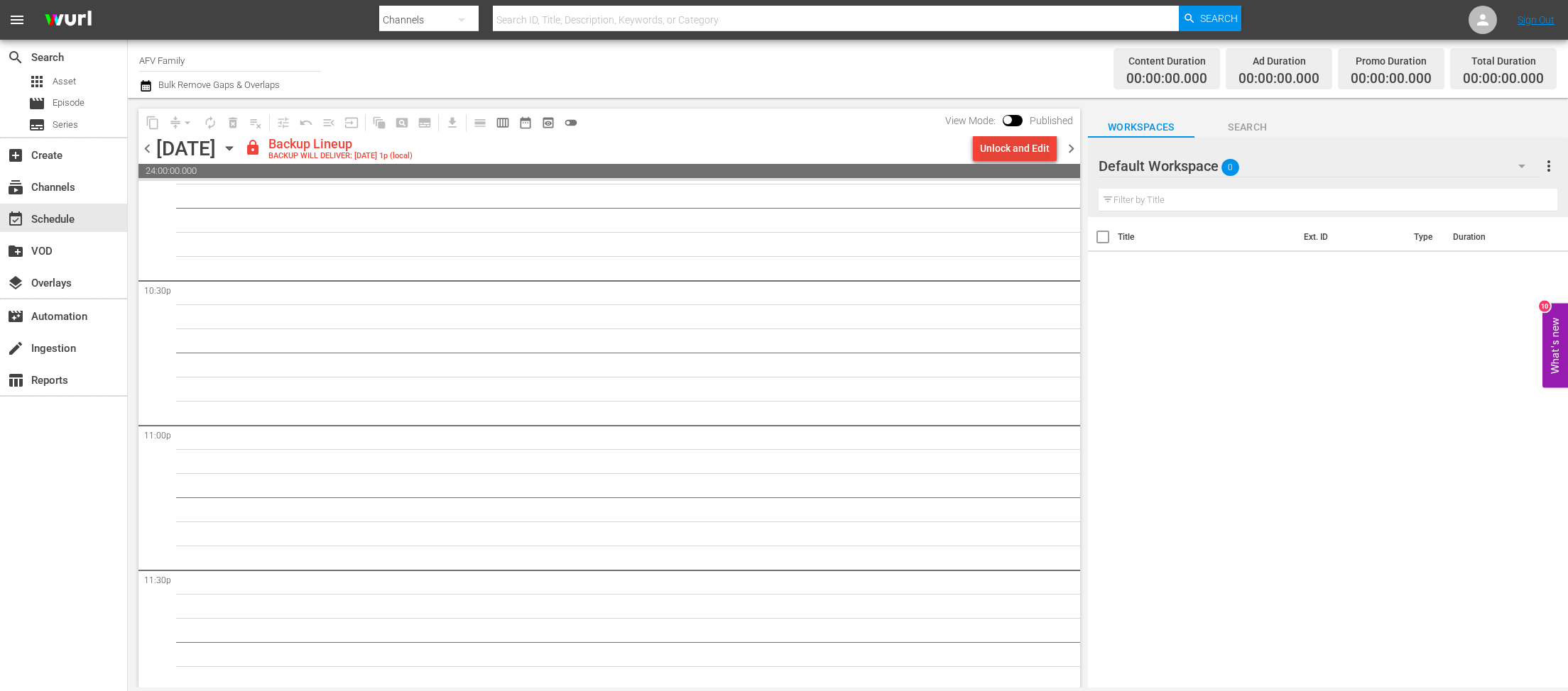
click at [1014, 152] on div "Unlock and Edit" at bounding box center [1014, 148] width 69 height 26
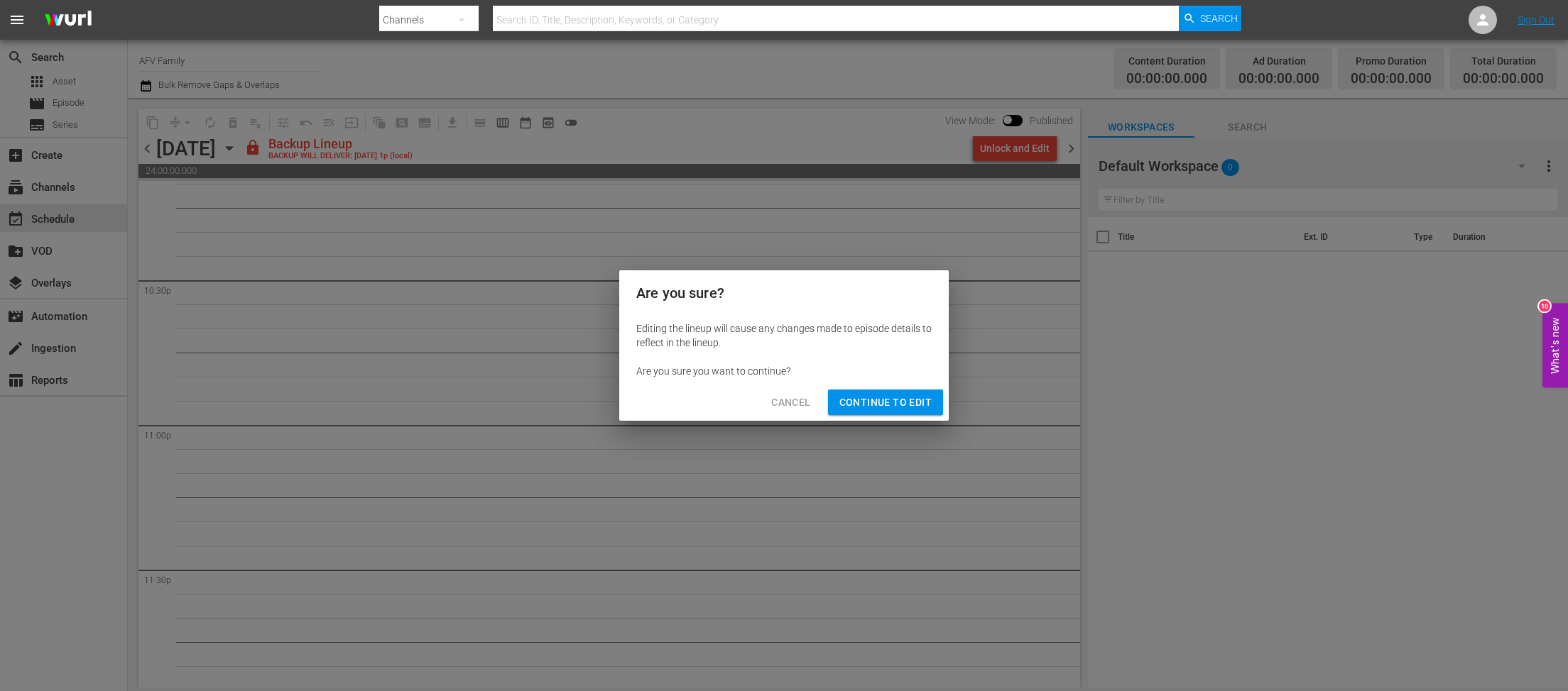
click at [928, 392] on button "Continue to Edit" at bounding box center [885, 402] width 115 height 26
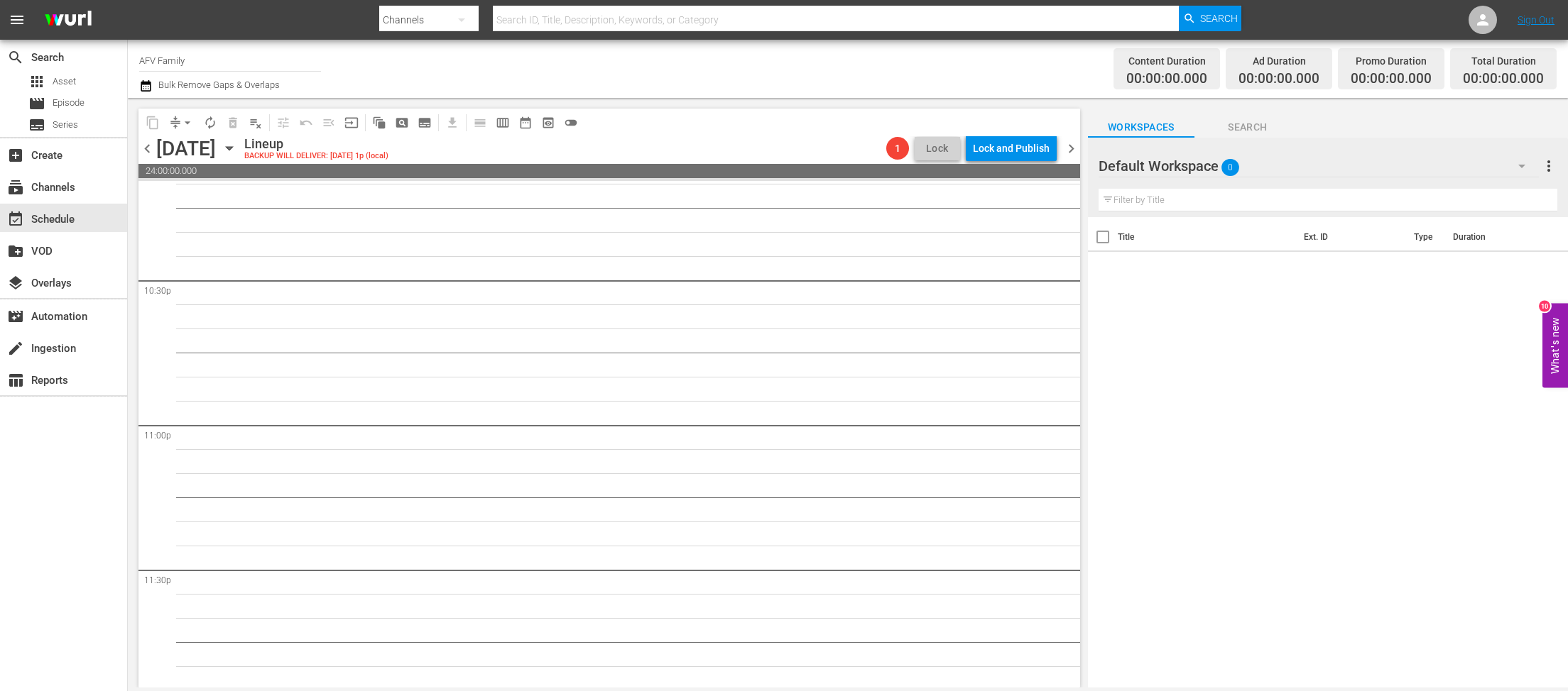
click at [237, 153] on icon "button" at bounding box center [230, 148] width 16 height 16
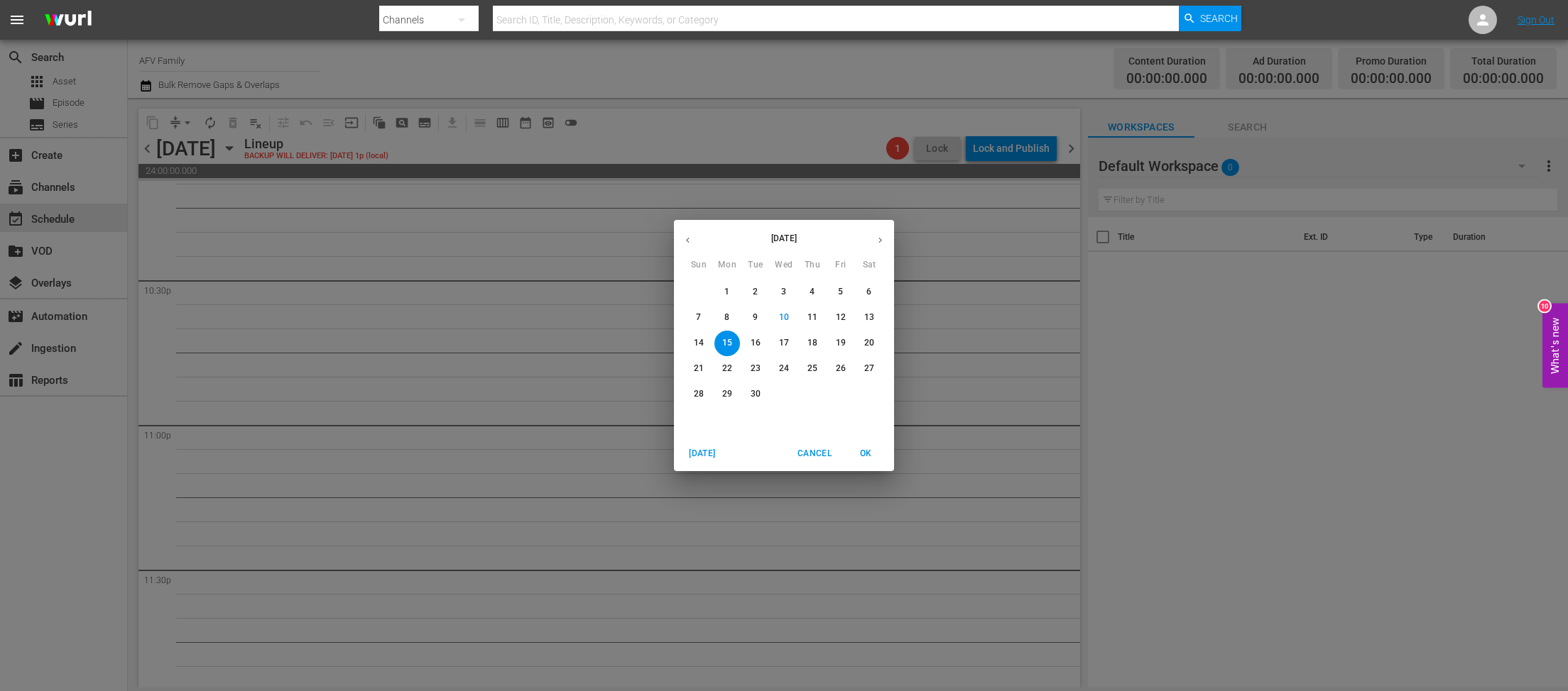
click at [817, 290] on span "4" at bounding box center [813, 292] width 26 height 12
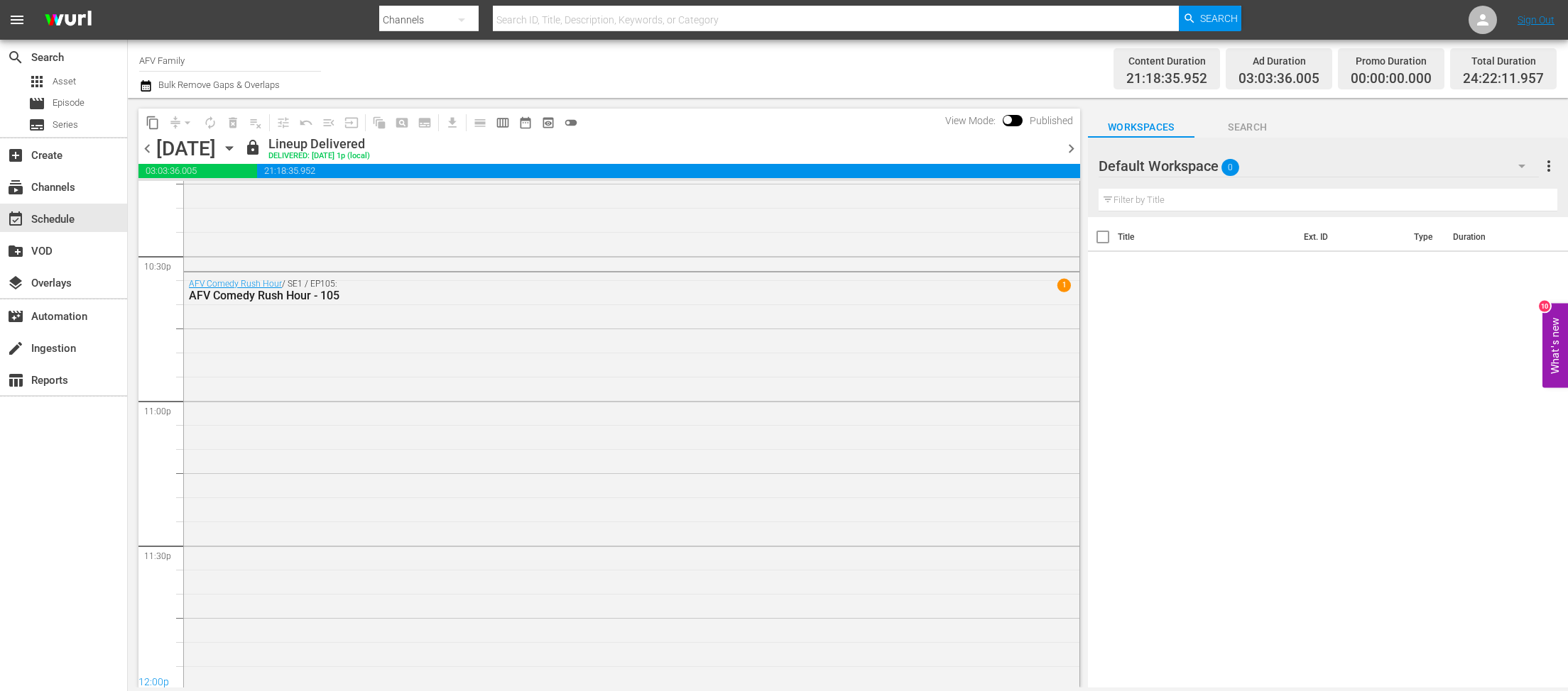
scroll to position [6077, 0]
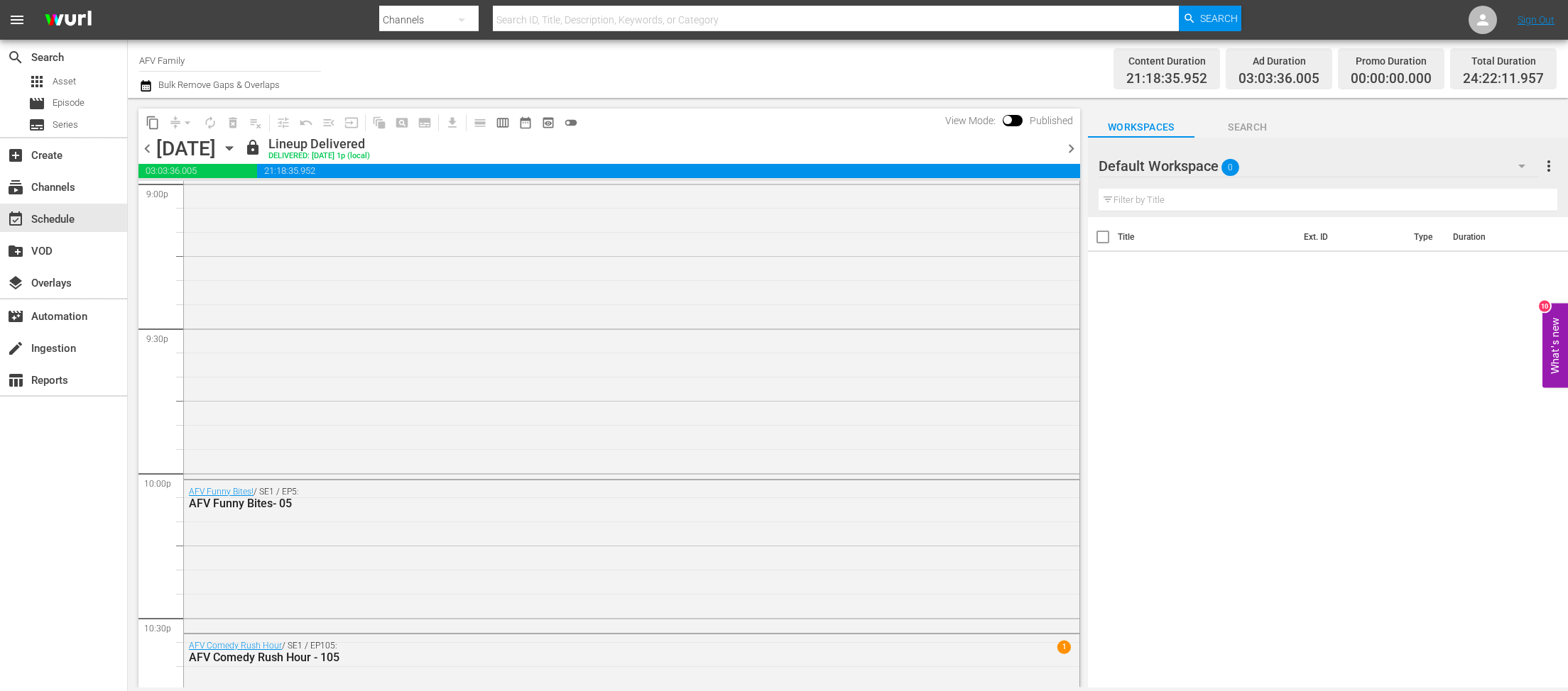
click at [237, 151] on icon "button" at bounding box center [230, 148] width 16 height 16
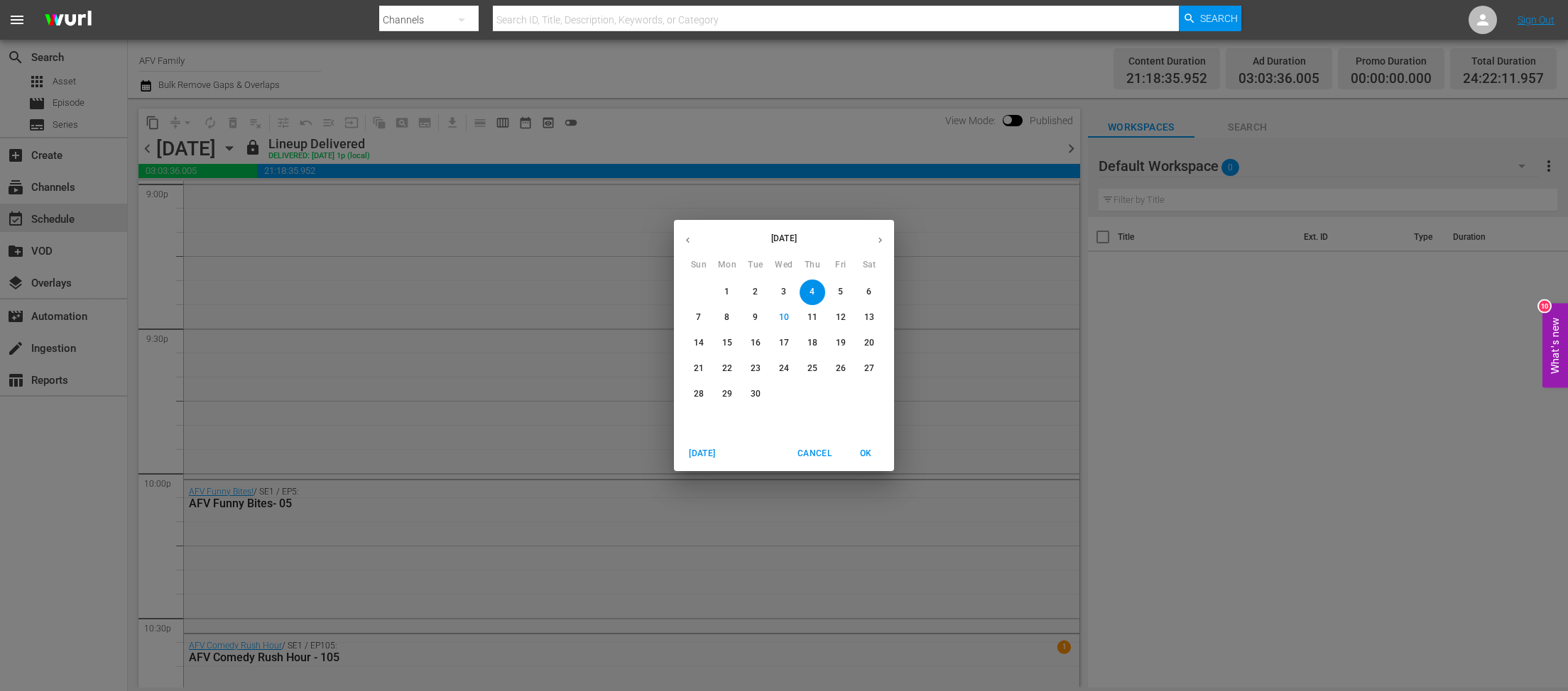
click at [782, 289] on p "3" at bounding box center [783, 292] width 5 height 12
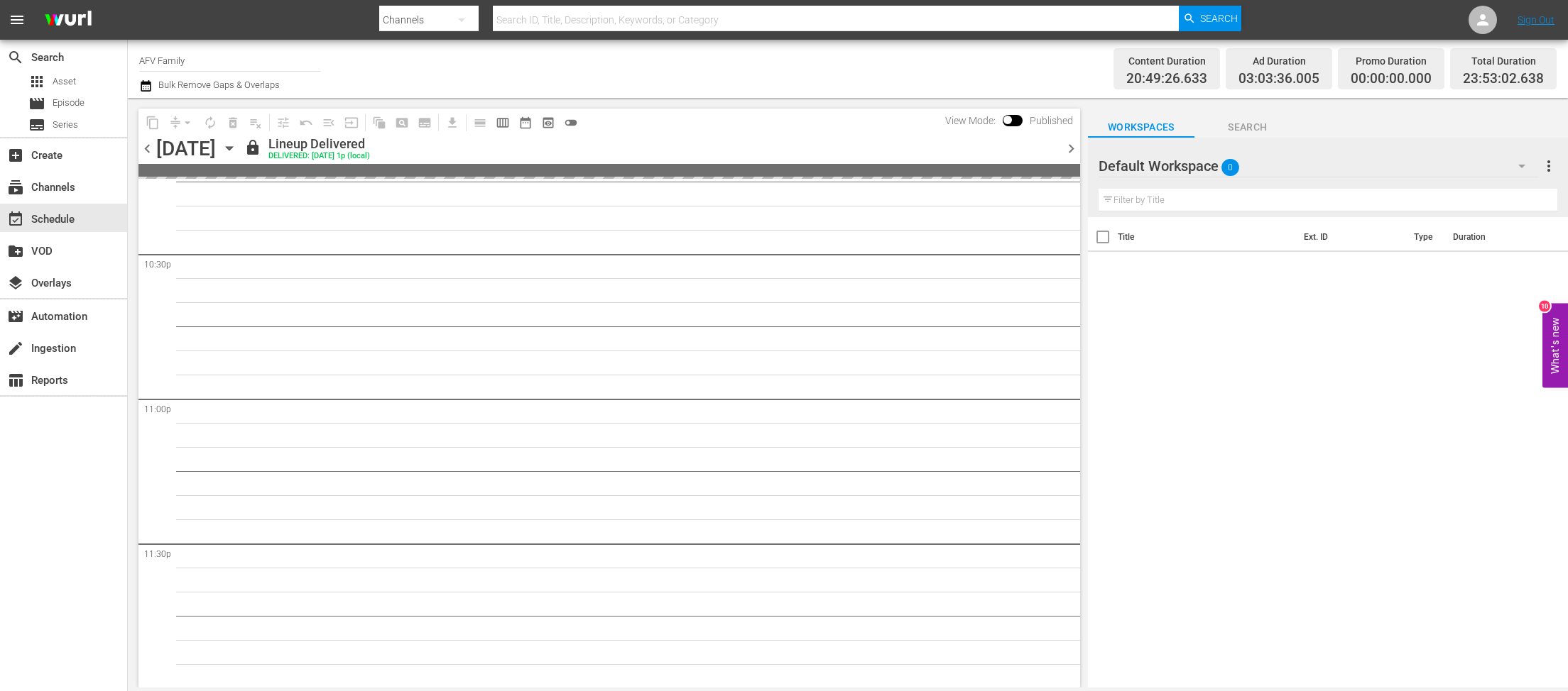
scroll to position [6150, 0]
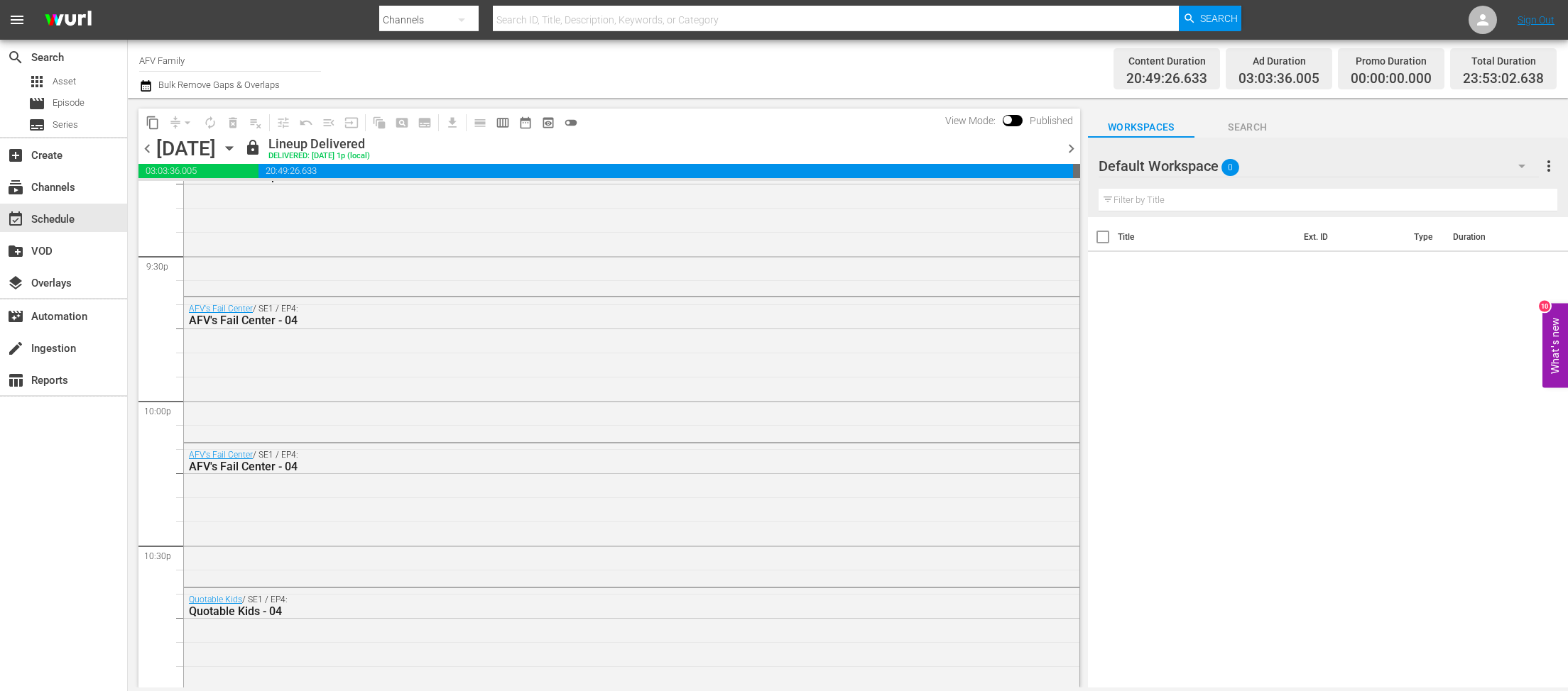
click at [237, 147] on icon "button" at bounding box center [230, 148] width 16 height 16
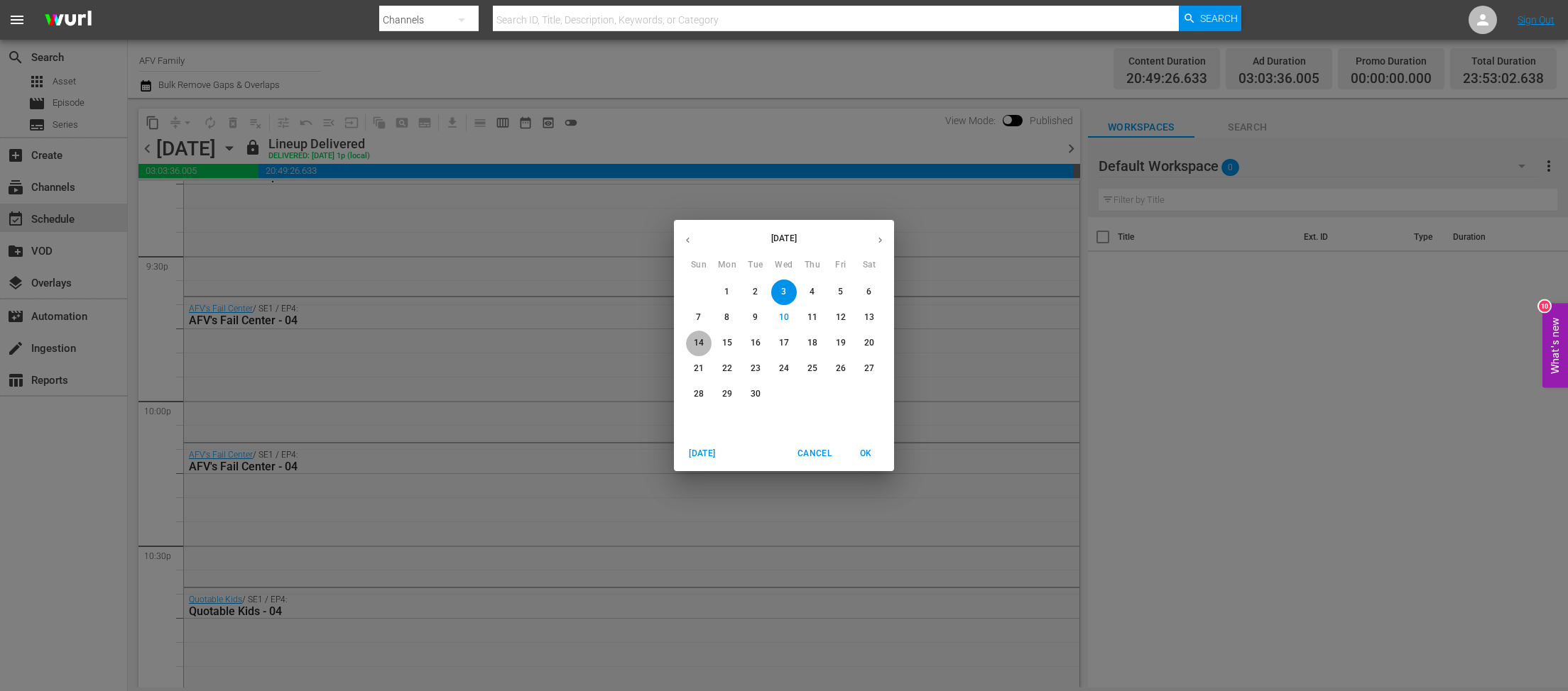
click at [708, 344] on span "14" at bounding box center [699, 343] width 26 height 12
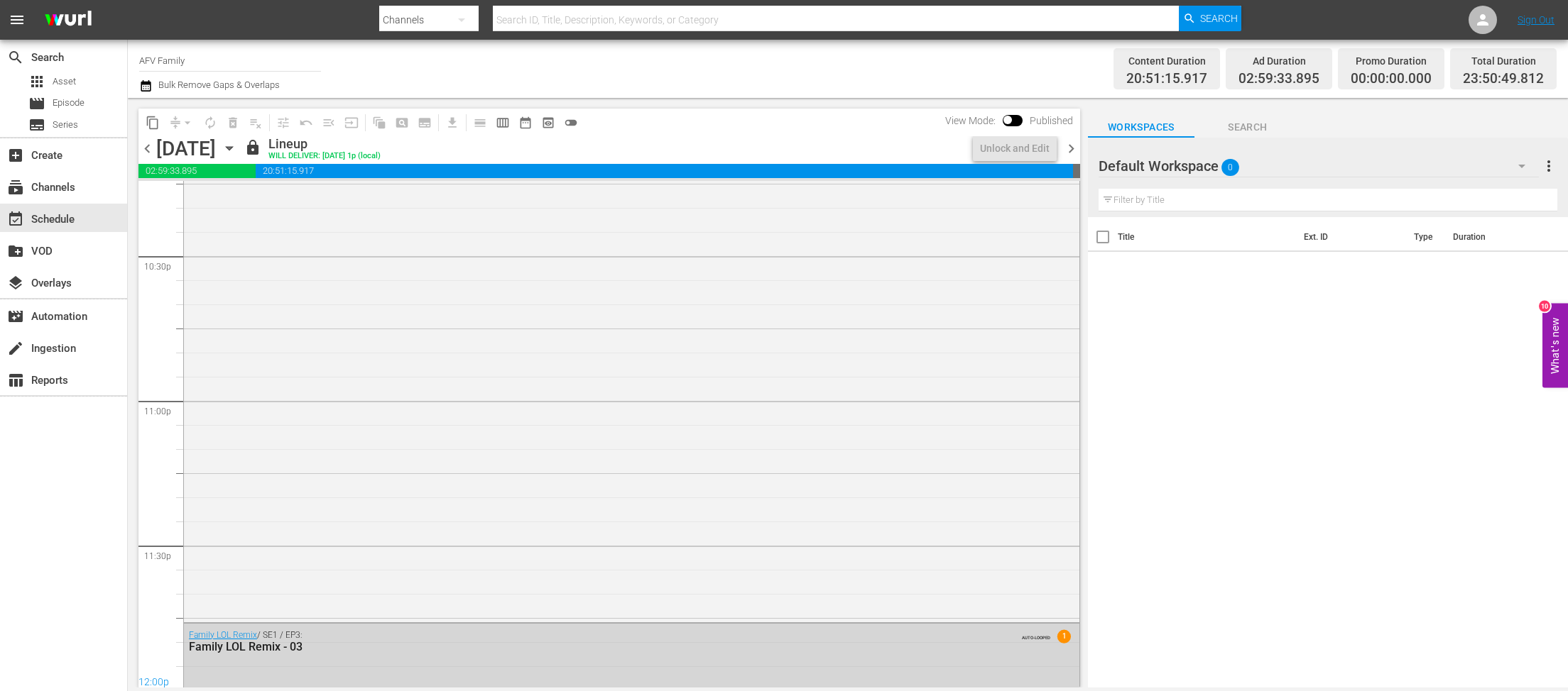
scroll to position [5981, 0]
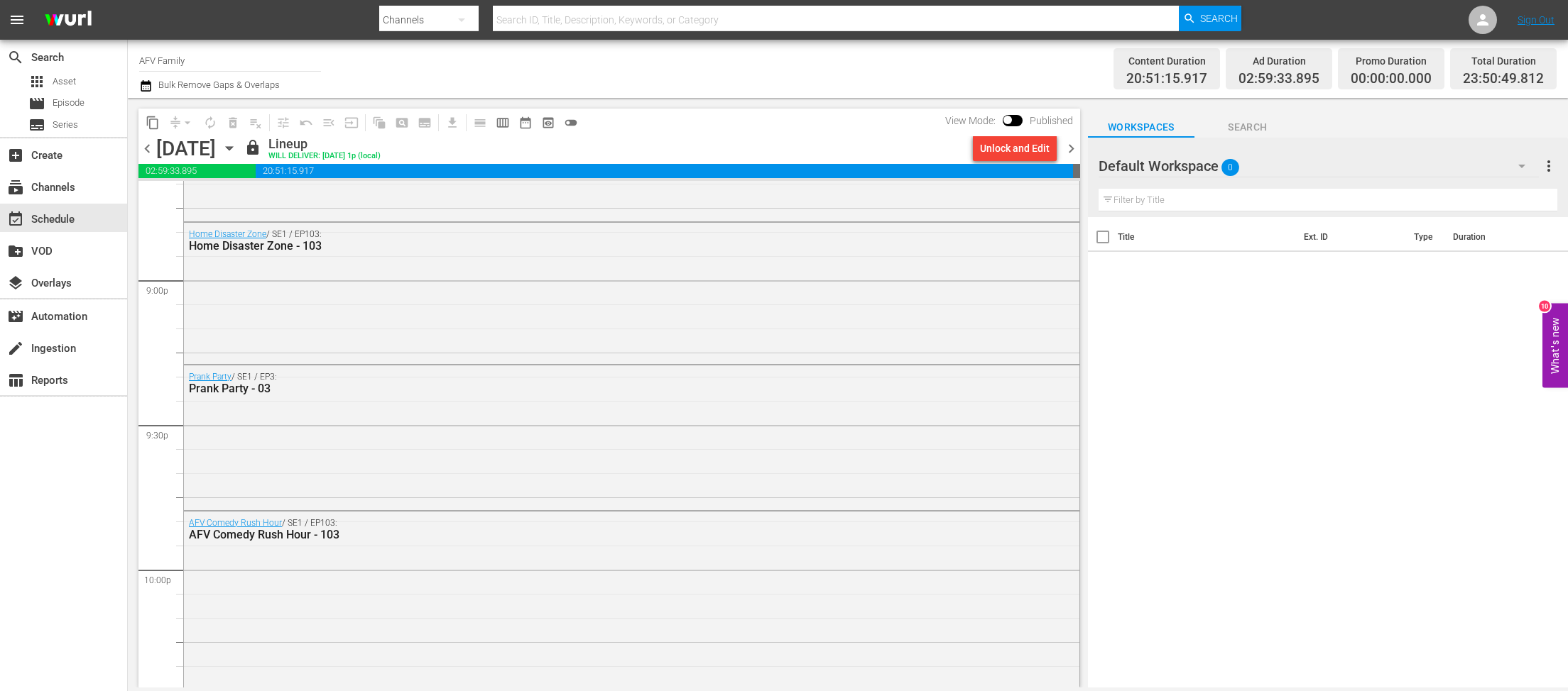
click at [237, 146] on icon "button" at bounding box center [230, 148] width 16 height 16
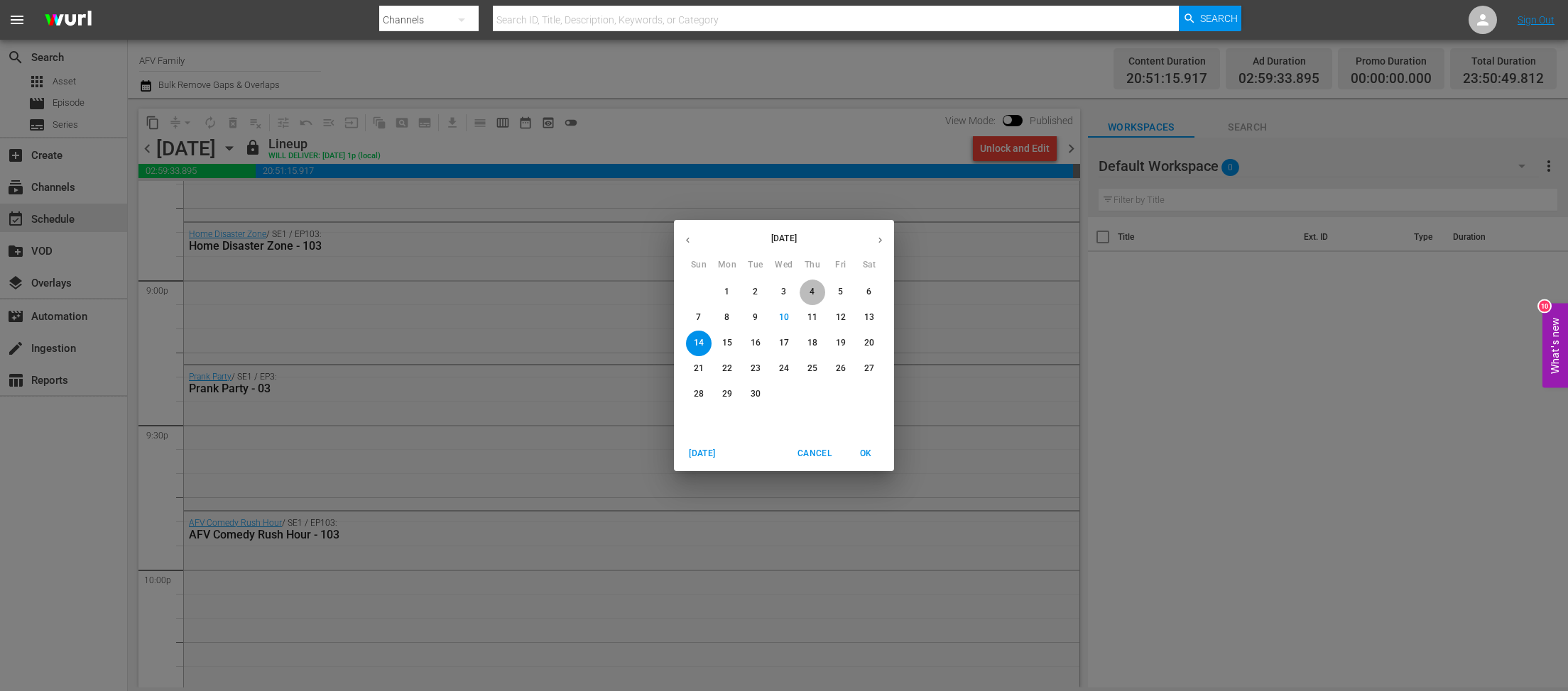
click at [813, 292] on p "4" at bounding box center [812, 292] width 5 height 12
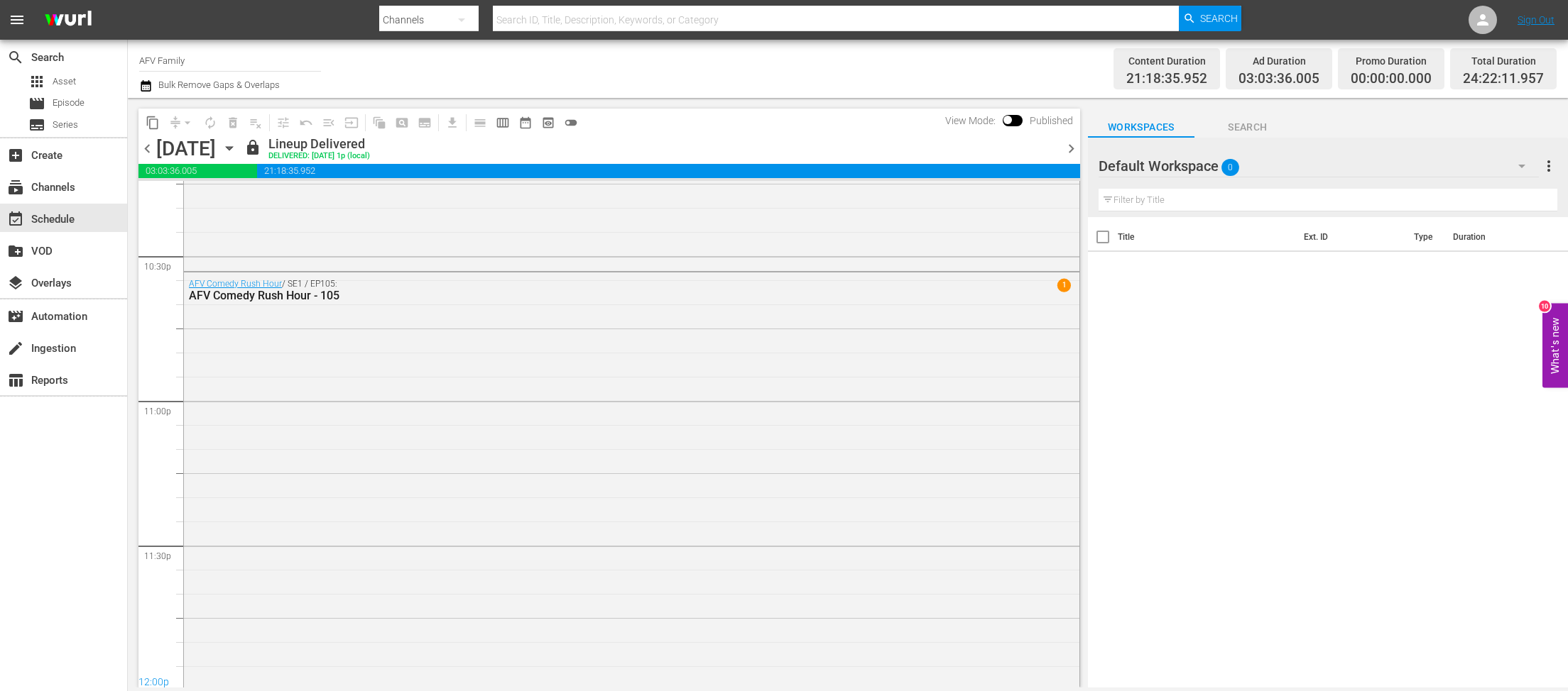
scroll to position [6077, 0]
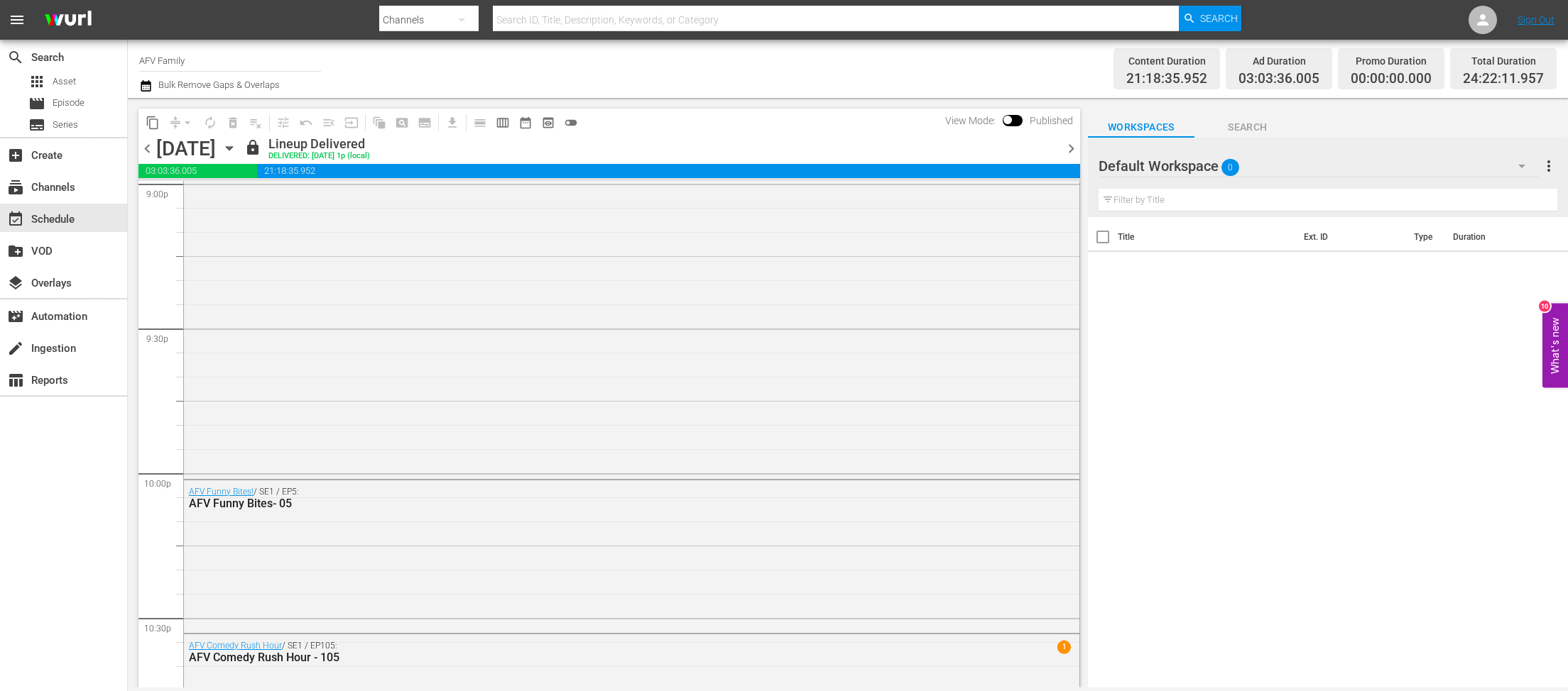
click at [241, 139] on div "[DATE] [DATE]" at bounding box center [199, 148] width 85 height 23
click at [237, 145] on icon "button" at bounding box center [230, 148] width 16 height 16
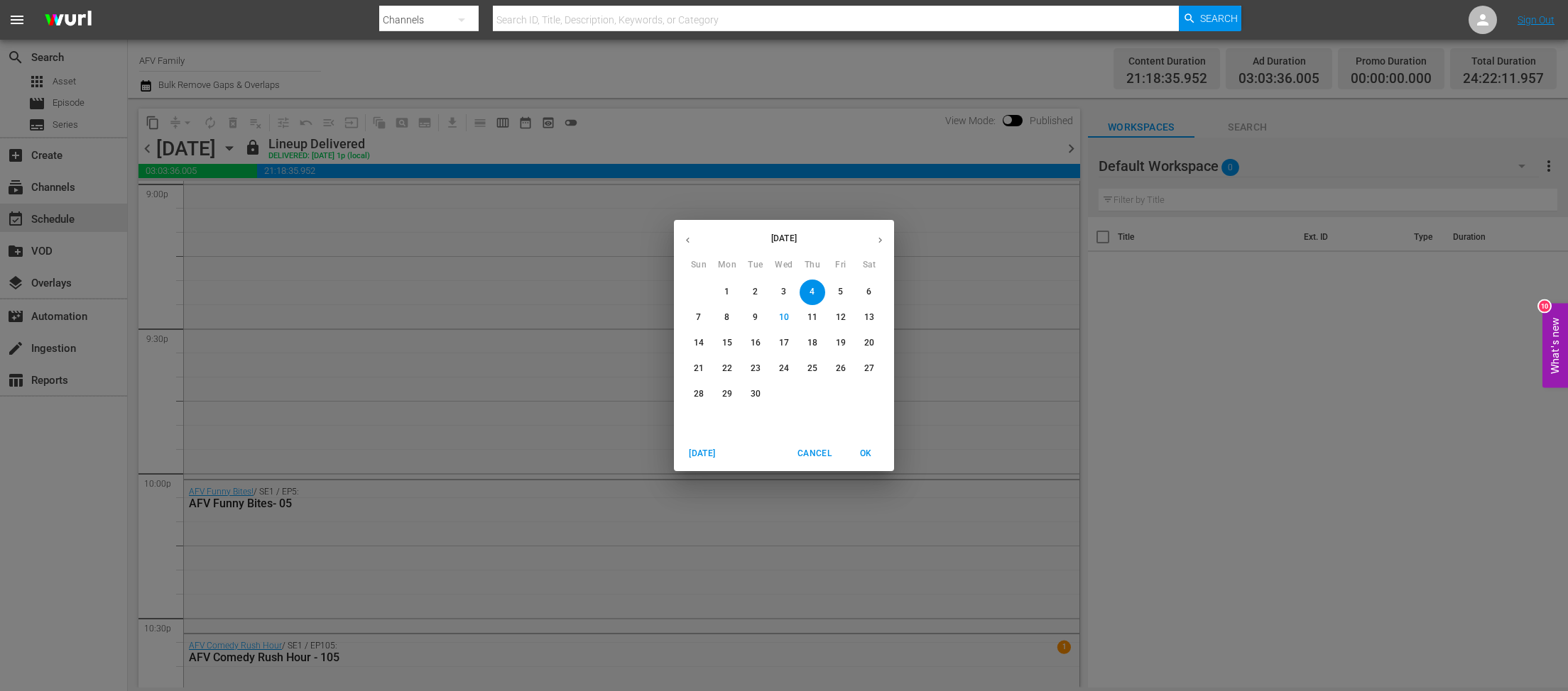
click at [780, 290] on span "3" at bounding box center [784, 292] width 26 height 12
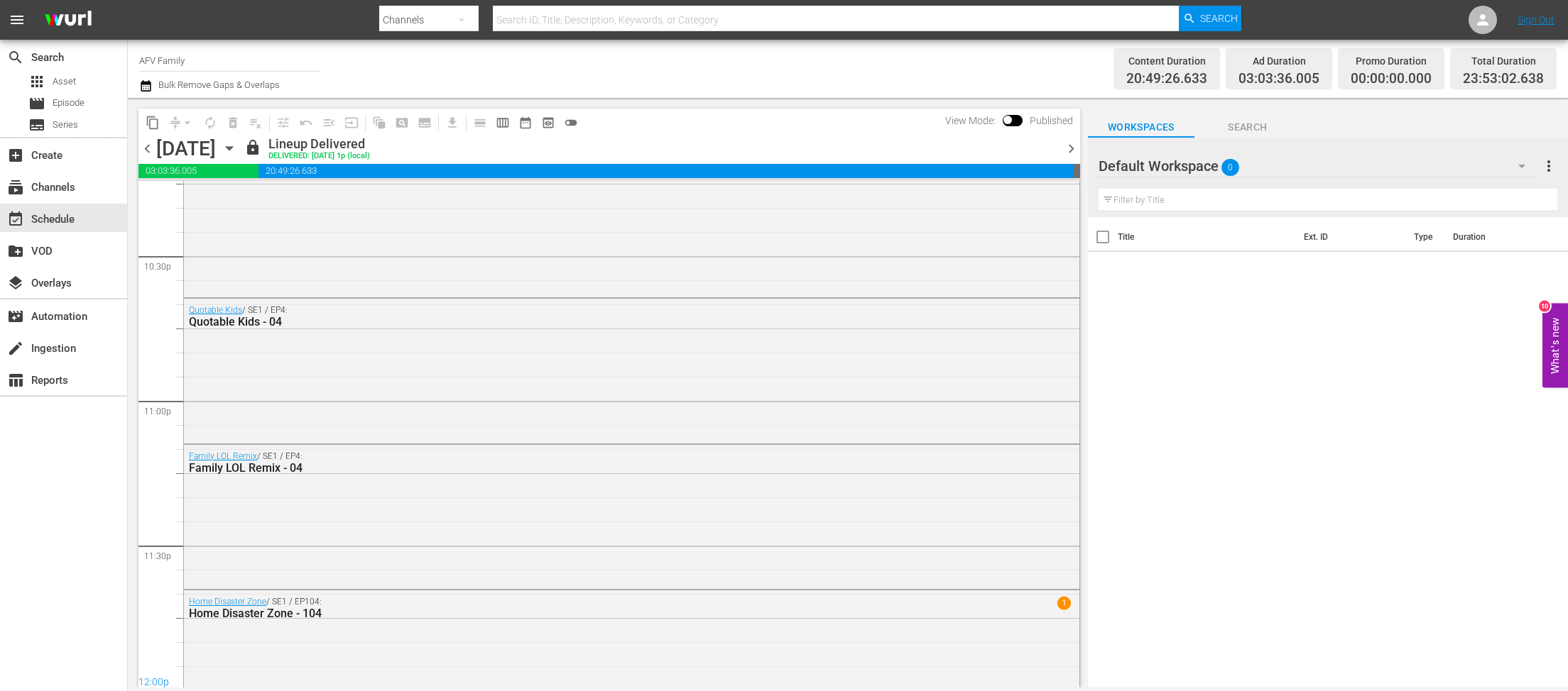
scroll to position [6150, 0]
click at [152, 120] on span "content_copy" at bounding box center [153, 123] width 14 height 14
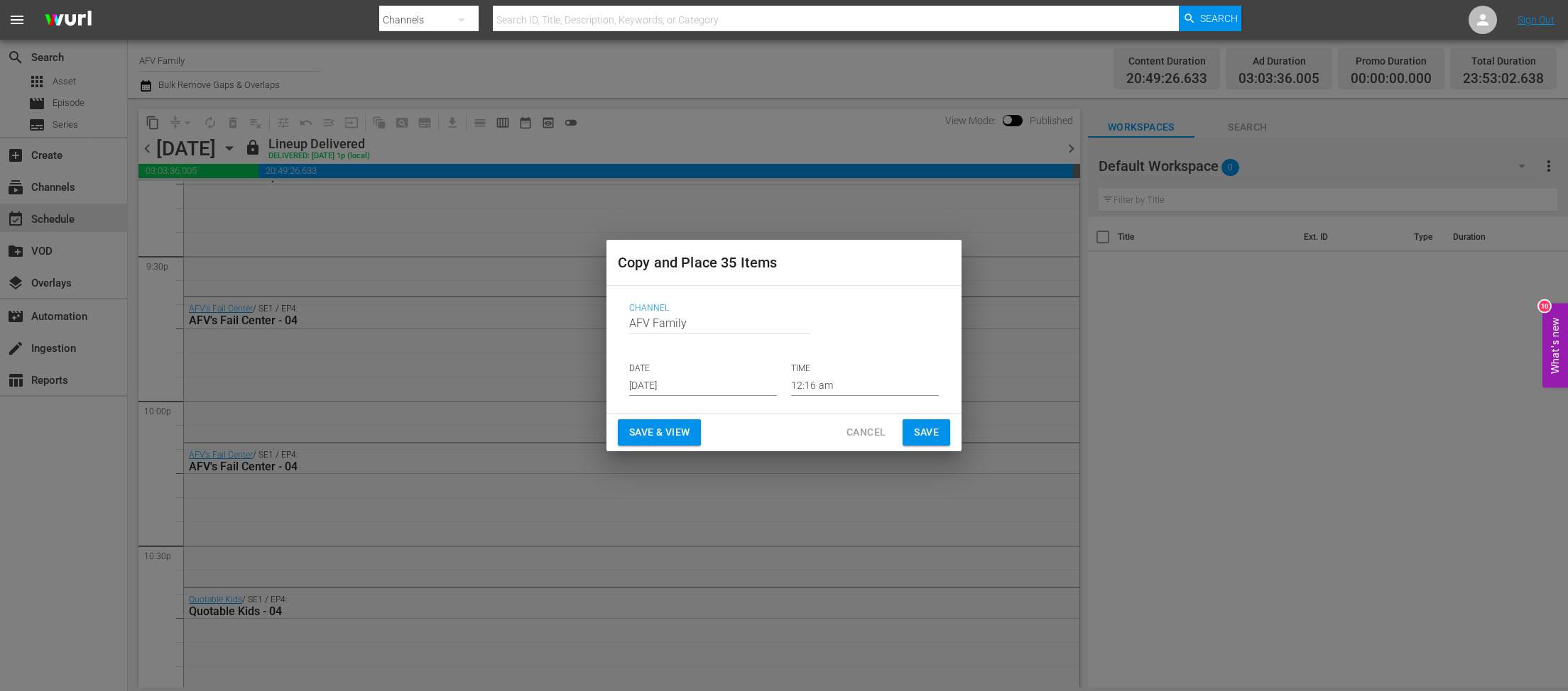
click at [703, 390] on input "[DATE]" at bounding box center [703, 385] width 148 height 22
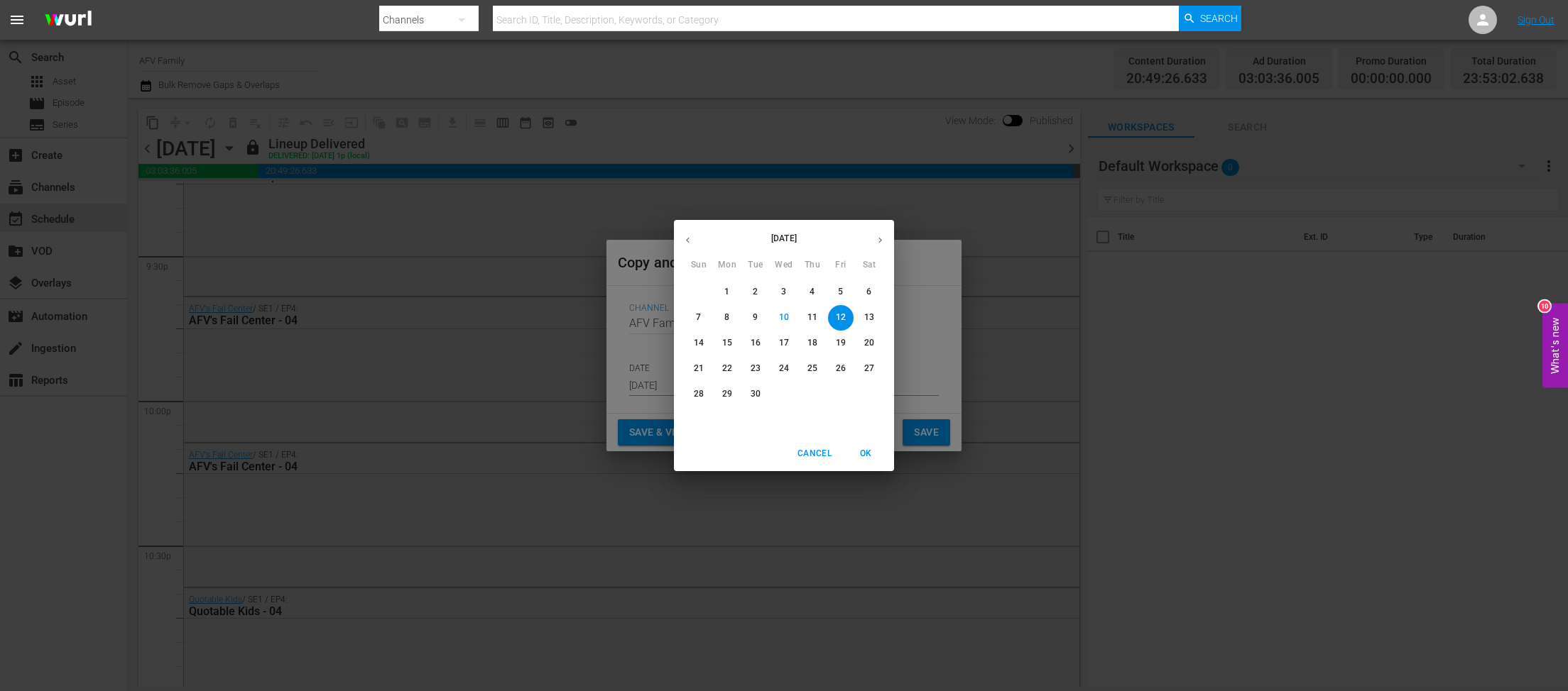
click at [731, 343] on p "15" at bounding box center [727, 343] width 10 height 12
type input "[DATE]"
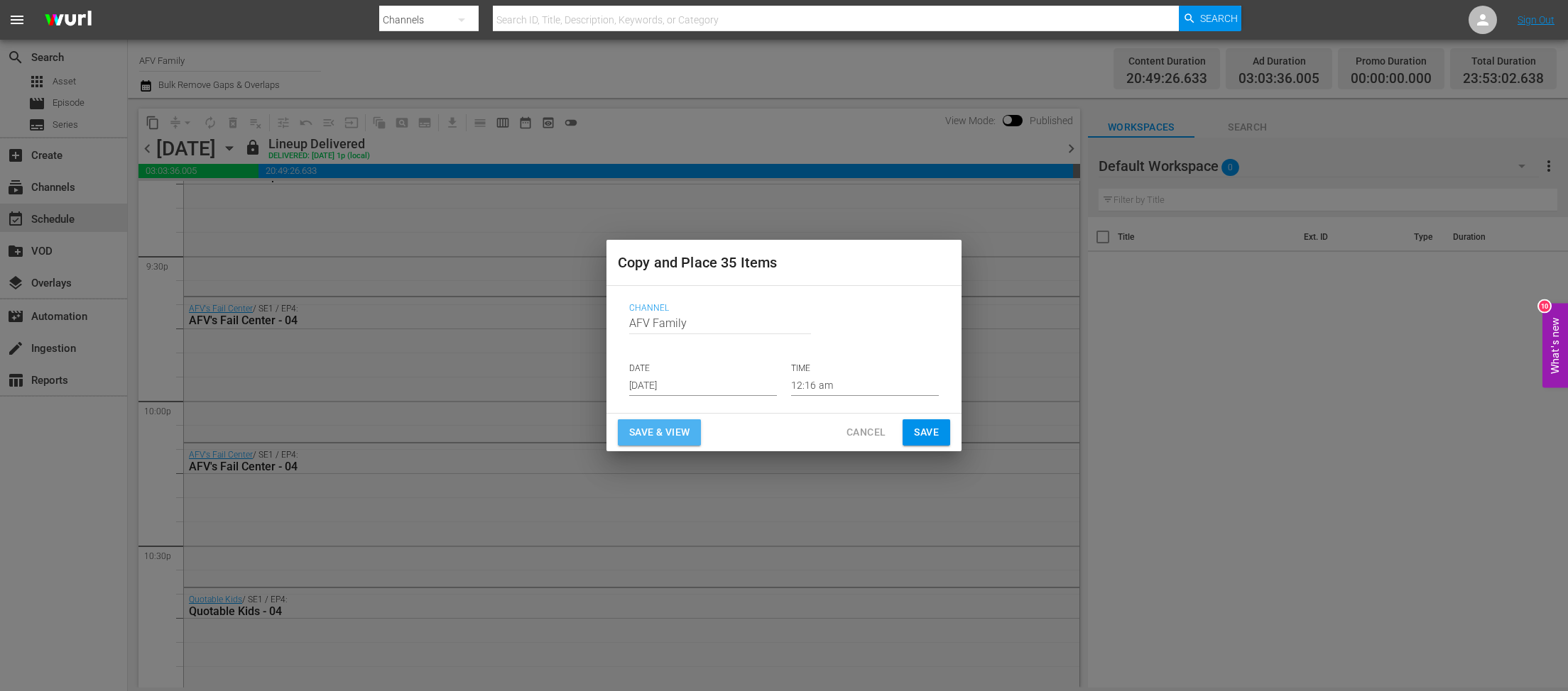
click at [632, 430] on span "Save & View" at bounding box center [660, 433] width 61 height 18
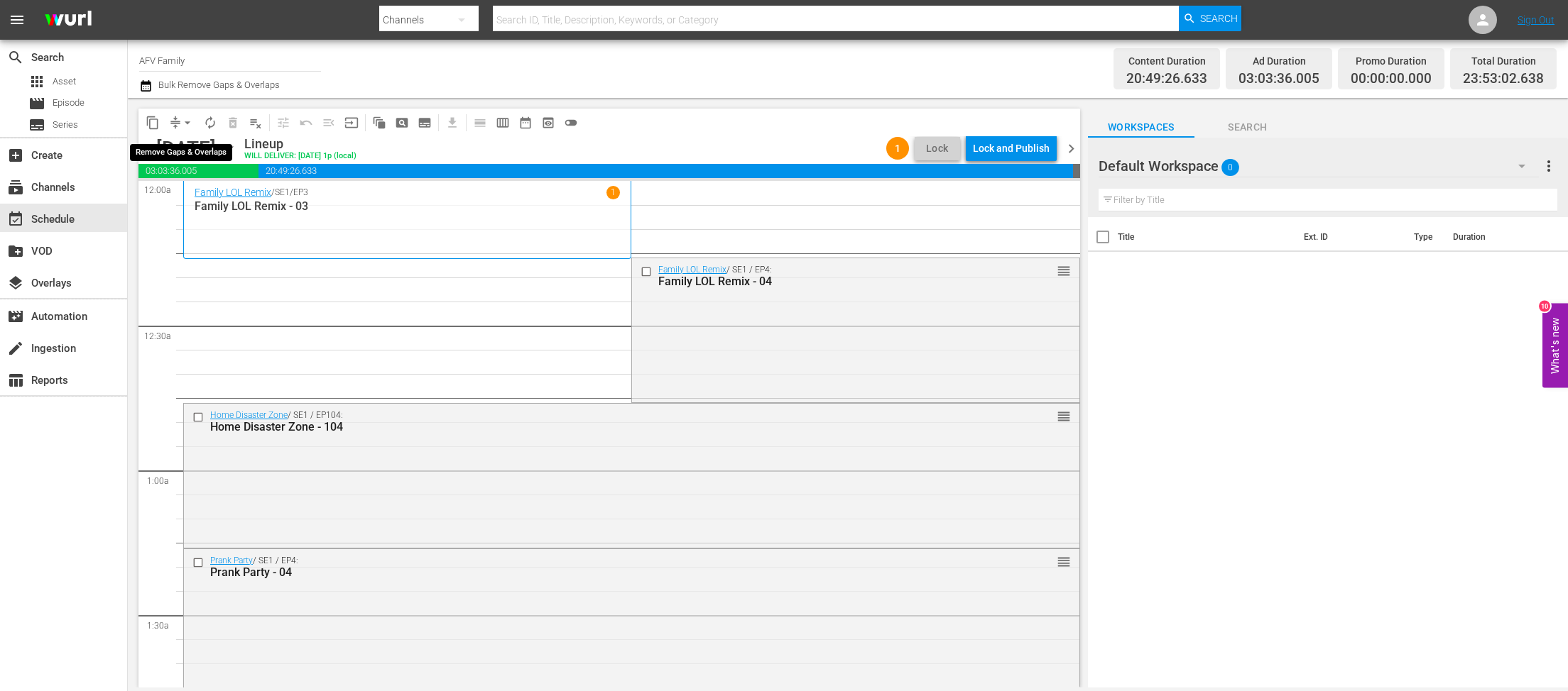
click at [181, 116] on span "arrow_drop_down" at bounding box center [187, 123] width 14 height 14
click at [212, 196] on li "Align to End of Previous Day" at bounding box center [187, 198] width 149 height 23
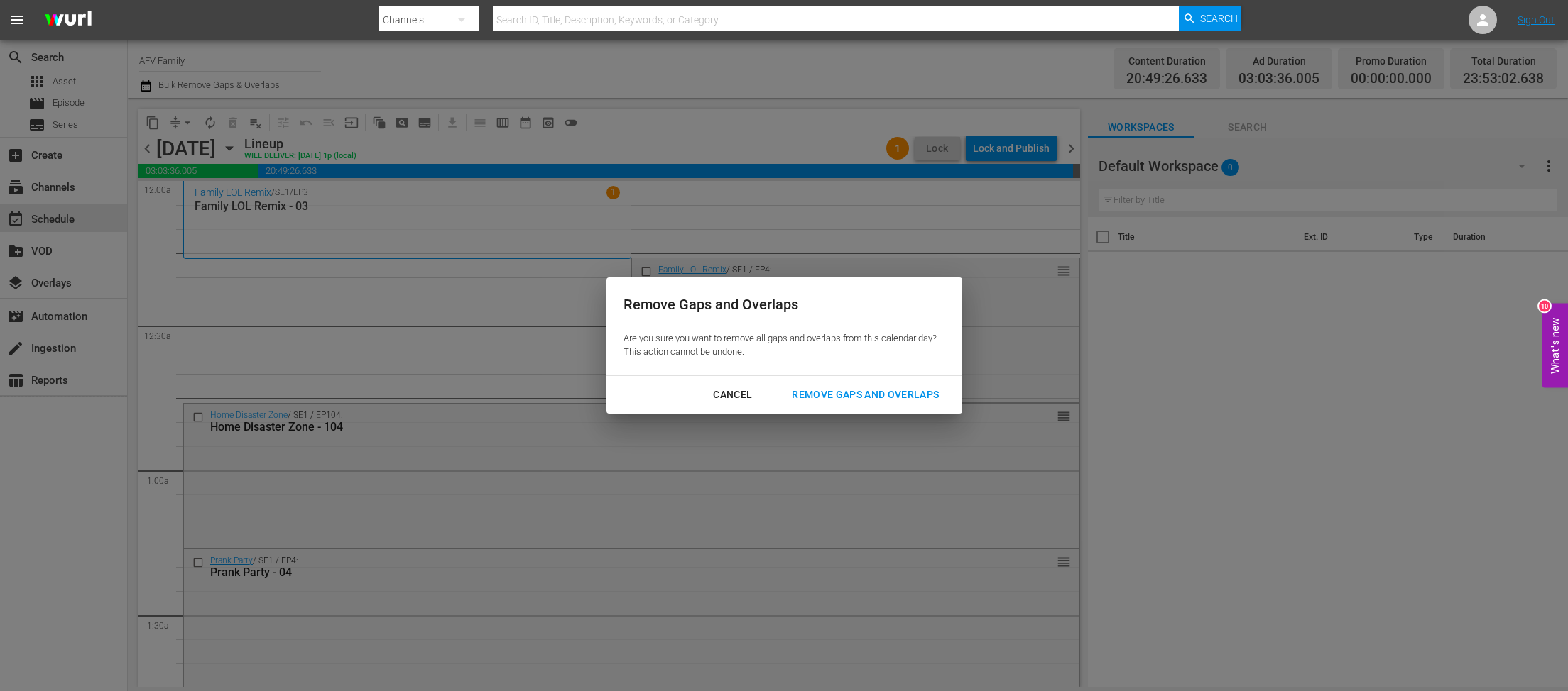
click at [889, 385] on button "Remove Gaps and Overlaps" at bounding box center [865, 395] width 181 height 26
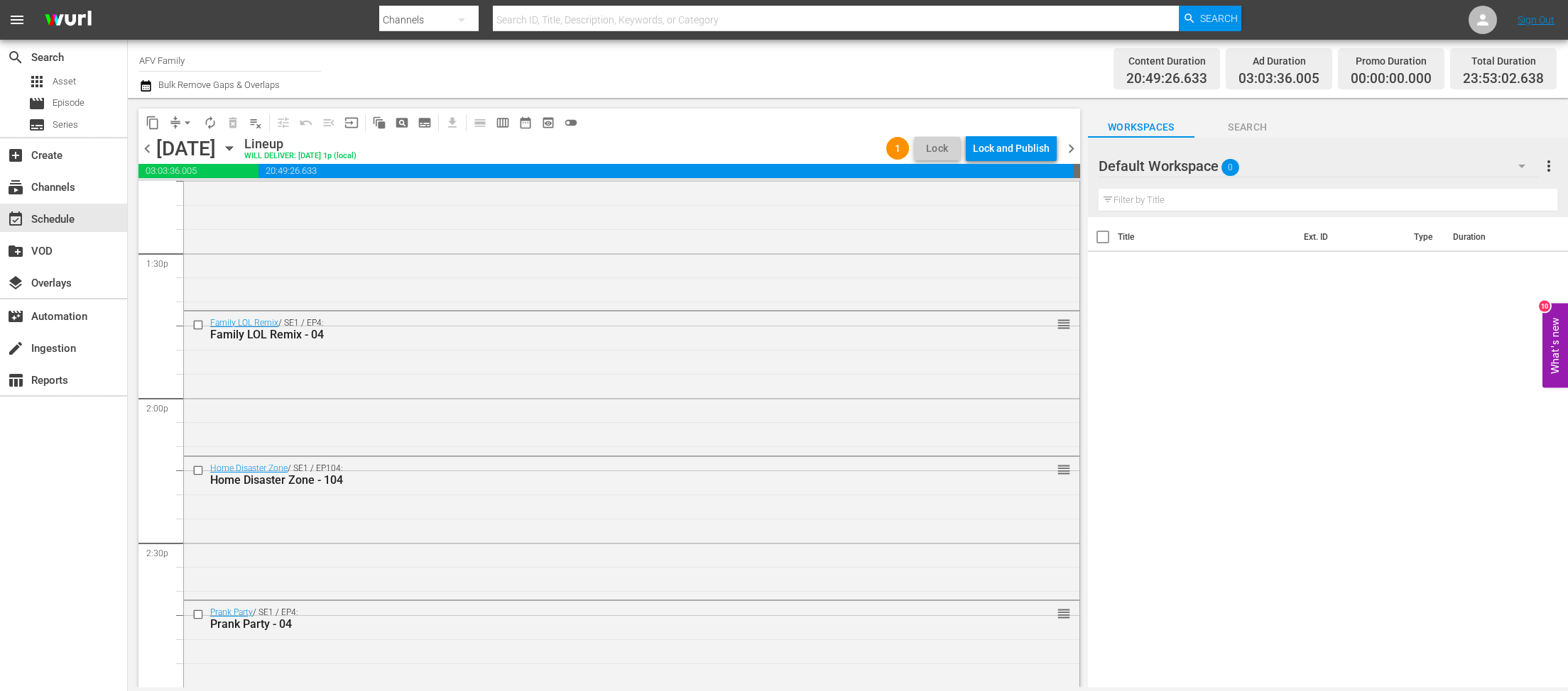
scroll to position [6487, 0]
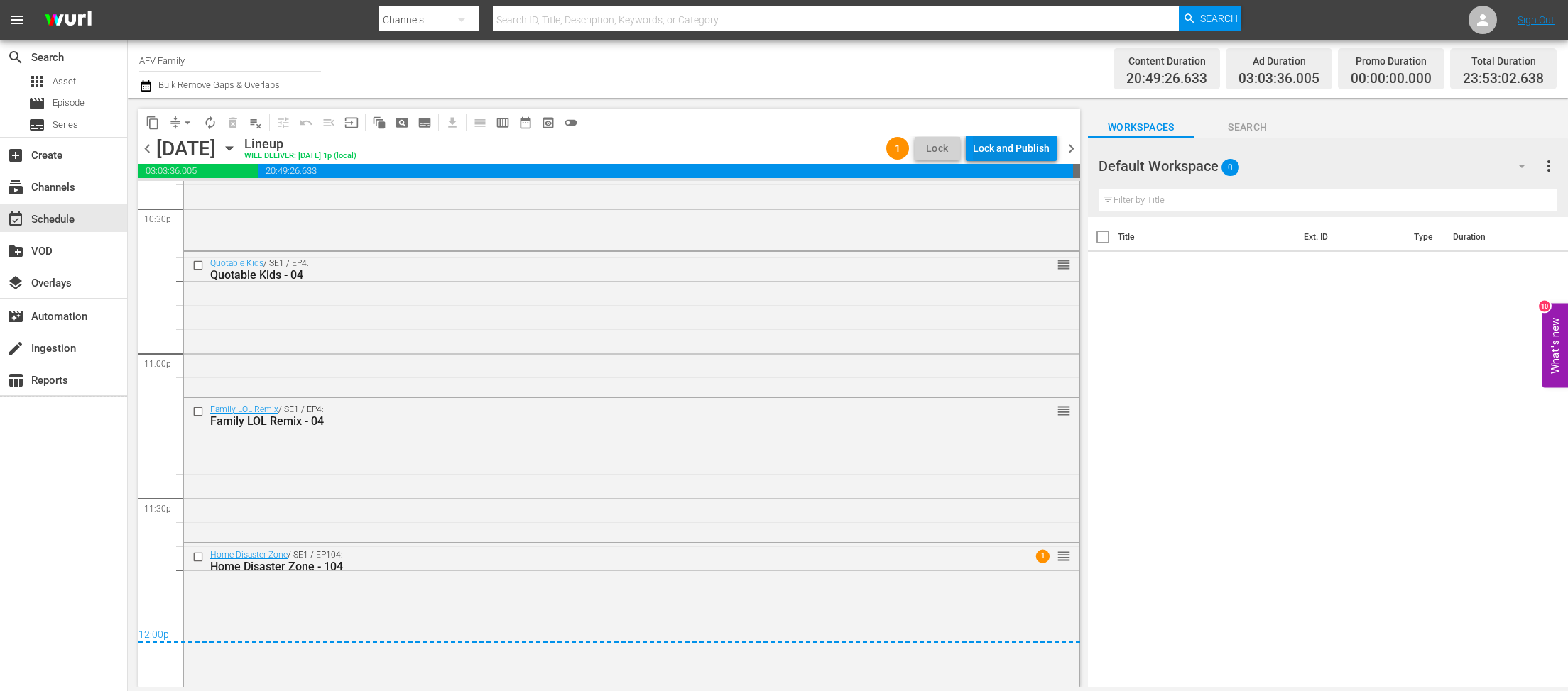
click at [1008, 141] on div "Lock and Publish" at bounding box center [1011, 148] width 77 height 26
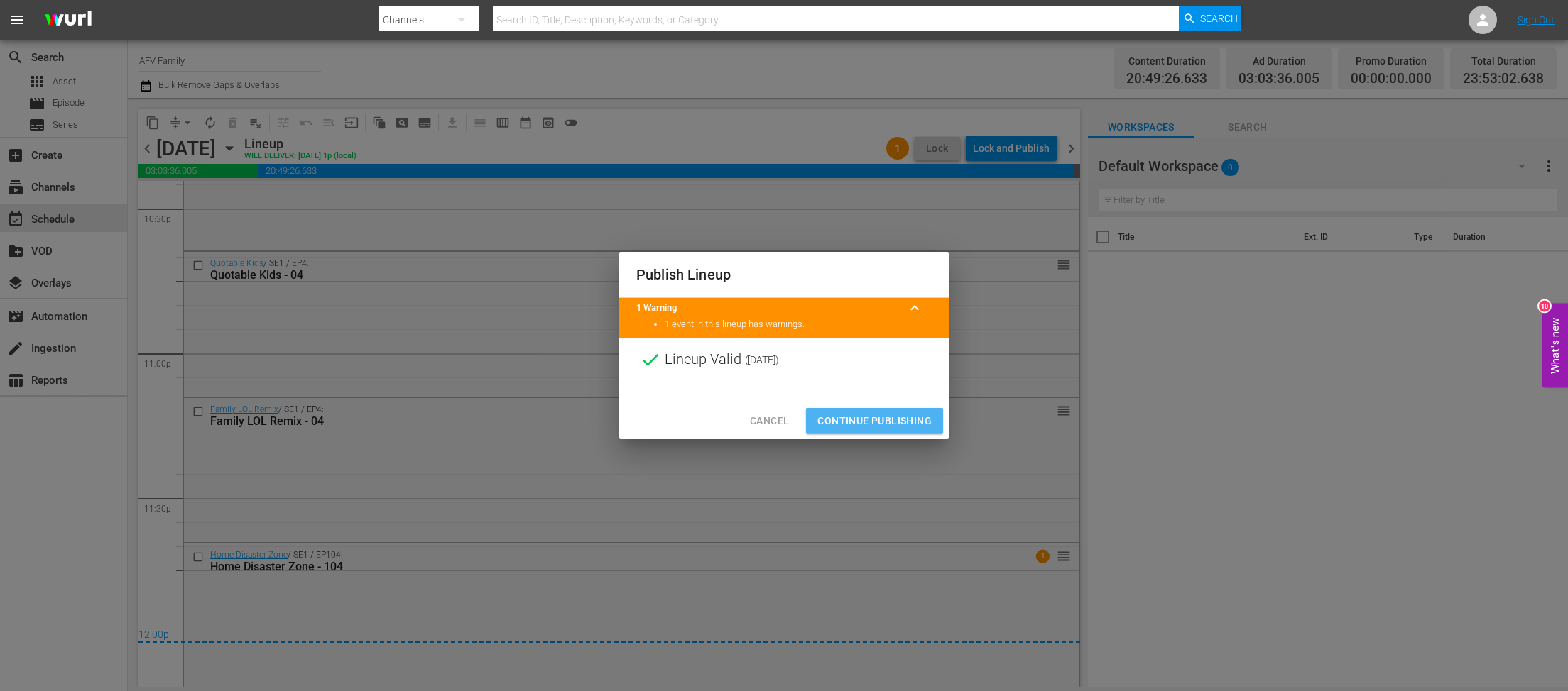
click at [891, 420] on span "Continue Publishing" at bounding box center [874, 421] width 114 height 18
